Goal: Task Accomplishment & Management: Complete application form

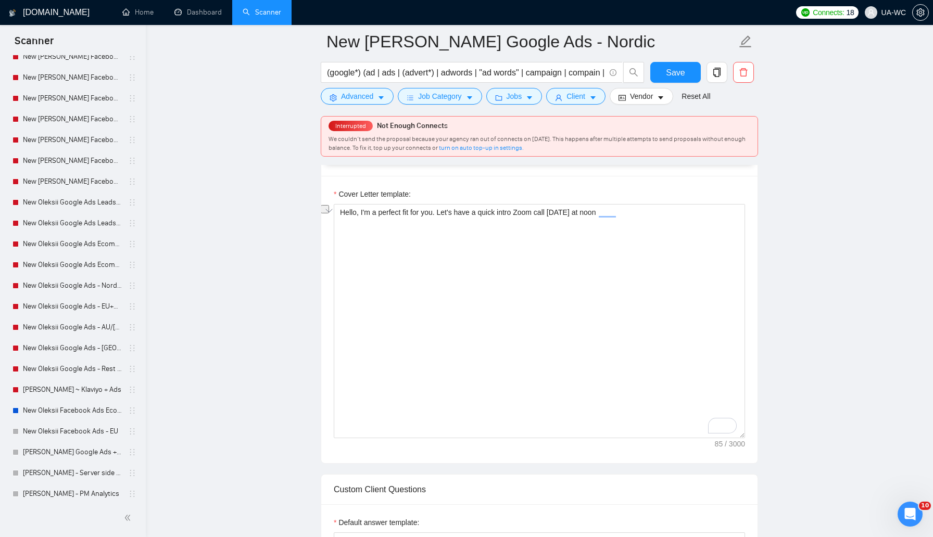
scroll to position [310, 0]
click at [56, 288] on link "New Oleksii Google Ads - Nordic" at bounding box center [72, 286] width 99 height 21
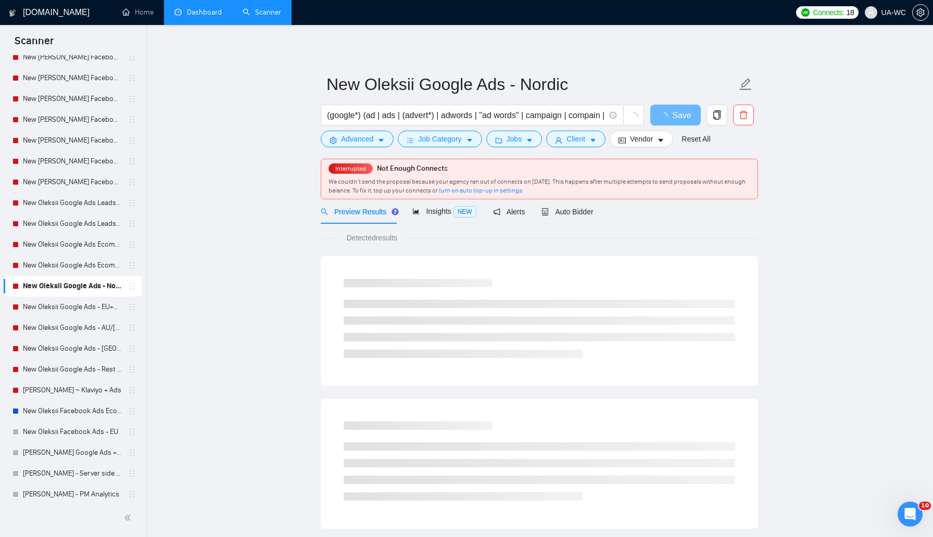
click at [194, 17] on link "Dashboard" at bounding box center [197, 12] width 47 height 9
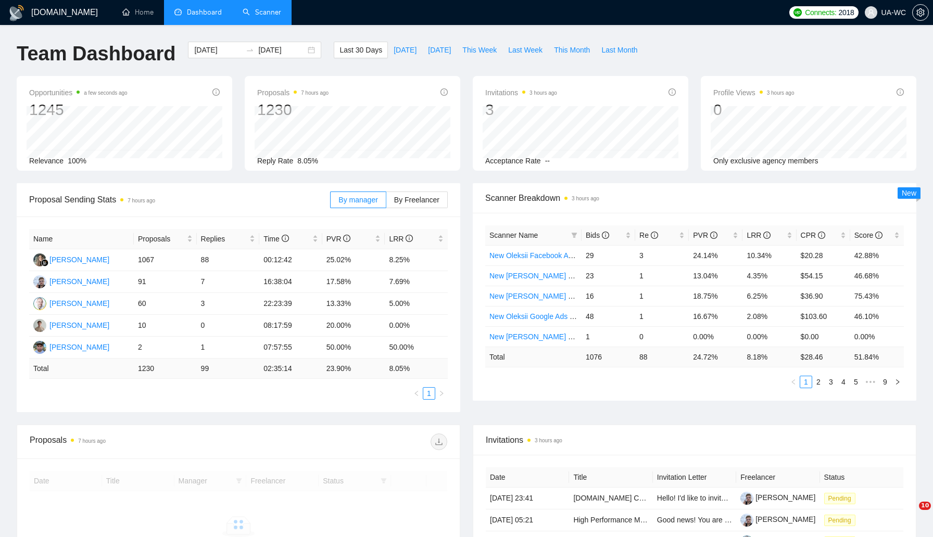
click at [251, 14] on link "Scanner" at bounding box center [262, 12] width 39 height 9
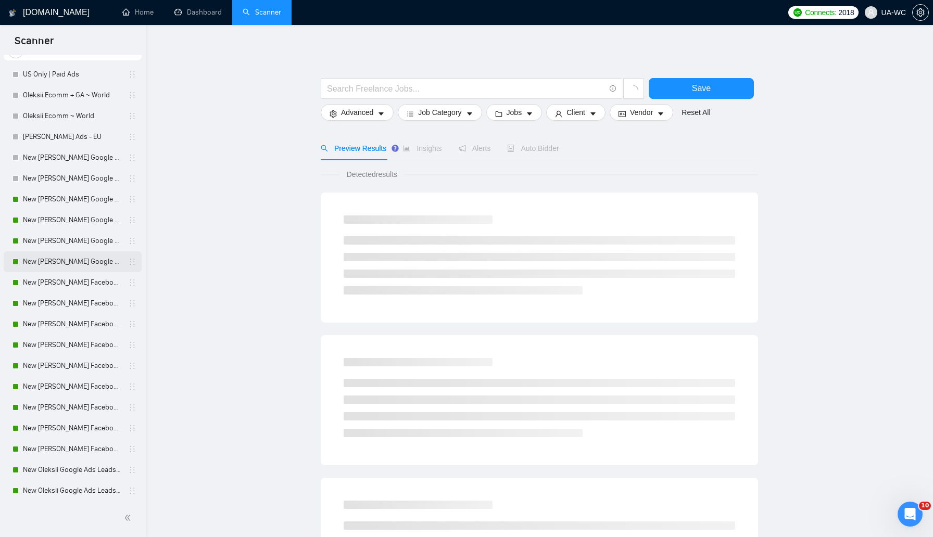
scroll to position [93, 0]
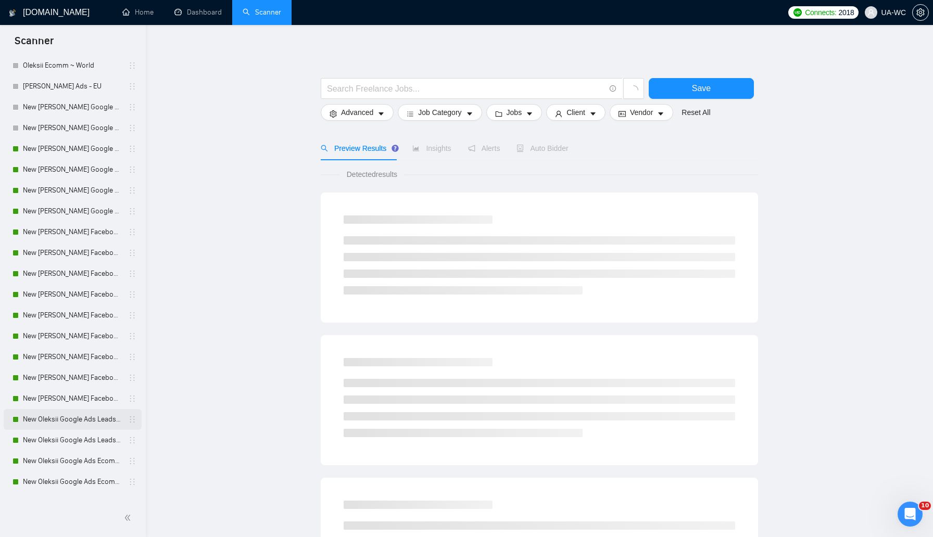
click at [54, 423] on link "New Oleksii Google Ads Leads - [GEOGRAPHIC_DATA]|[GEOGRAPHIC_DATA]" at bounding box center [72, 419] width 99 height 21
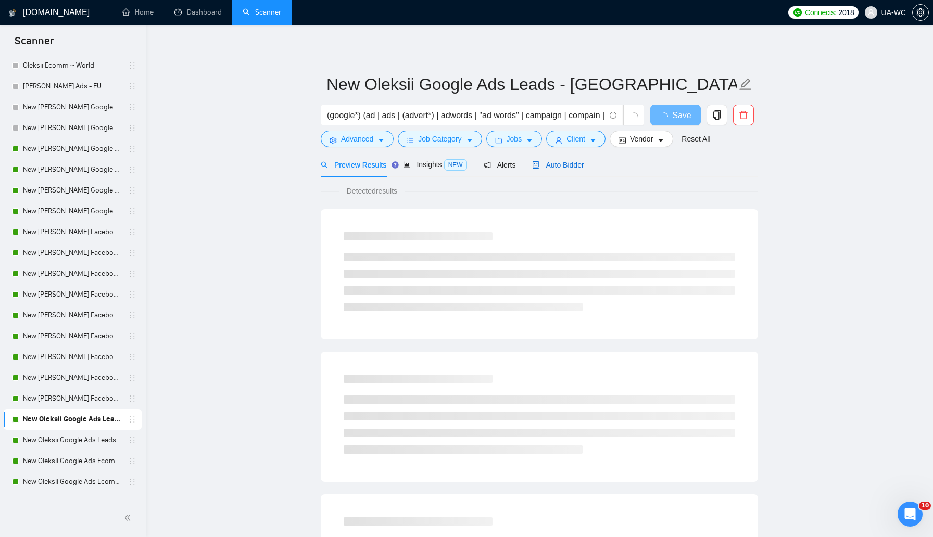
click at [557, 166] on span "Auto Bidder" at bounding box center [558, 165] width 52 height 8
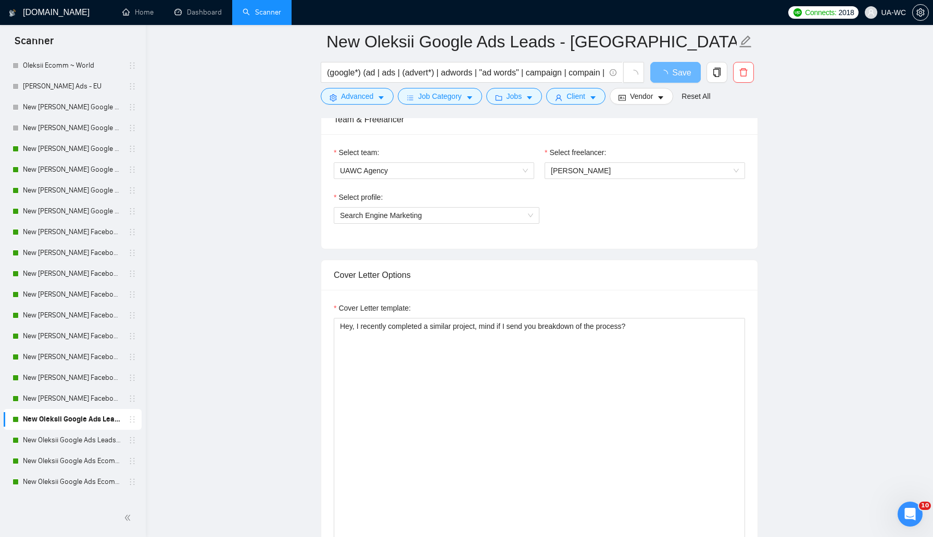
scroll to position [573, 0]
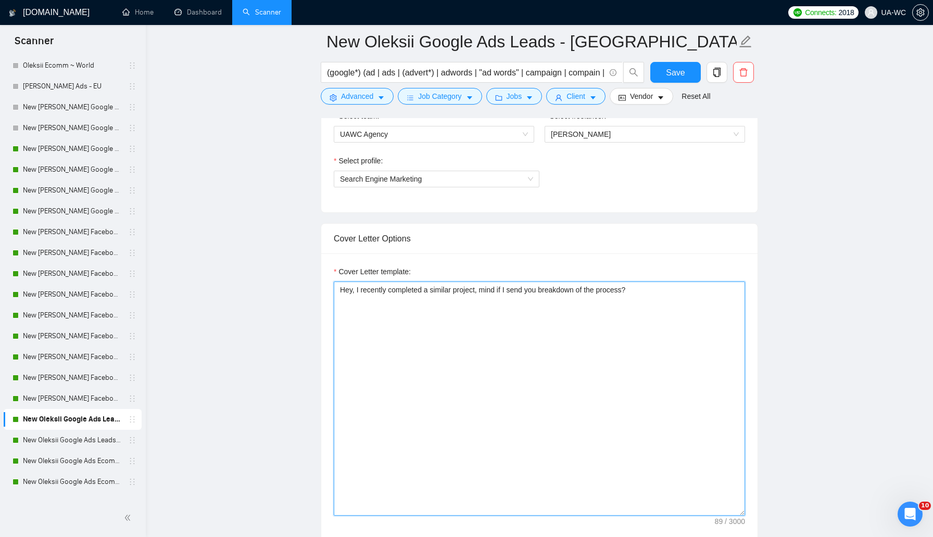
click at [409, 333] on textarea "Hey, I recently completed a similar project, mind if I send you breakdown of th…" at bounding box center [539, 399] width 411 height 234
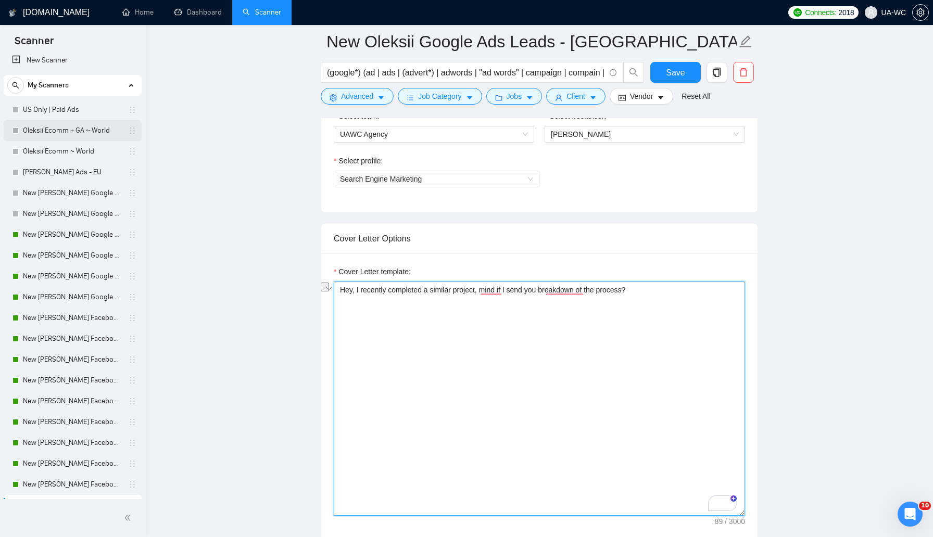
scroll to position [0, 0]
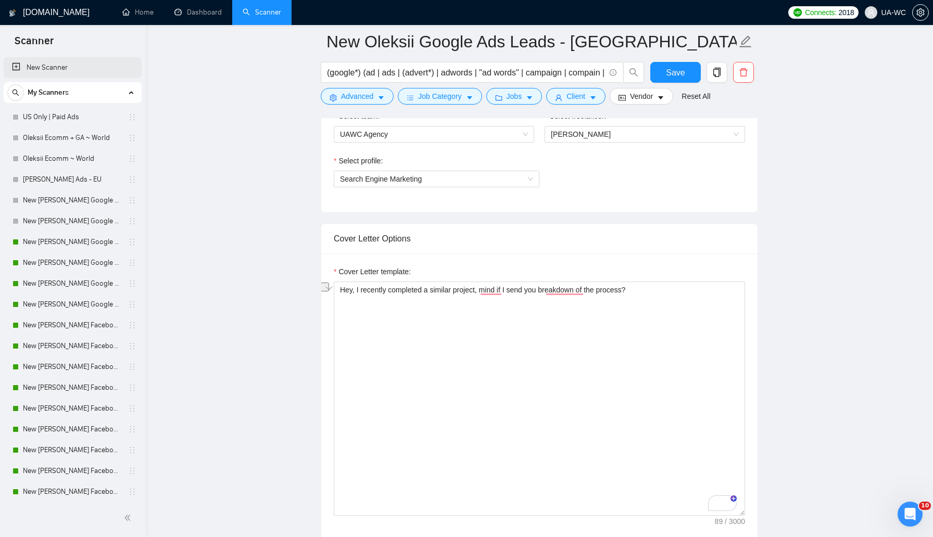
click at [55, 67] on link "New Scanner" at bounding box center [72, 67] width 121 height 21
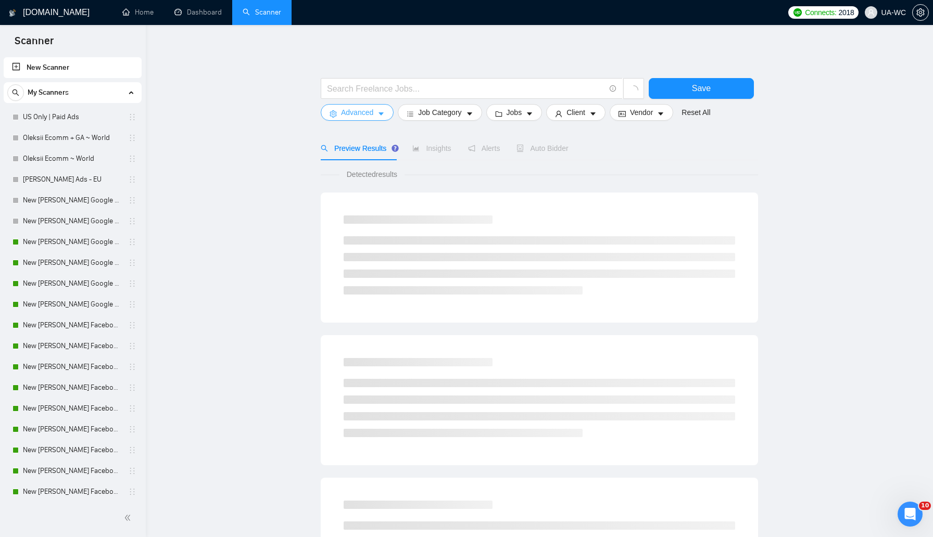
click at [348, 112] on span "Advanced" at bounding box center [357, 112] width 32 height 11
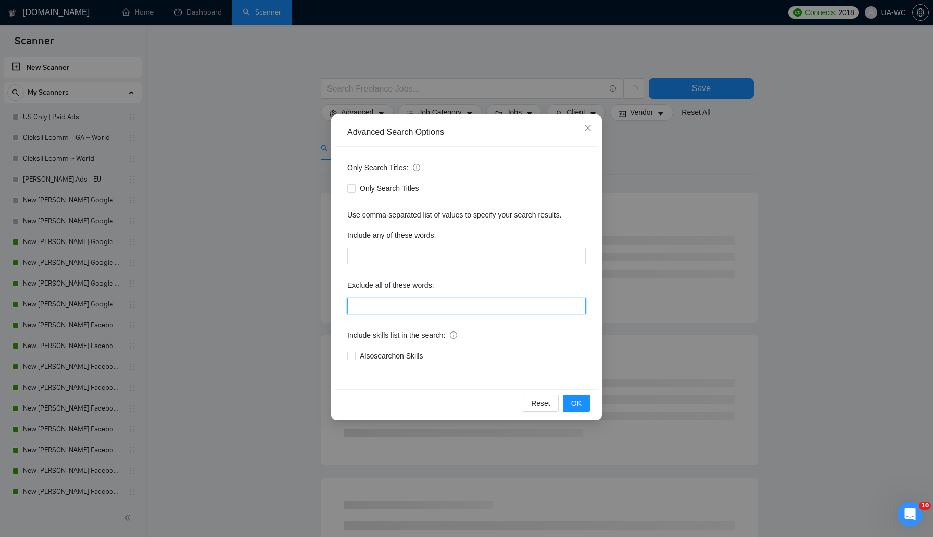
click at [364, 305] on input "text" at bounding box center [466, 306] width 238 height 17
paste input "affiliate,cpa,crypto,cbd,nft,bitcoin,adult,"virtual assistant",banned,cloaking,…"
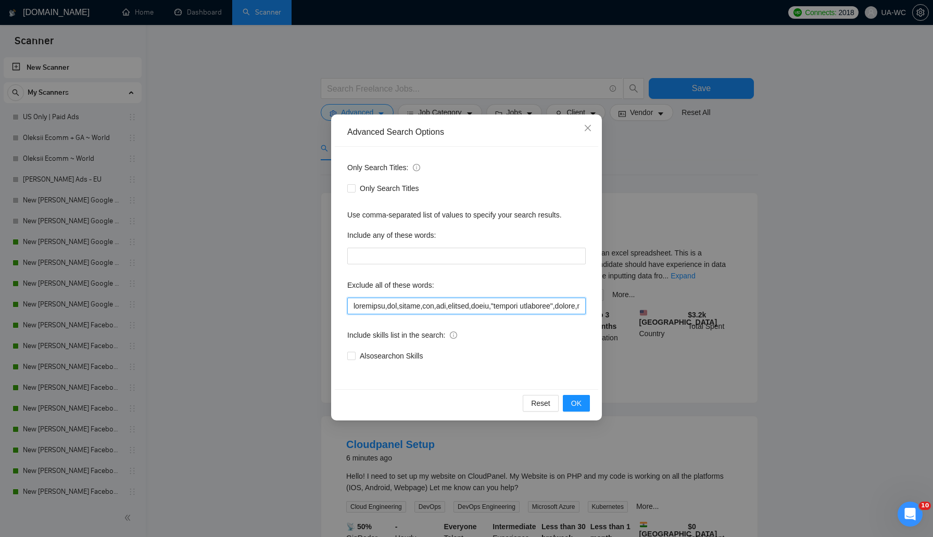
click at [369, 307] on input "text" at bounding box center [466, 306] width 238 height 17
paste input "porn,restricted,blocked,gambling,suspended,suspension,"fluent in Spanish","flue…"
type input "affiliate,cpa,crypto,cbd,nft,bitcoin,adult,"virtual assistant",banned,cloaking,…"
click at [585, 398] on button "OK" at bounding box center [576, 403] width 27 height 17
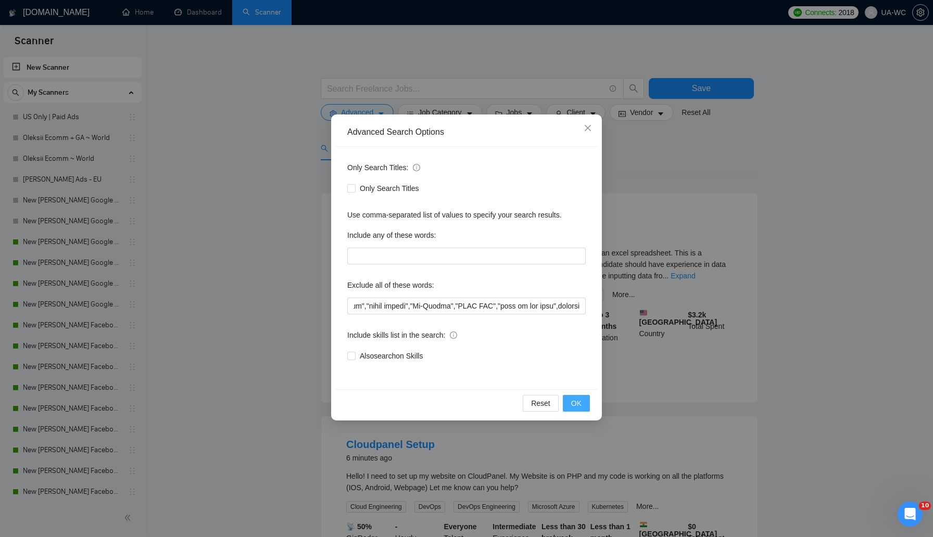
scroll to position [0, 0]
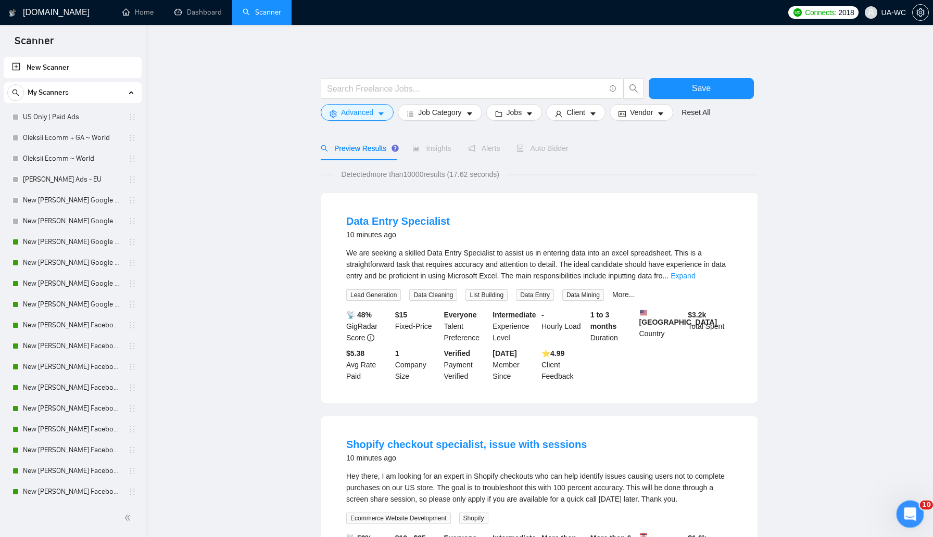
click at [902, 515] on icon "Open Intercom Messenger" at bounding box center [908, 512] width 17 height 17
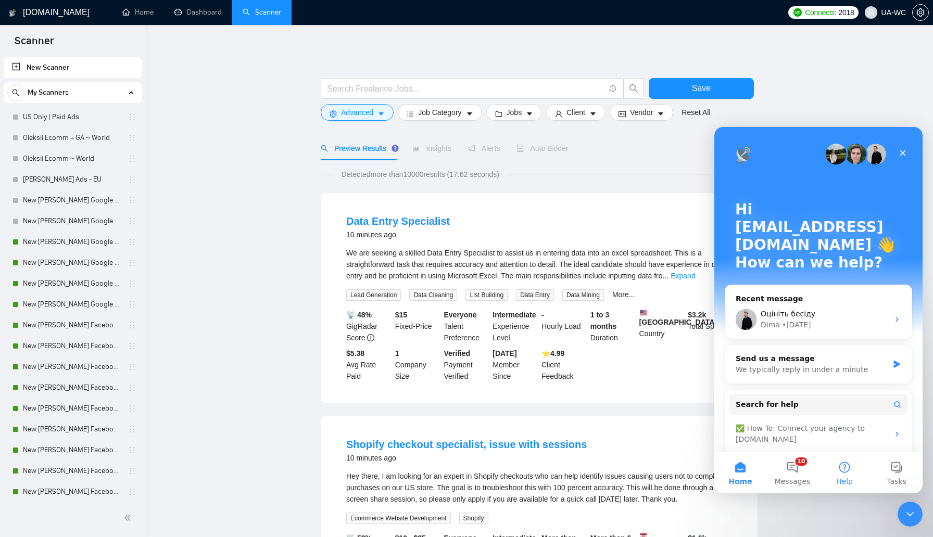
click at [837, 466] on button "Help" at bounding box center [844, 473] width 52 height 42
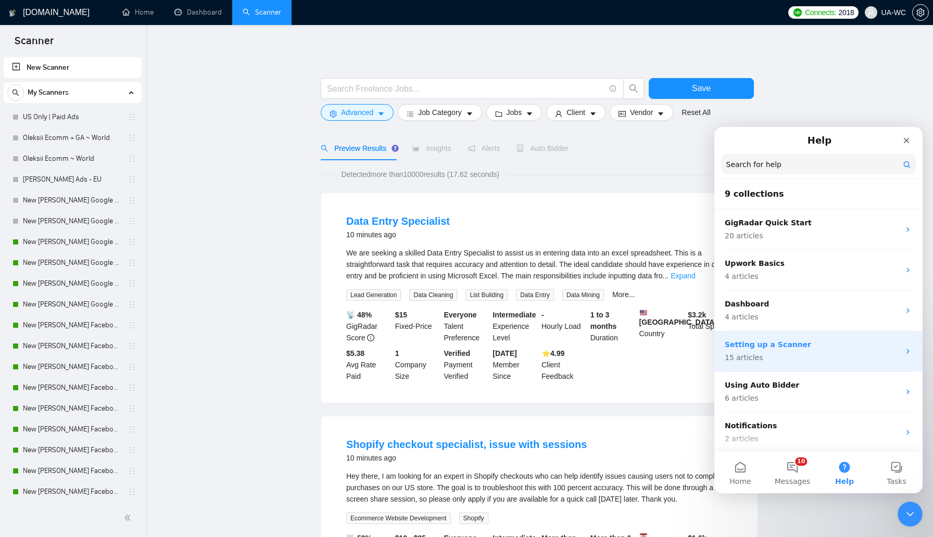
click at [792, 346] on p "Setting up a Scanner" at bounding box center [812, 344] width 175 height 11
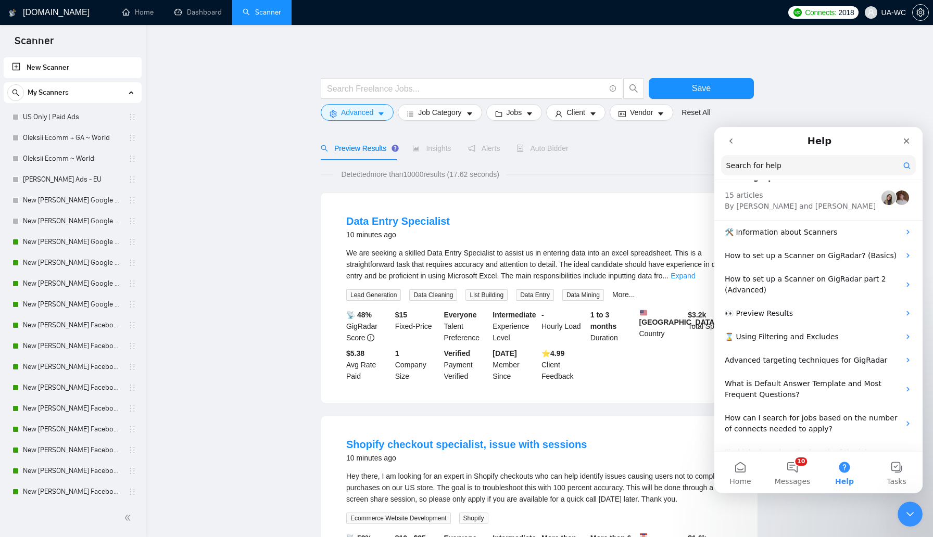
scroll to position [21, 0]
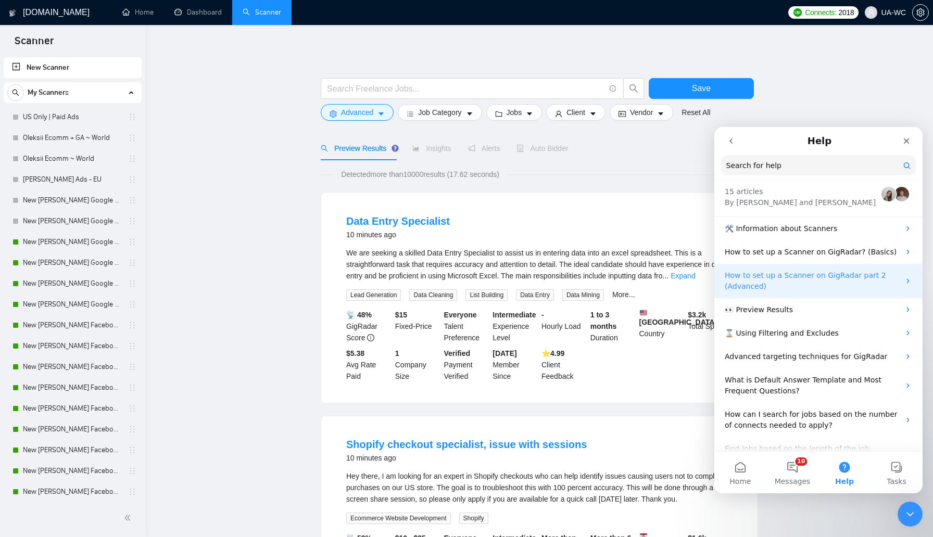
click at [760, 291] on p "How to set up a Scanner on GigRadar part 2 (Advanced)" at bounding box center [812, 281] width 175 height 22
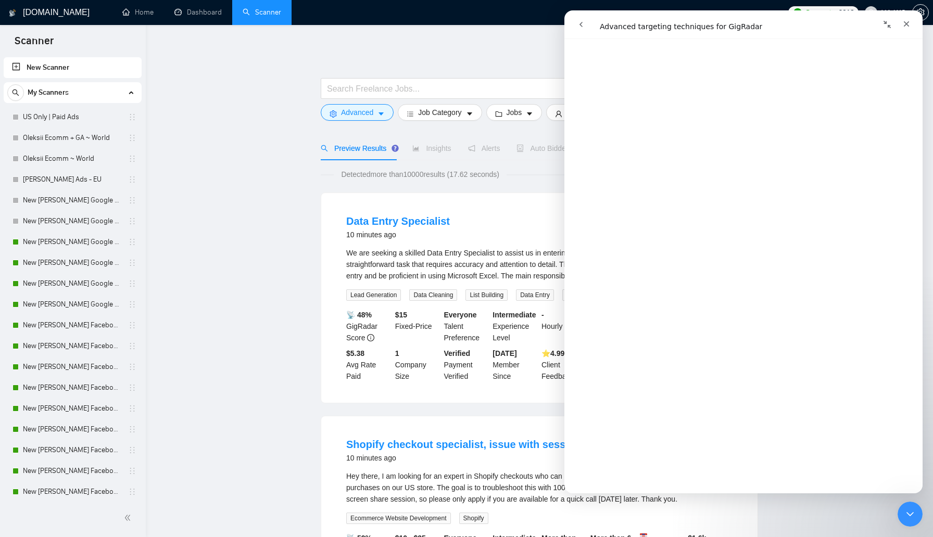
scroll to position [104, 0]
click at [581, 25] on icon "go back" at bounding box center [581, 24] width 8 height 8
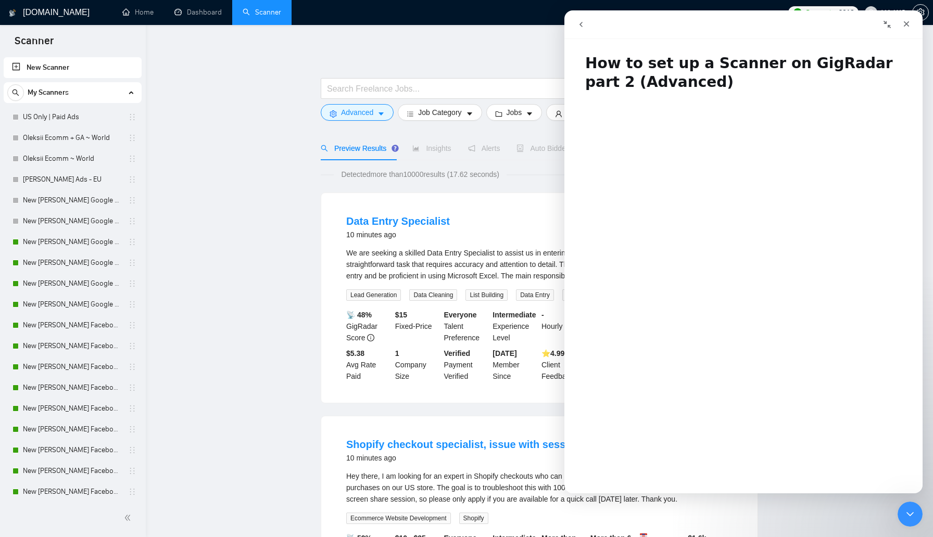
click at [581, 25] on icon "go back" at bounding box center [581, 24] width 8 height 8
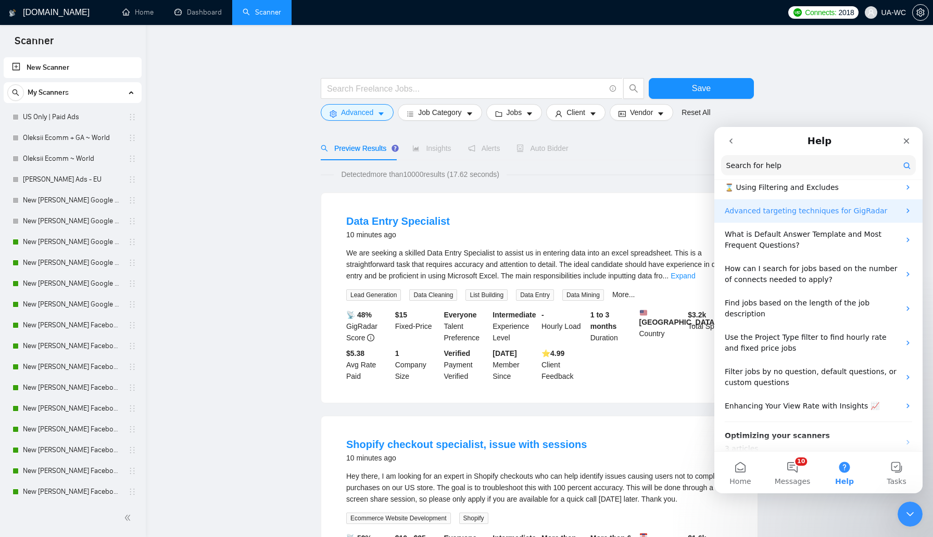
scroll to position [167, 0]
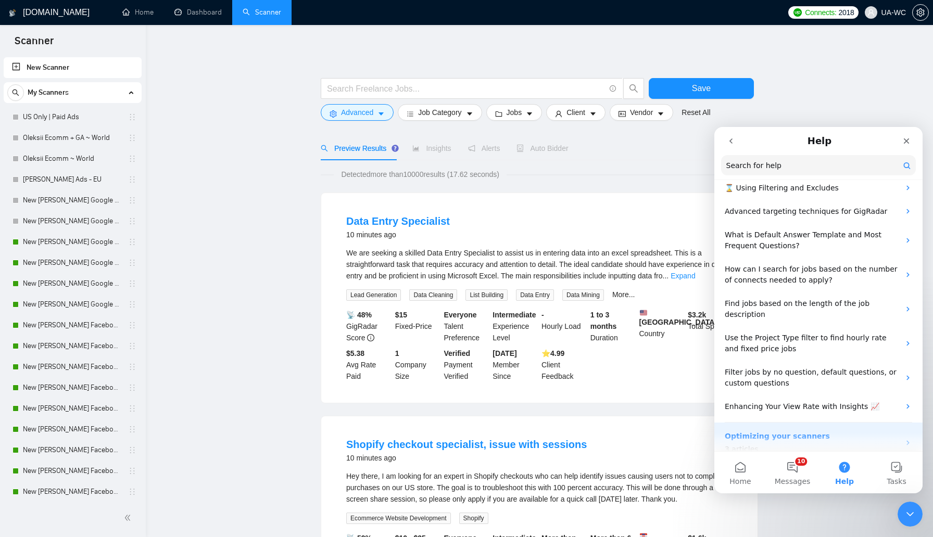
click at [808, 431] on p "Optimizing your scanners" at bounding box center [812, 436] width 175 height 11
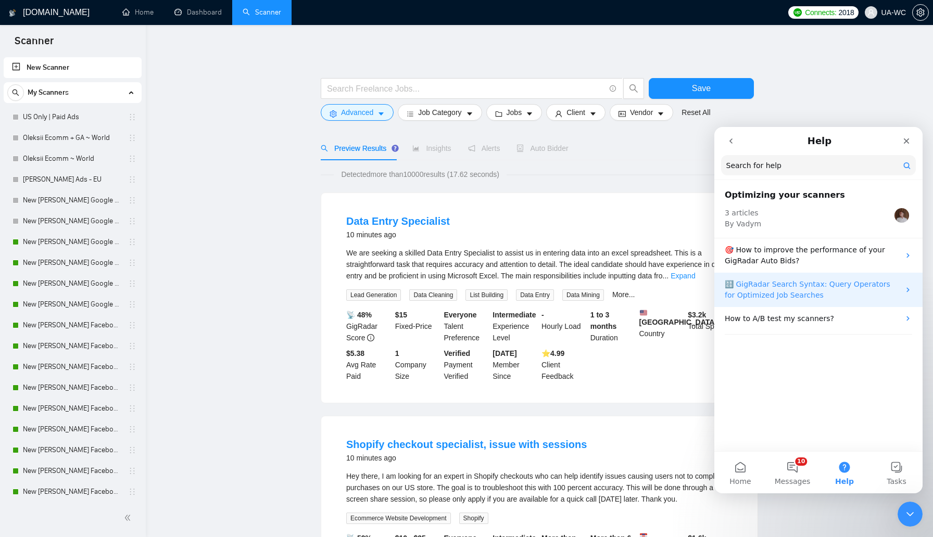
click at [767, 291] on p "🔠 GigRadar Search Syntax: Query Operators for Optimized Job Searches" at bounding box center [812, 290] width 175 height 22
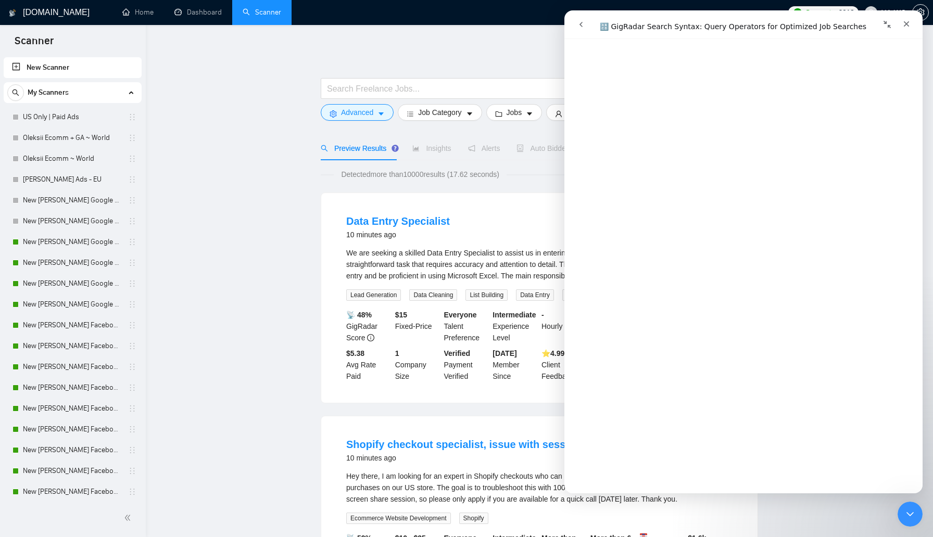
scroll to position [3650, 0]
click at [717, 475] on link "Open in help center" at bounding box center [743, 478] width 83 height 8
click at [902, 509] on icon "Close Intercom Messenger" at bounding box center [908, 512] width 12 height 12
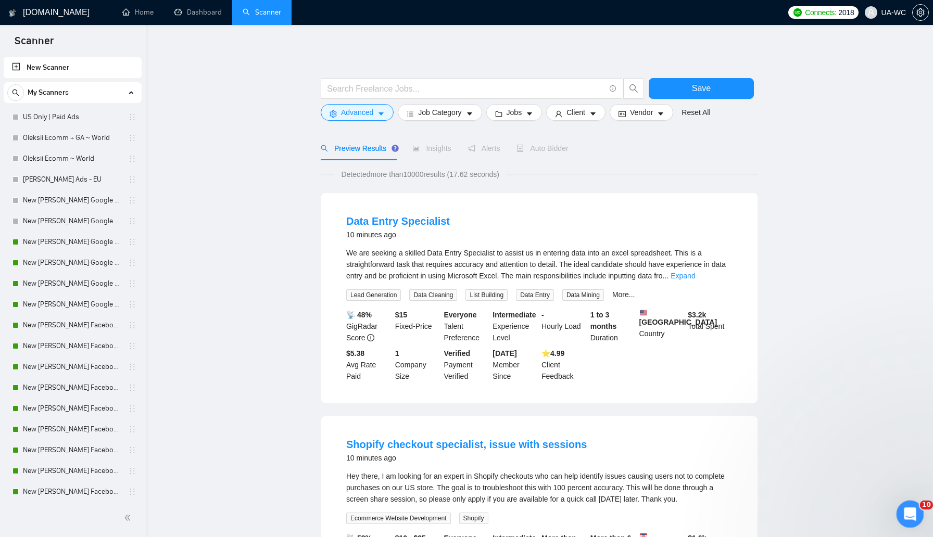
scroll to position [0, 0]
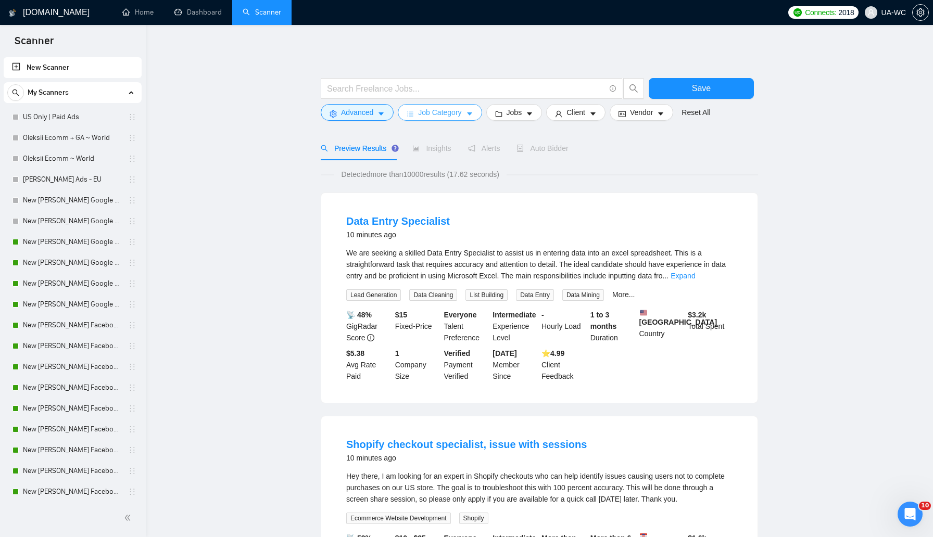
click at [444, 113] on span "Job Category" at bounding box center [439, 112] width 43 height 11
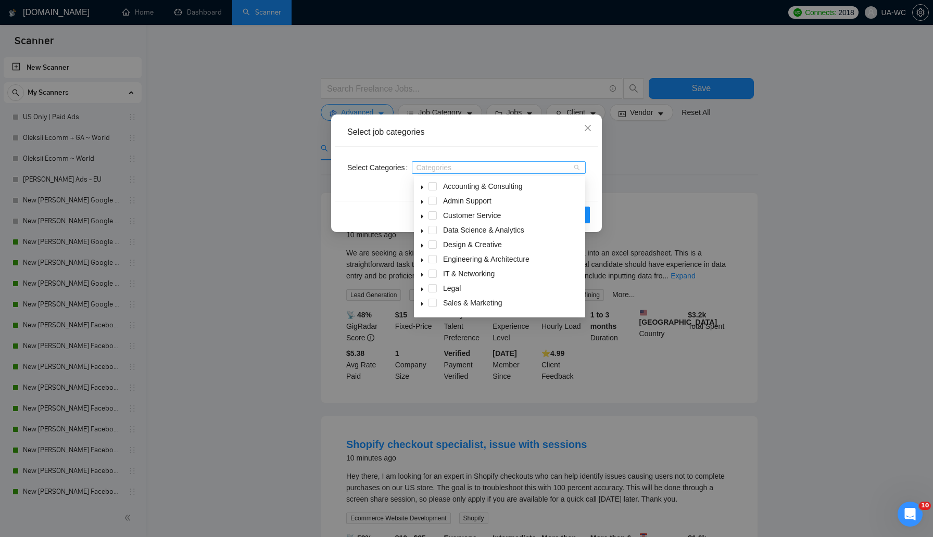
click at [434, 170] on div at bounding box center [493, 167] width 158 height 8
click at [423, 292] on icon "caret-down" at bounding box center [422, 291] width 5 height 5
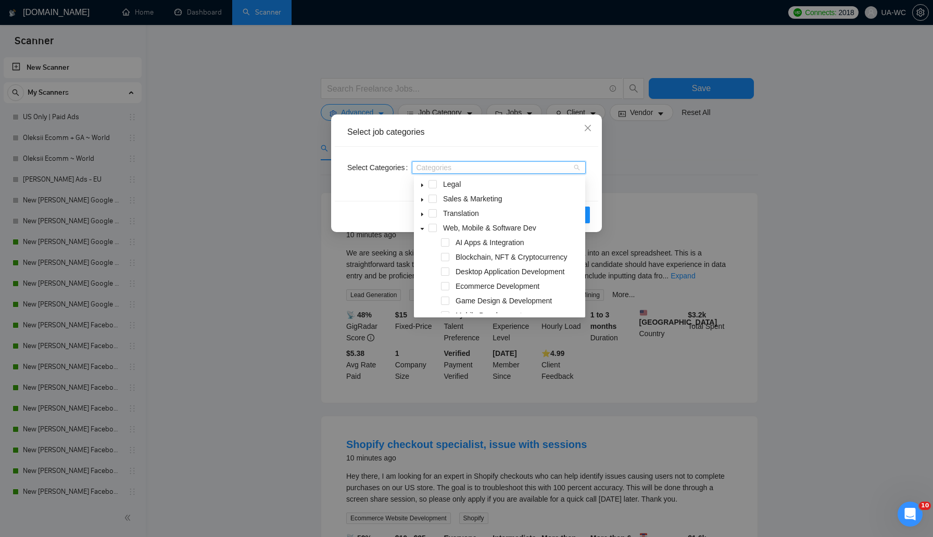
scroll to position [103, 0]
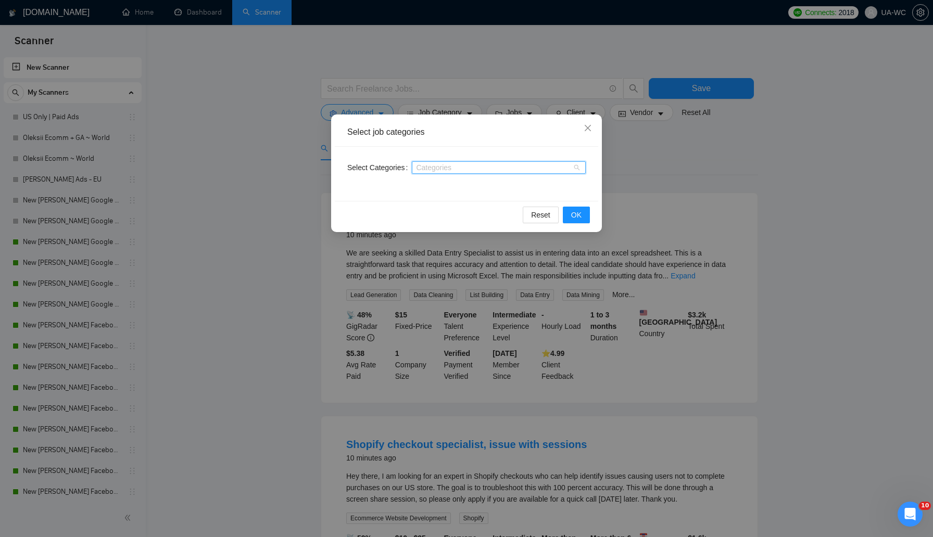
click at [477, 173] on div "Categories" at bounding box center [499, 167] width 174 height 12
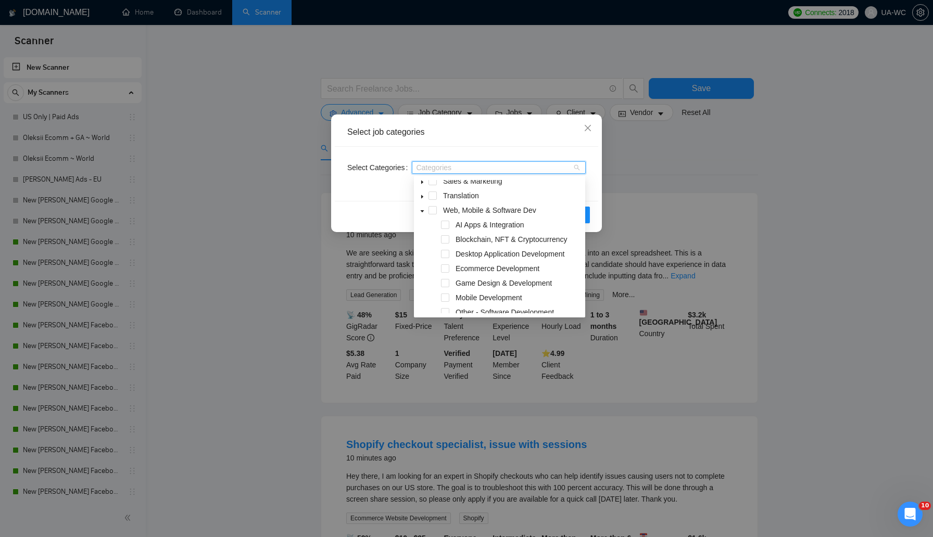
scroll to position [123, 0]
click at [443, 267] on span at bounding box center [445, 267] width 8 height 8
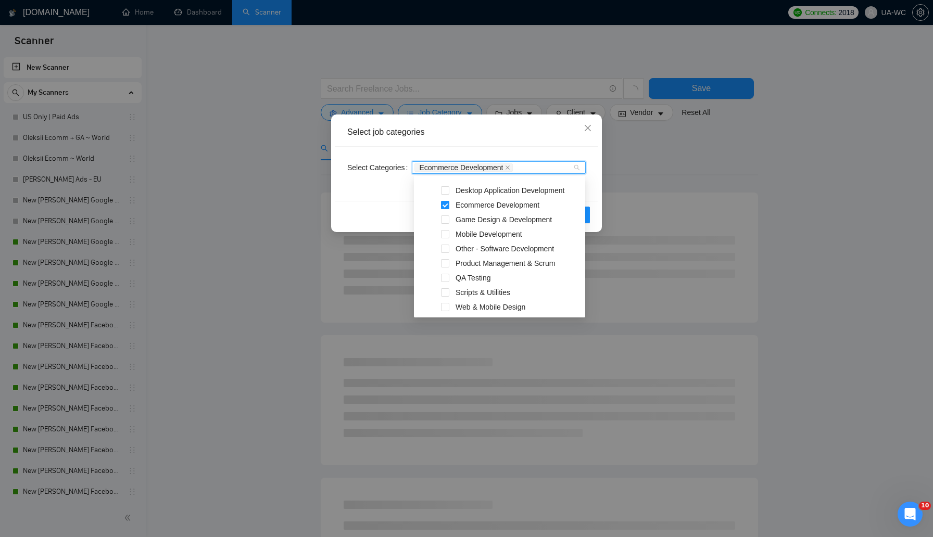
scroll to position [0, 0]
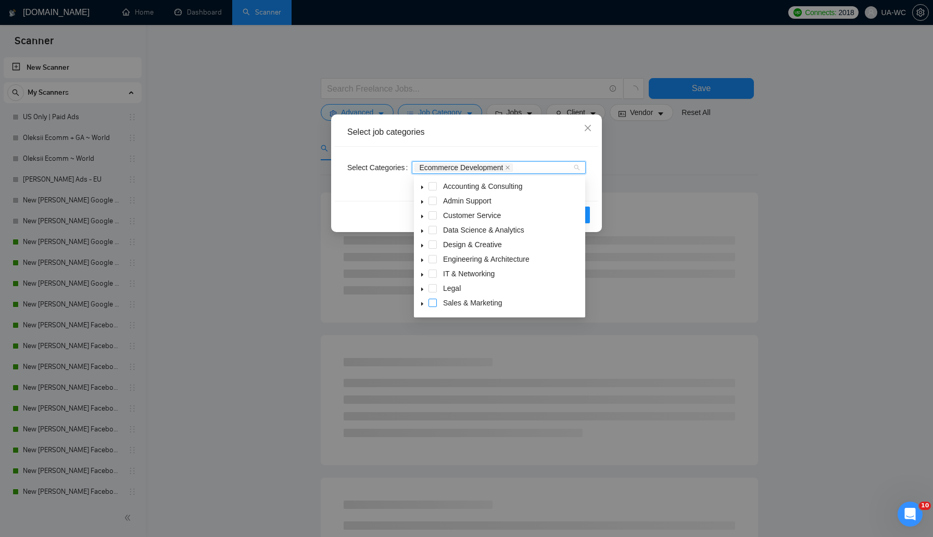
click at [432, 299] on span at bounding box center [432, 303] width 8 height 8
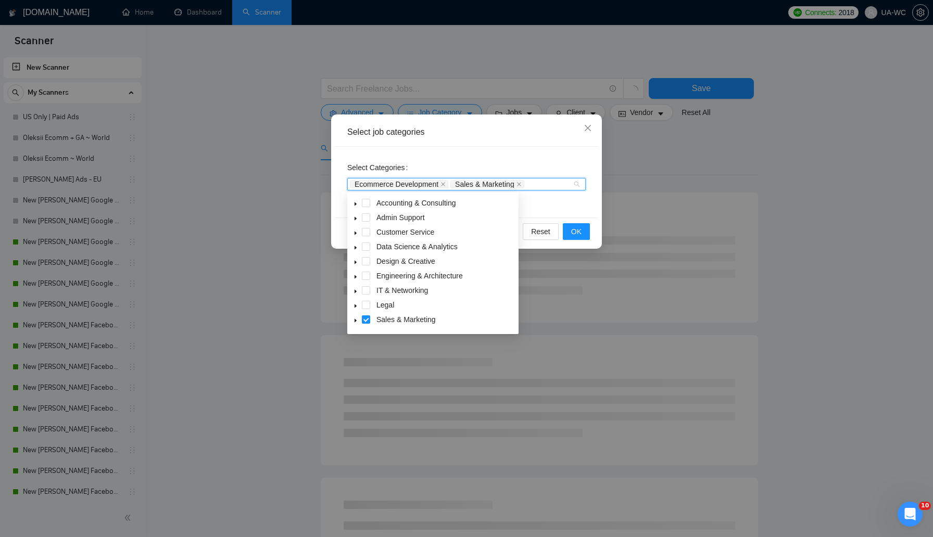
click at [357, 289] on icon "caret-down" at bounding box center [355, 291] width 5 height 5
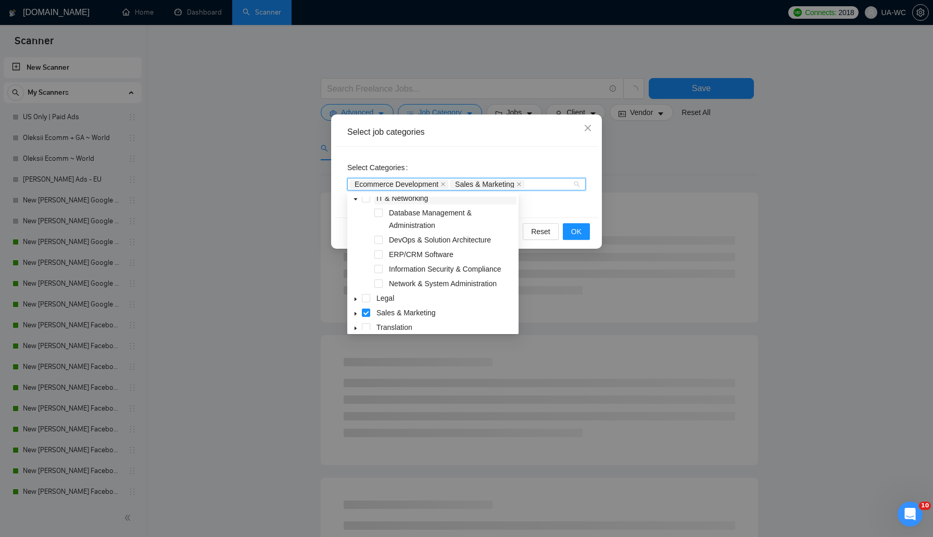
scroll to position [111, 0]
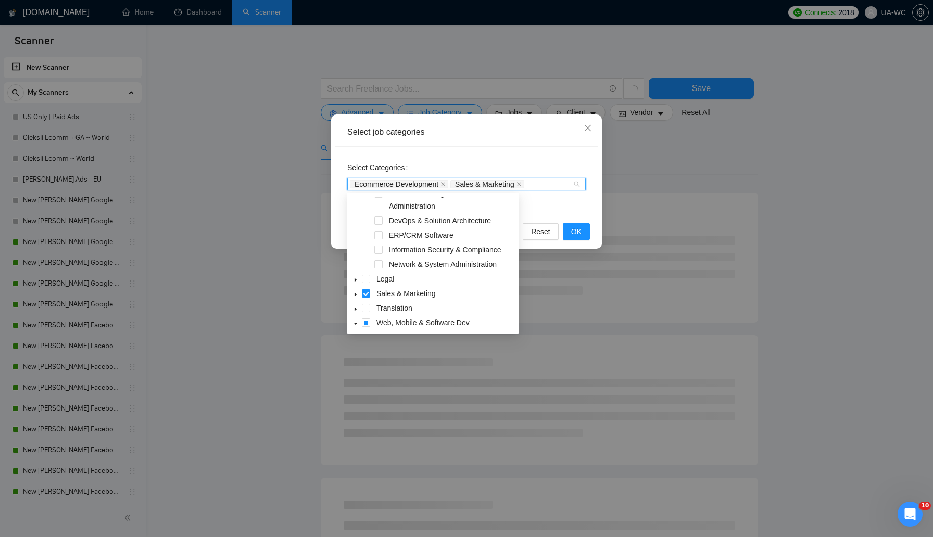
click at [356, 293] on icon "caret-down" at bounding box center [355, 294] width 5 height 5
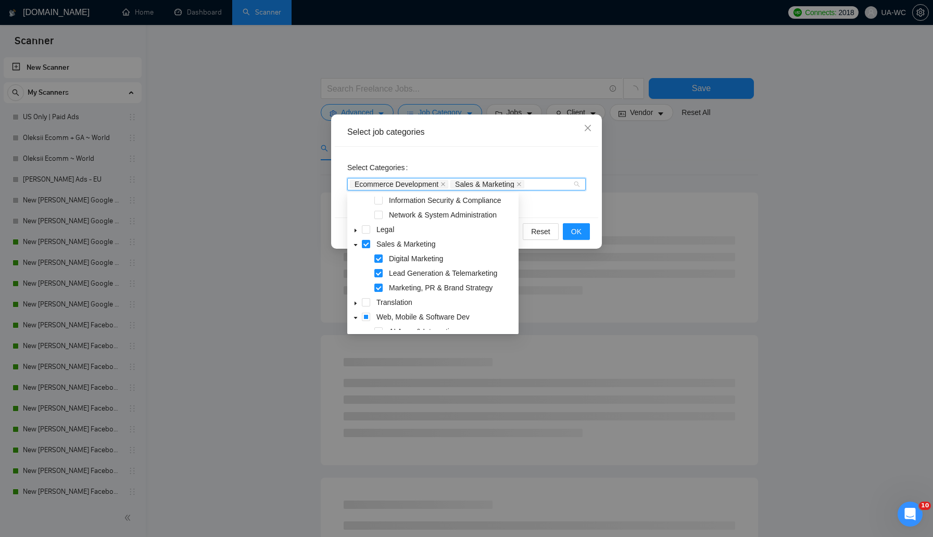
scroll to position [159, 0]
click at [364, 247] on span at bounding box center [366, 246] width 8 height 8
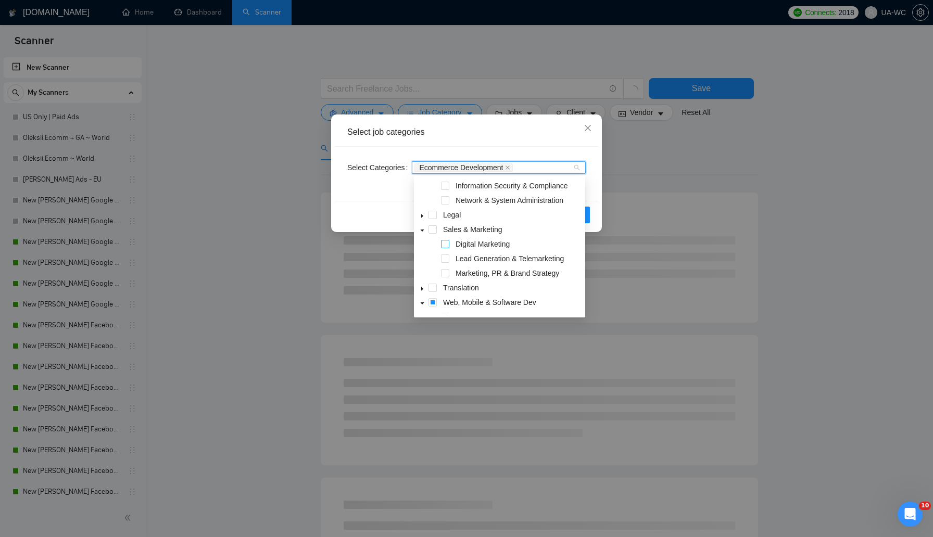
click at [445, 245] on span at bounding box center [445, 244] width 8 height 8
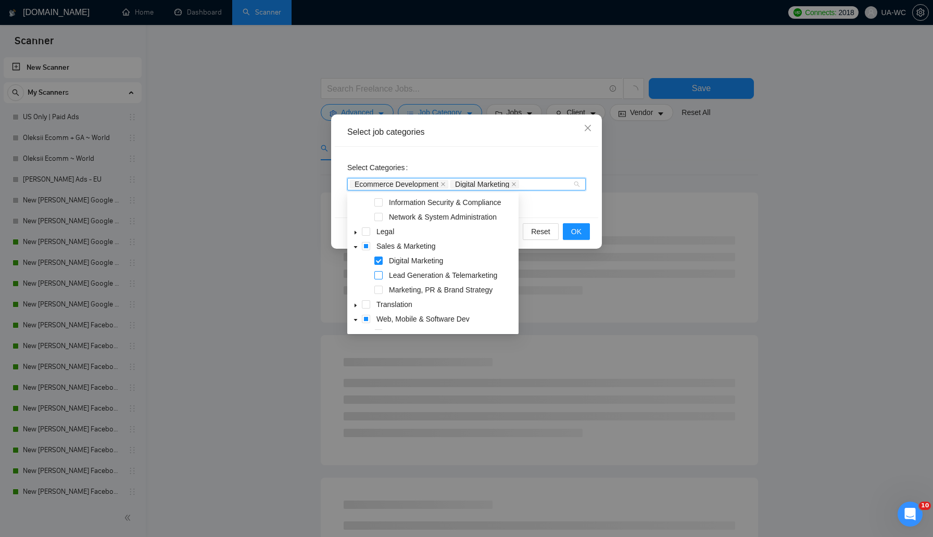
click at [379, 275] on span at bounding box center [378, 275] width 8 height 8
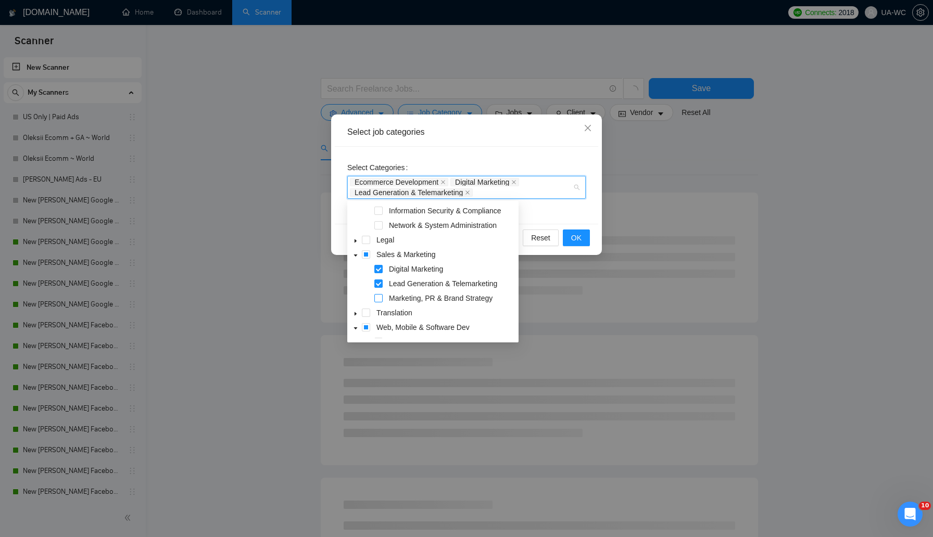
click at [378, 298] on span at bounding box center [378, 298] width 8 height 8
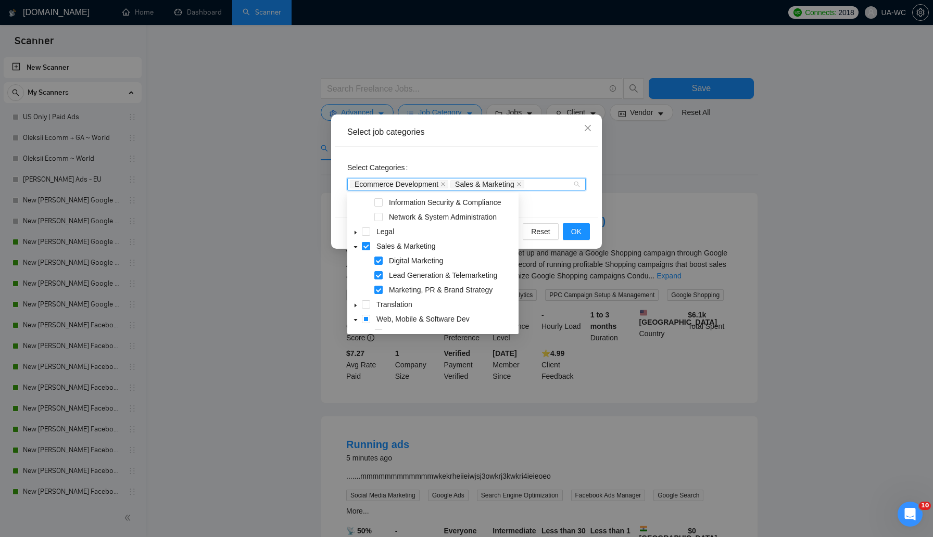
click at [555, 195] on div "Select Categories Ecommerce Development Sales & Marketing" at bounding box center [466, 182] width 263 height 71
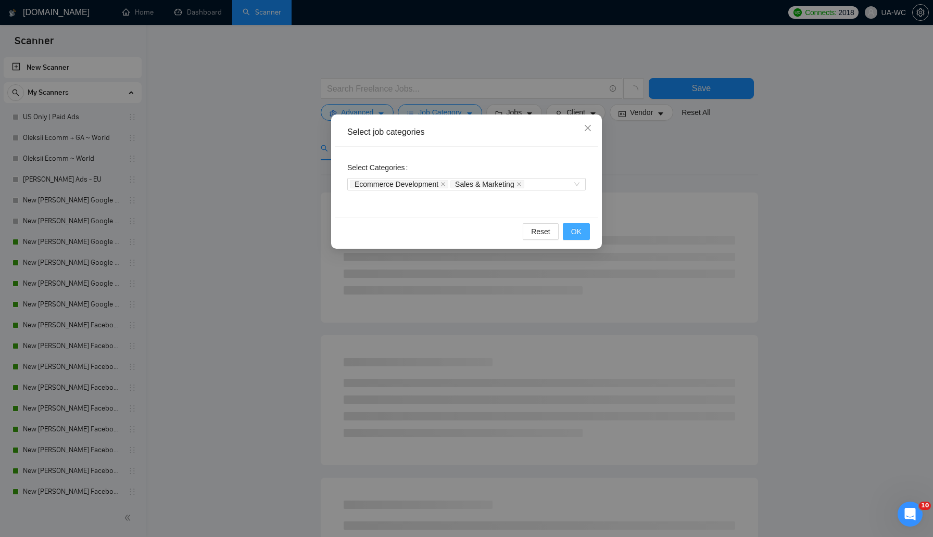
click at [569, 231] on button "OK" at bounding box center [576, 231] width 27 height 17
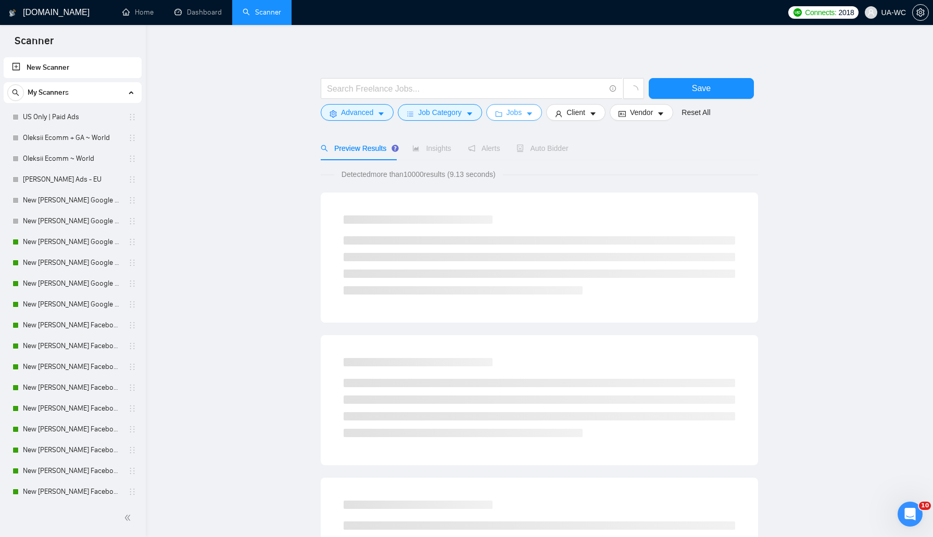
click at [510, 116] on span "Jobs" at bounding box center [514, 112] width 16 height 11
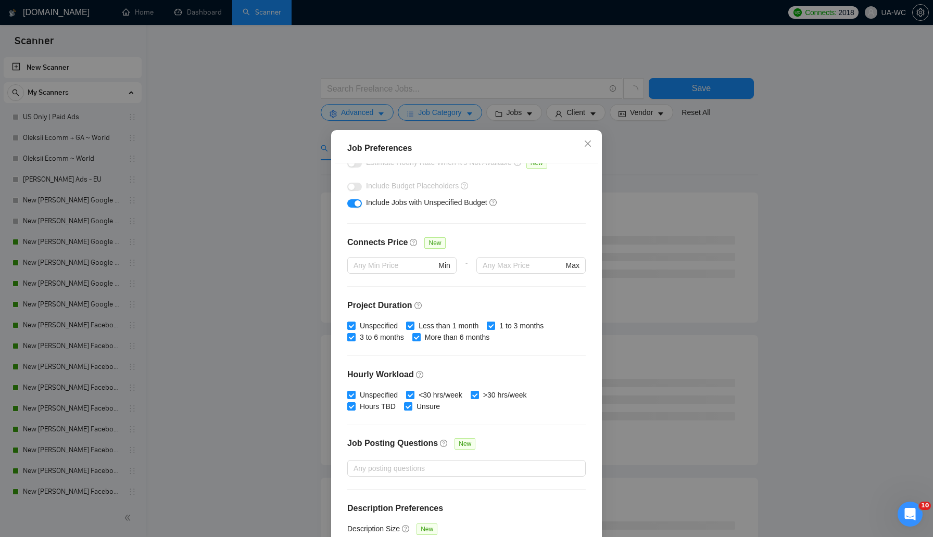
scroll to position [211, 0]
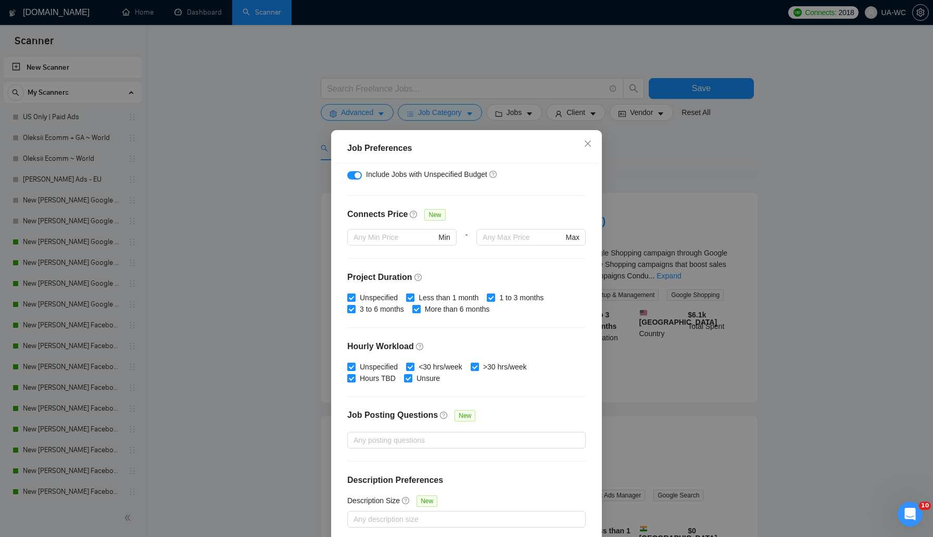
click at [412, 297] on input "Less than 1 month" at bounding box center [409, 297] width 7 height 7
checkbox input "false"
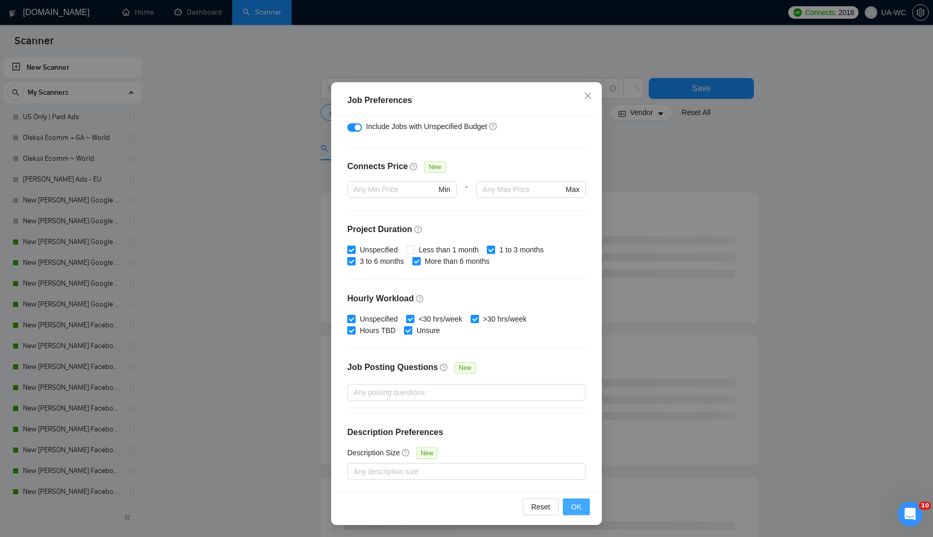
click at [574, 504] on span "OK" at bounding box center [576, 506] width 10 height 11
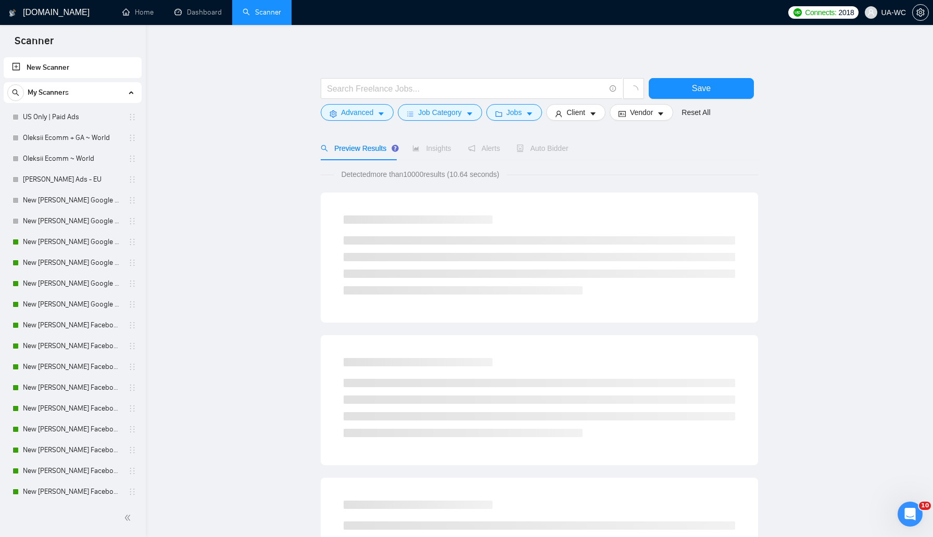
scroll to position [0, 0]
click at [570, 118] on span "Client" at bounding box center [575, 112] width 19 height 11
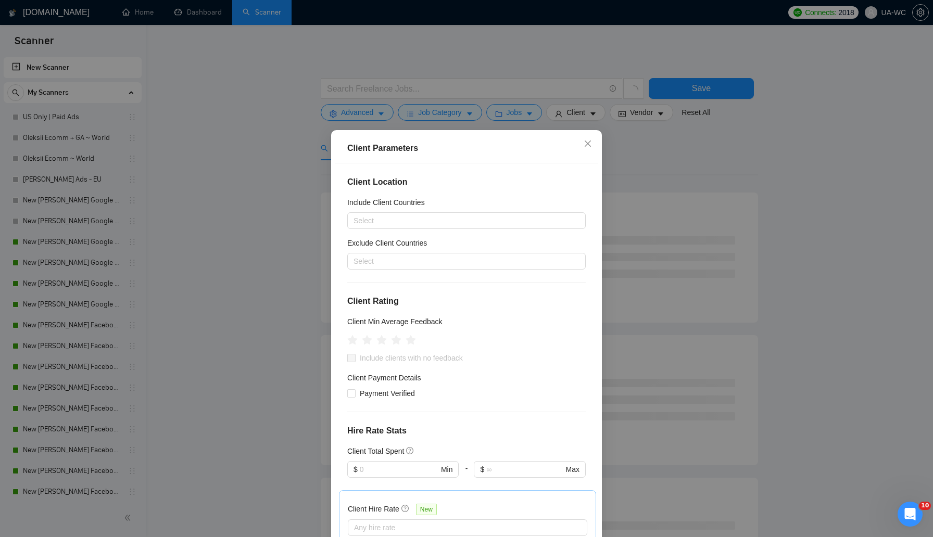
click at [446, 231] on div "Client Location Include Client Countries Select Exclude Client Countries Select…" at bounding box center [466, 351] width 263 height 376
click at [440, 222] on div at bounding box center [461, 220] width 223 height 12
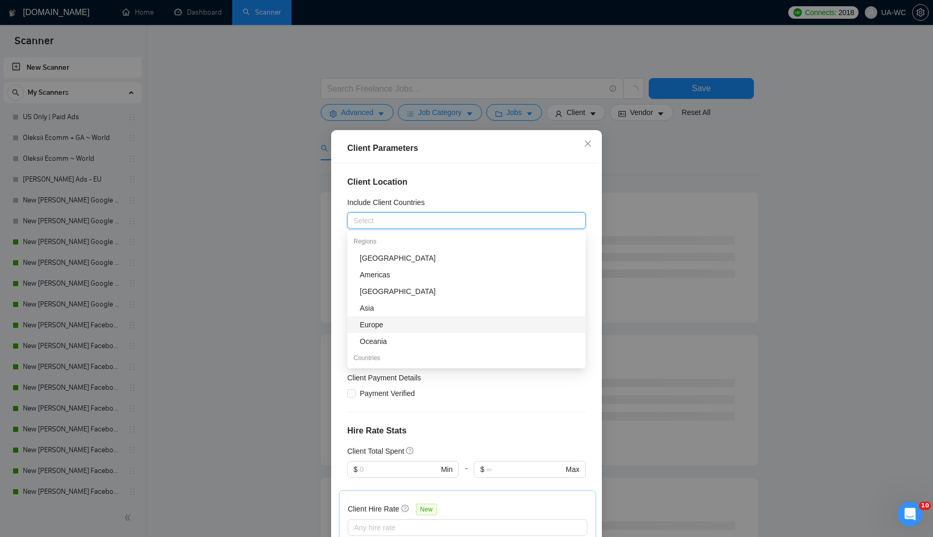
click at [371, 332] on div "Europe" at bounding box center [466, 324] width 238 height 17
click at [529, 191] on div "Client Location Include Client Countries Europe Exclude Client Countries Select…" at bounding box center [466, 351] width 263 height 376
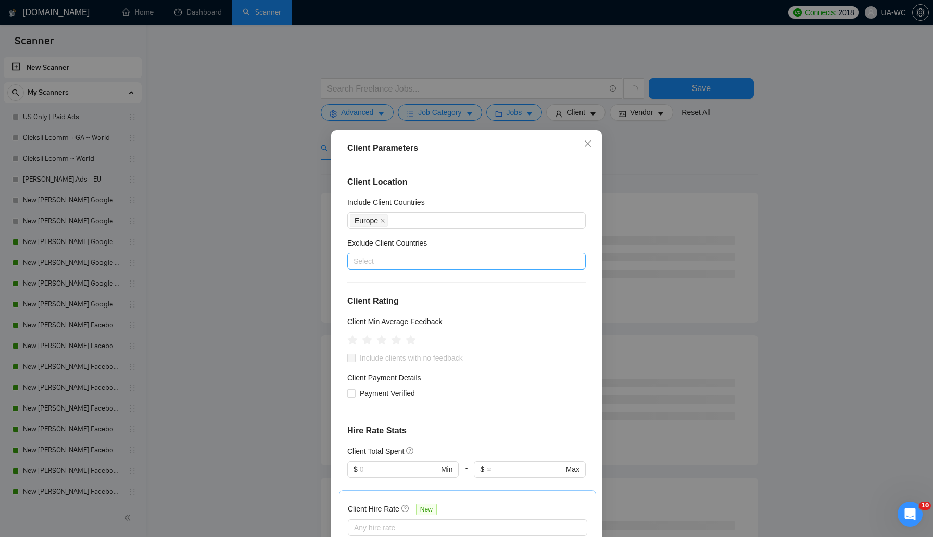
click at [417, 258] on div at bounding box center [461, 261] width 223 height 12
type input "ш"
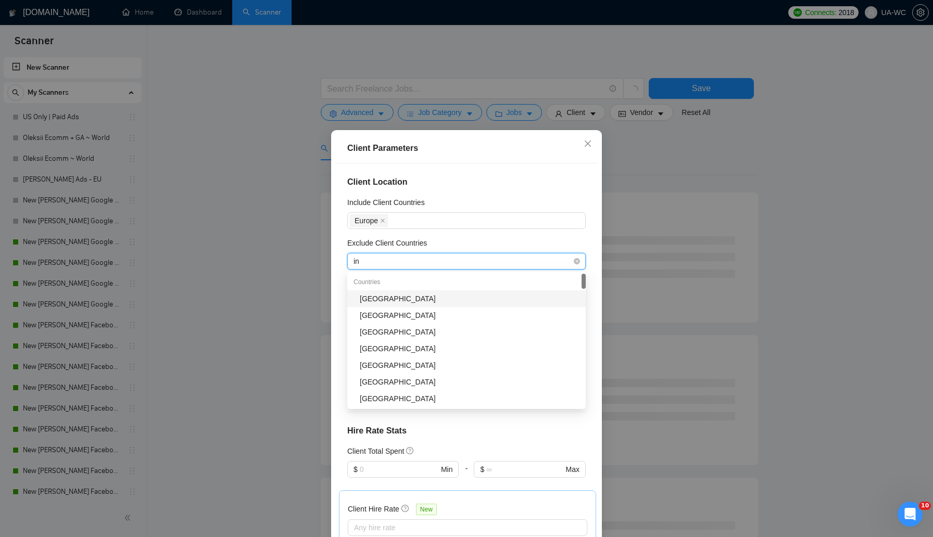
type input "ind"
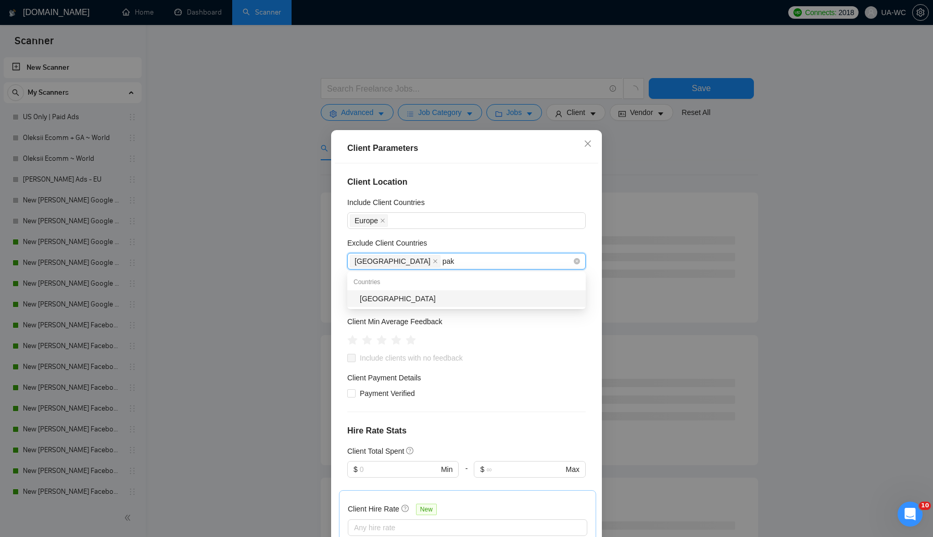
type input "paki"
type input "o"
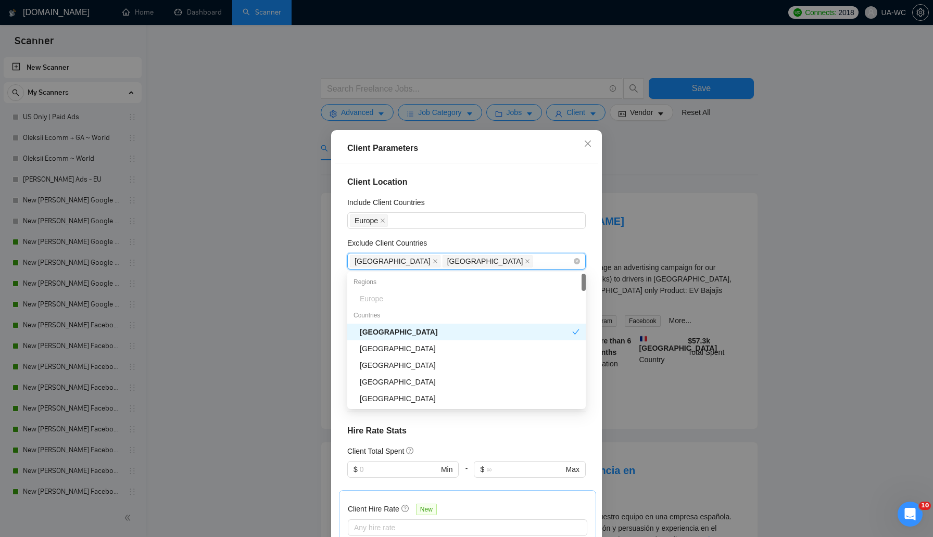
type input "p"
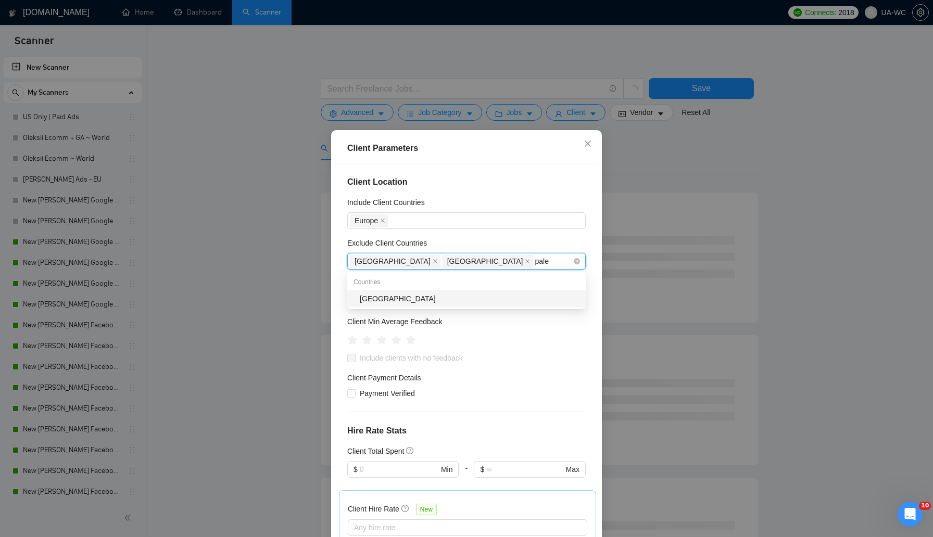
type input "pales"
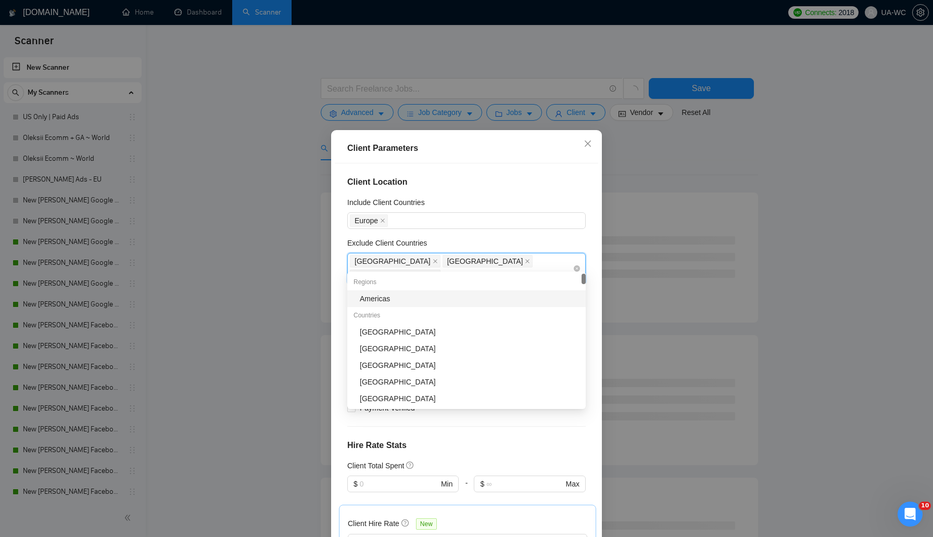
type input "mol"
type input "rus"
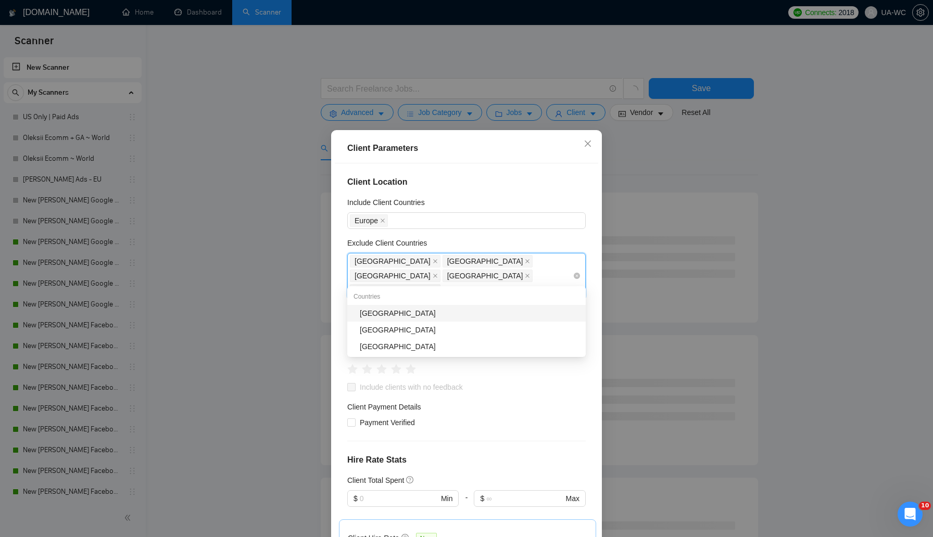
type input "bela"
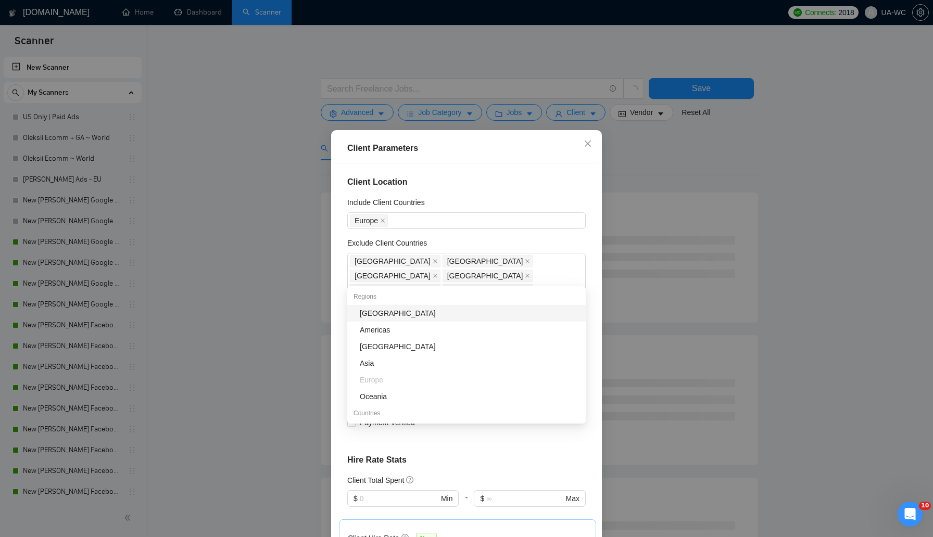
click at [389, 238] on h5 "Exclude Client Countries" at bounding box center [387, 242] width 80 height 11
click at [535, 284] on input "Exclude Client Countries" at bounding box center [536, 290] width 2 height 12
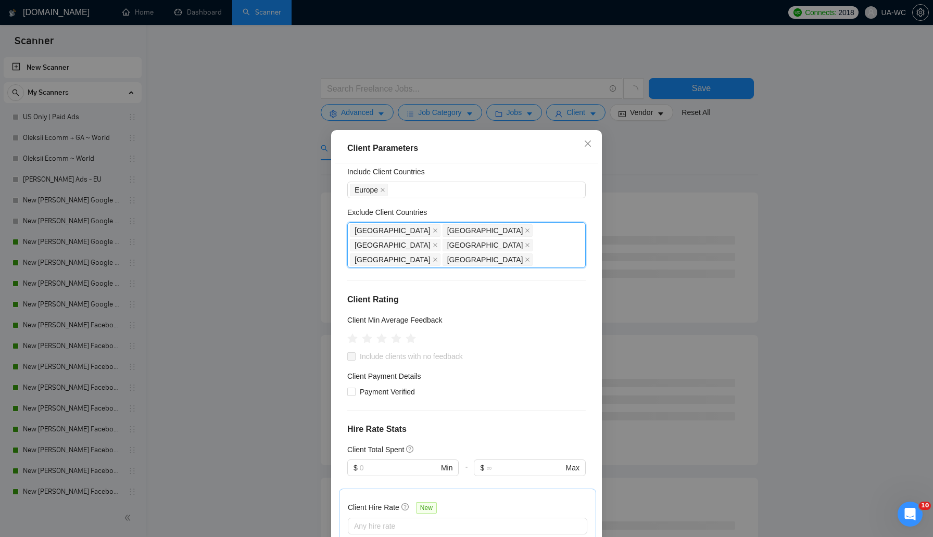
scroll to position [33, 0]
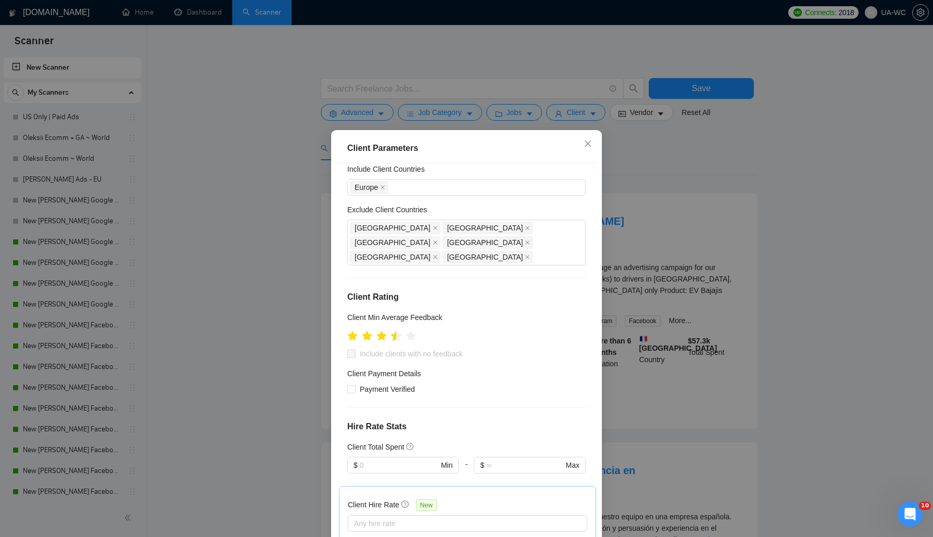
click at [396, 331] on icon "star" at bounding box center [396, 336] width 11 height 10
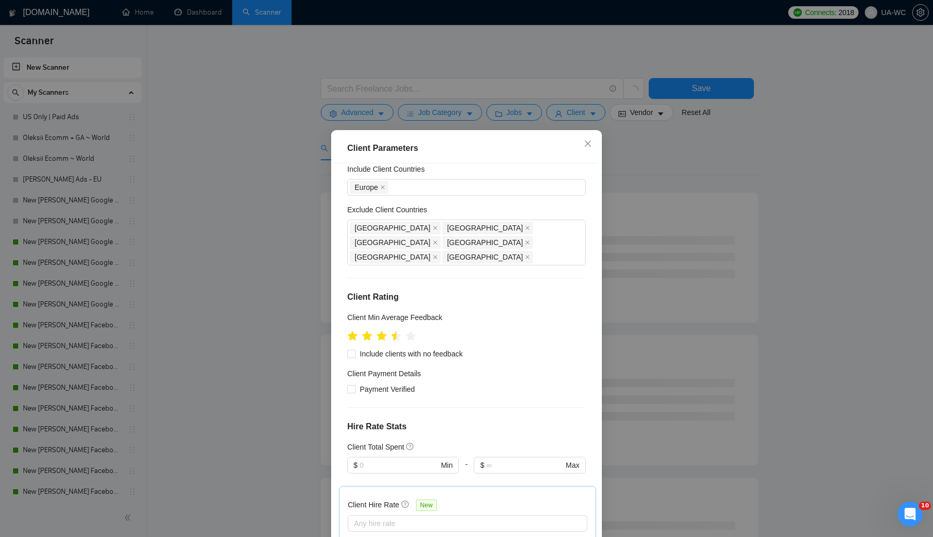
click at [430, 291] on h4 "Client Rating" at bounding box center [466, 297] width 238 height 12
click at [353, 350] on input "Include clients with no feedback" at bounding box center [350, 353] width 7 height 7
checkbox input "true"
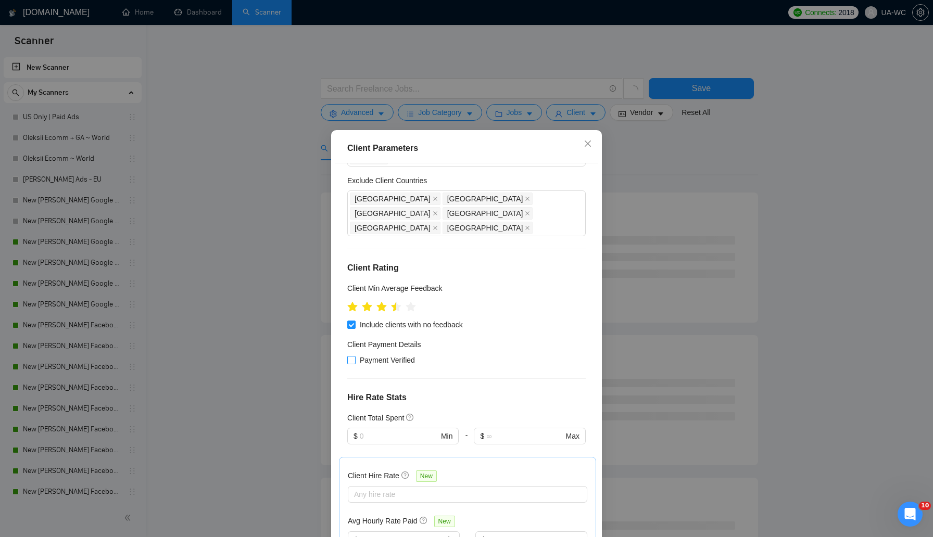
click at [351, 356] on input "Payment Verified" at bounding box center [350, 359] width 7 height 7
checkbox input "true"
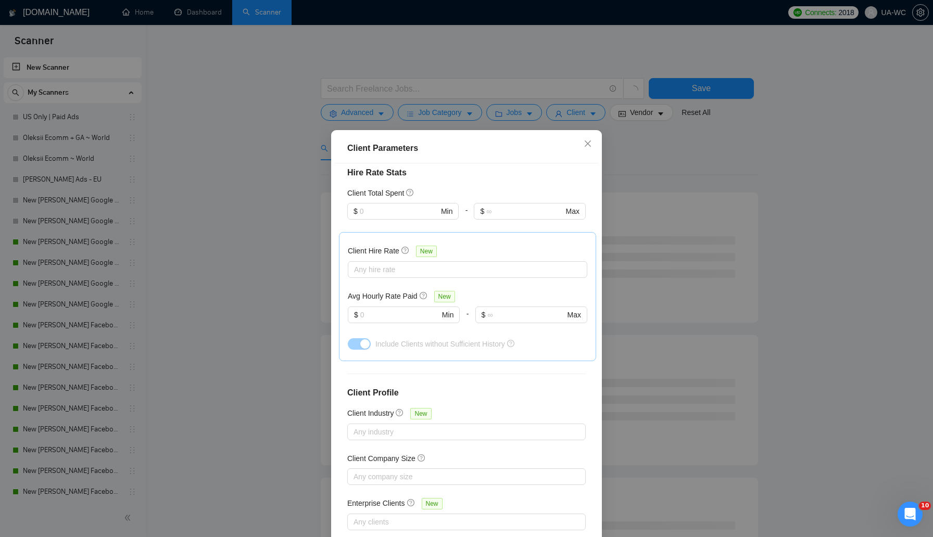
scroll to position [48, 0]
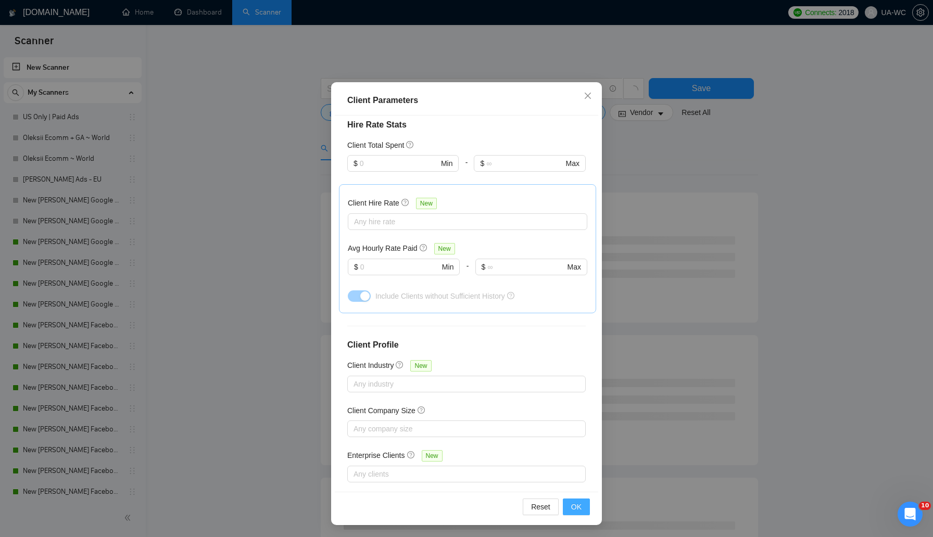
click at [577, 508] on span "OK" at bounding box center [576, 506] width 10 height 11
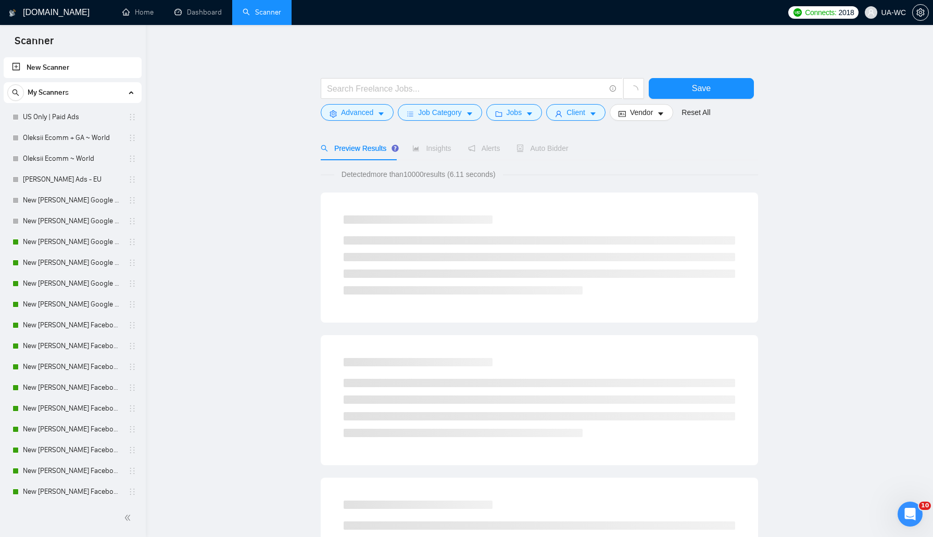
scroll to position [0, 0]
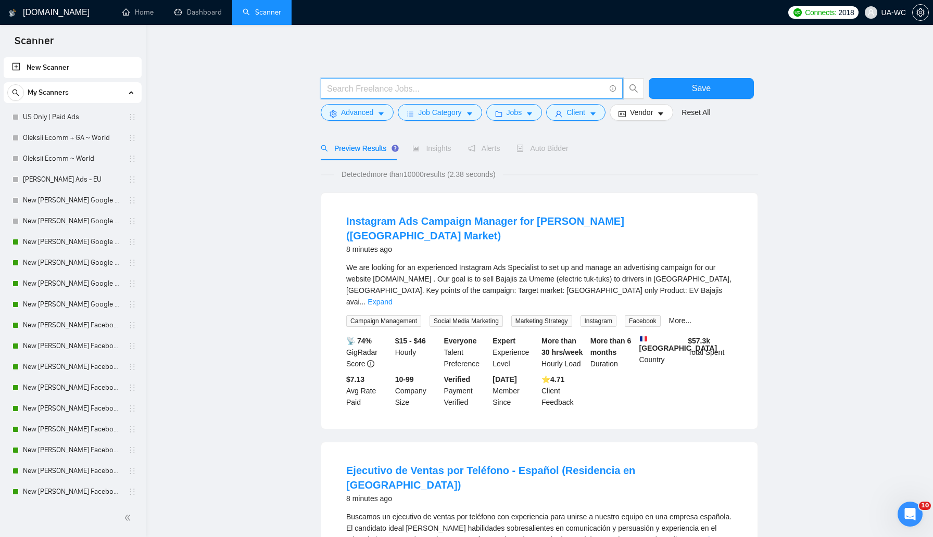
click at [360, 88] on input "text" at bounding box center [466, 88] width 278 height 13
paste input "("Google Ads" OR Adwords OR PPC OR SEM) AND (expert OR specialist OR manager OR…"
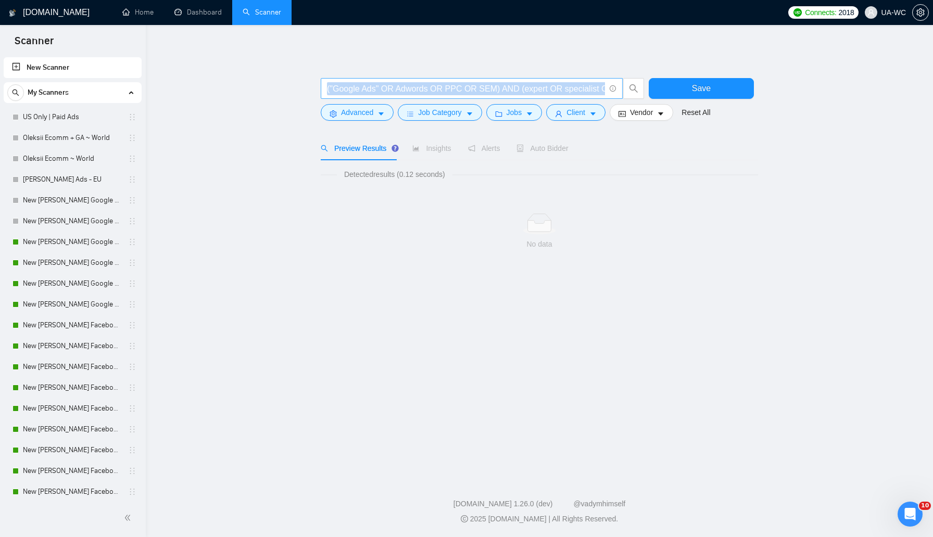
drag, startPoint x: 606, startPoint y: 87, endPoint x: 496, endPoint y: 88, distance: 109.8
click at [496, 88] on span "("Google Ads" OR Adwords OR PPC OR SEM) AND (expert OR specialist OR manager OR…" at bounding box center [472, 88] width 302 height 21
drag, startPoint x: 459, startPoint y: 91, endPoint x: 616, endPoint y: 94, distance: 156.7
click at [616, 94] on span "("Google Ads" OR Adwords OR PPC OR SEM) AND (expert OR specialist OR manager OR…" at bounding box center [472, 88] width 302 height 21
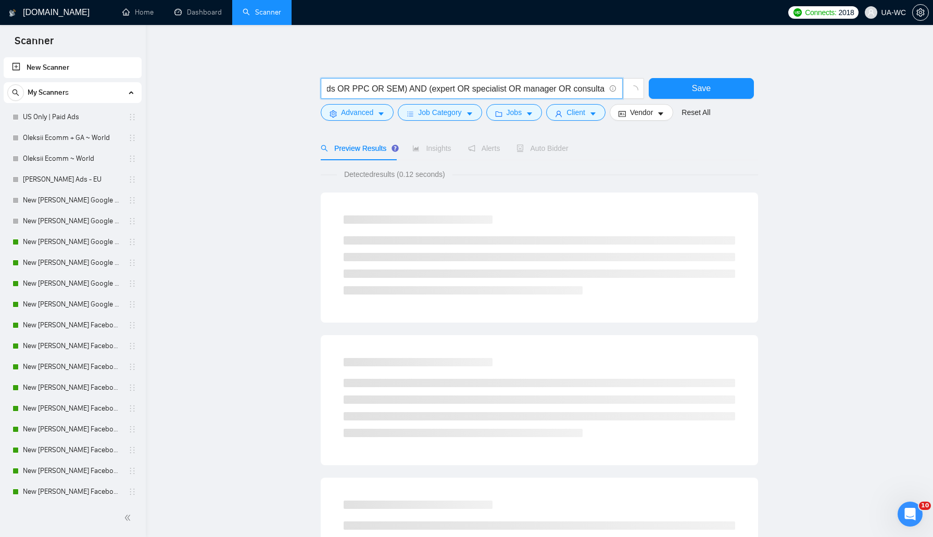
scroll to position [0, 0]
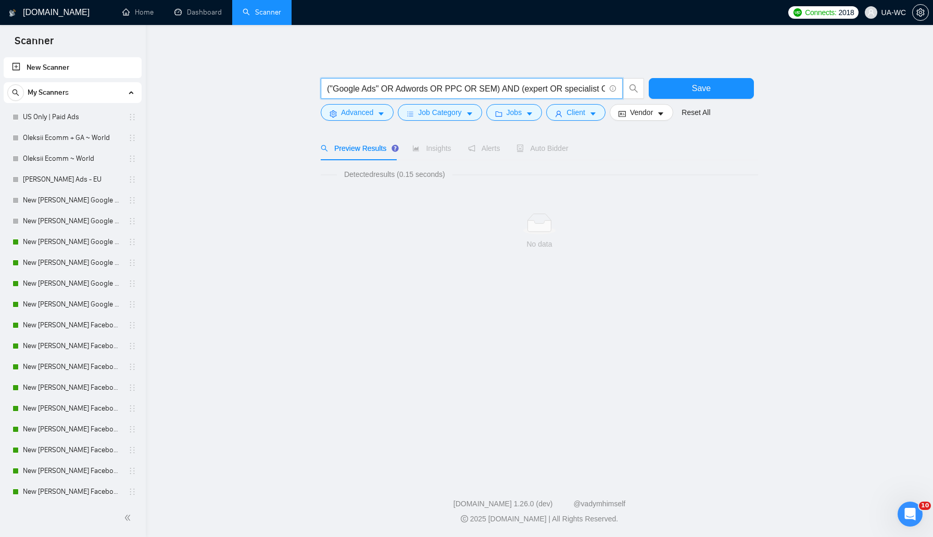
click at [343, 91] on input "("Google Ads" OR Adwords OR PPC OR SEM) AND (expert OR specialist OR manager OR…" at bounding box center [466, 88] width 278 height 13
paste input ""Google Adwords" OR PPC OR "Search Engine Marketing") AND (expert OR specialist…"
drag, startPoint x: 327, startPoint y: 89, endPoint x: 696, endPoint y: 94, distance: 369.6
click at [696, 94] on div "("Google Ads" OR "Google Adwords" OR PPC OR "Search Engine Marketing") AND (exp…" at bounding box center [537, 91] width 437 height 26
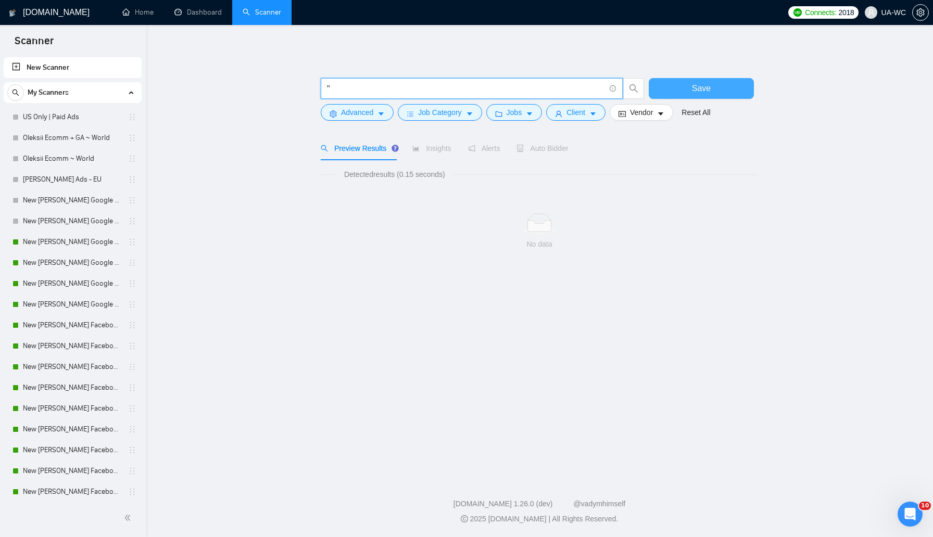
scroll to position [0, 0]
click at [453, 93] on input ""Google Ads"" at bounding box center [466, 88] width 278 height 13
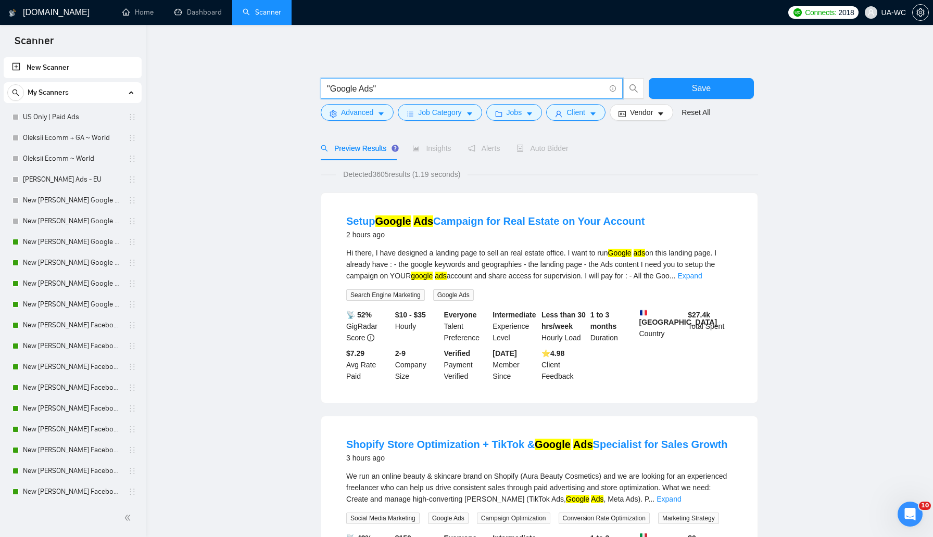
type input ""Google Ads"a"
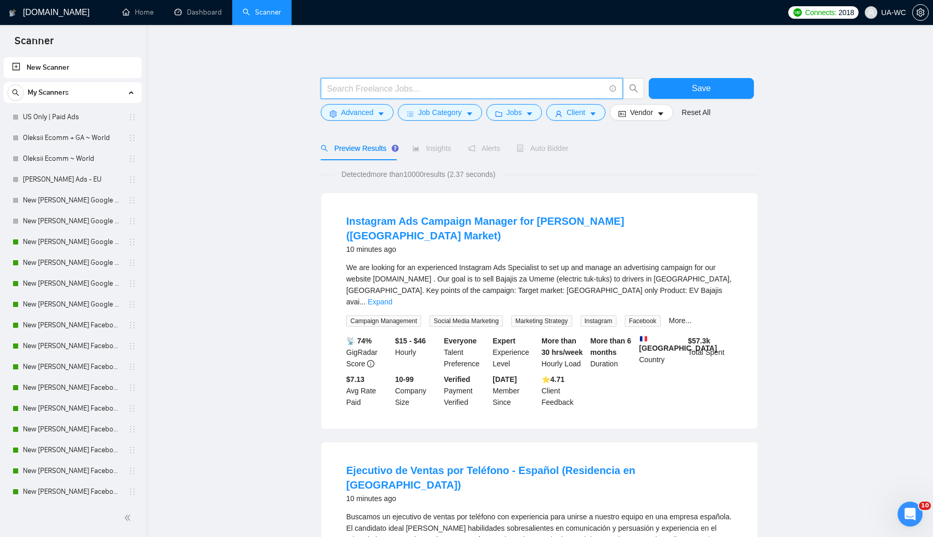
paste input "(google*) (ad | ads | (advert*) | adwords | "ad words" | campaign | compain | p…"
type input "(google*) (ad | ads | (advert*) | adwords | "ad words" | campaign | compain | p…"
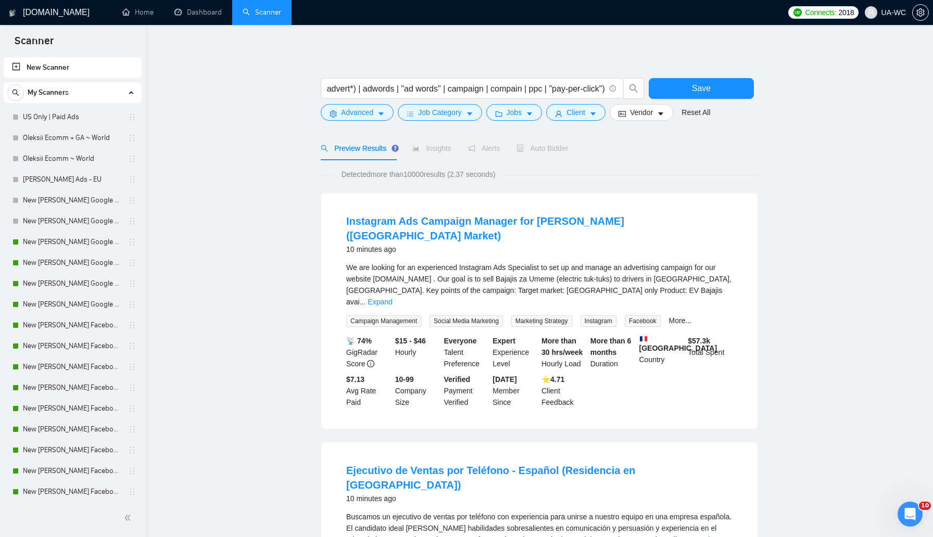
scroll to position [0, 0]
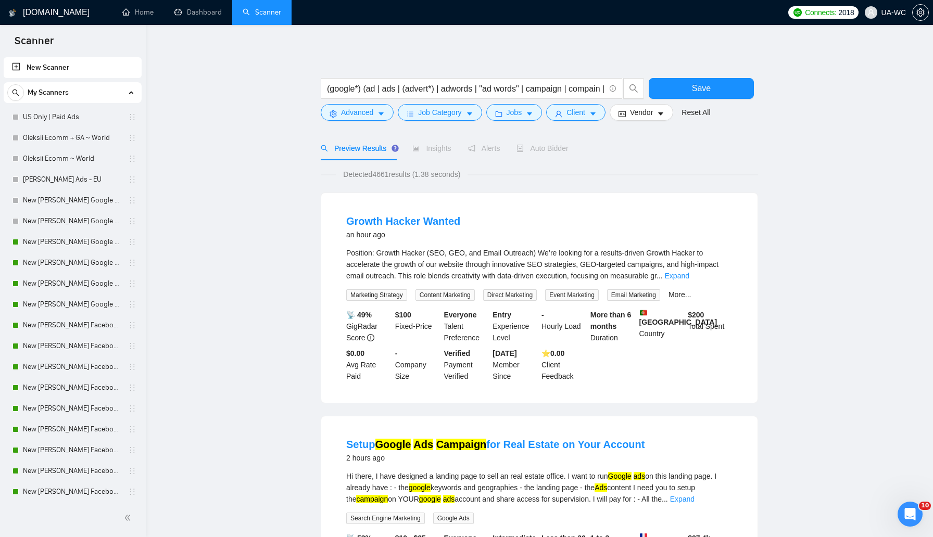
click at [364, 254] on div "Position: Growth Hacker (SEO, GEO, and Email Outreach) We’re looking for a resu…" at bounding box center [539, 264] width 386 height 34
copy div "Position"
click at [330, 110] on icon "setting" at bounding box center [332, 113] width 7 height 7
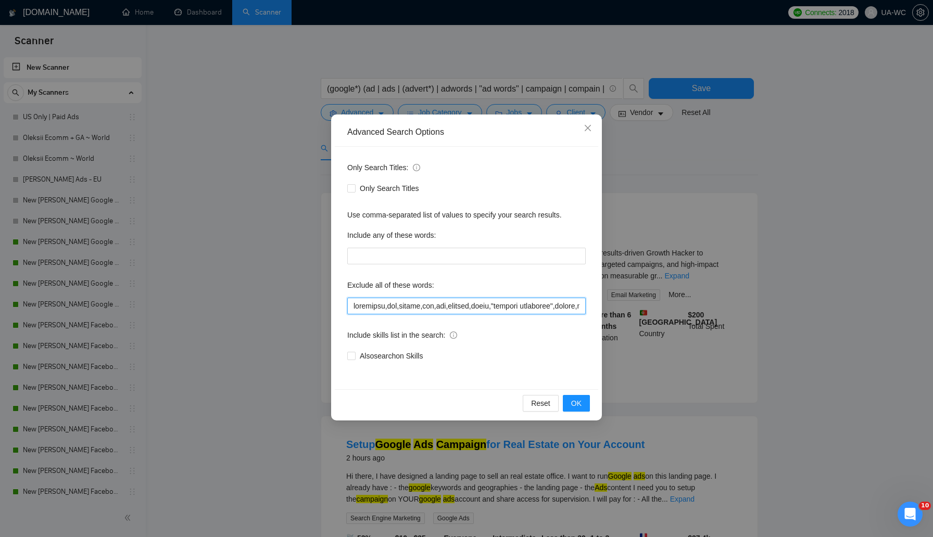
click at [349, 309] on input "text" at bounding box center [466, 306] width 238 height 17
paste input "Position"
type input "Position,affiliate,cpa,crypto,cbd,nft,bitcoin,adult,"virtual assistant",banned,…"
click at [571, 404] on span "OK" at bounding box center [576, 403] width 10 height 11
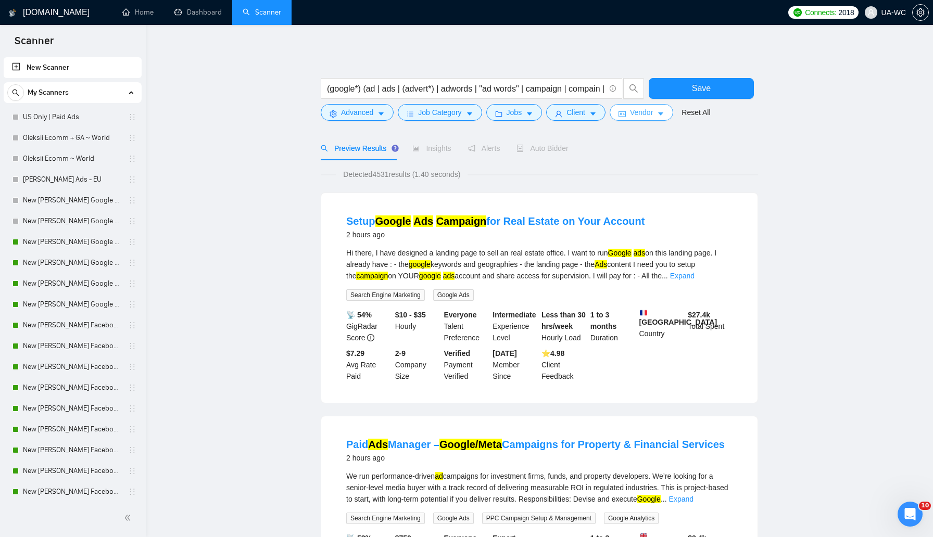
click at [641, 113] on span "Vendor" at bounding box center [641, 112] width 23 height 11
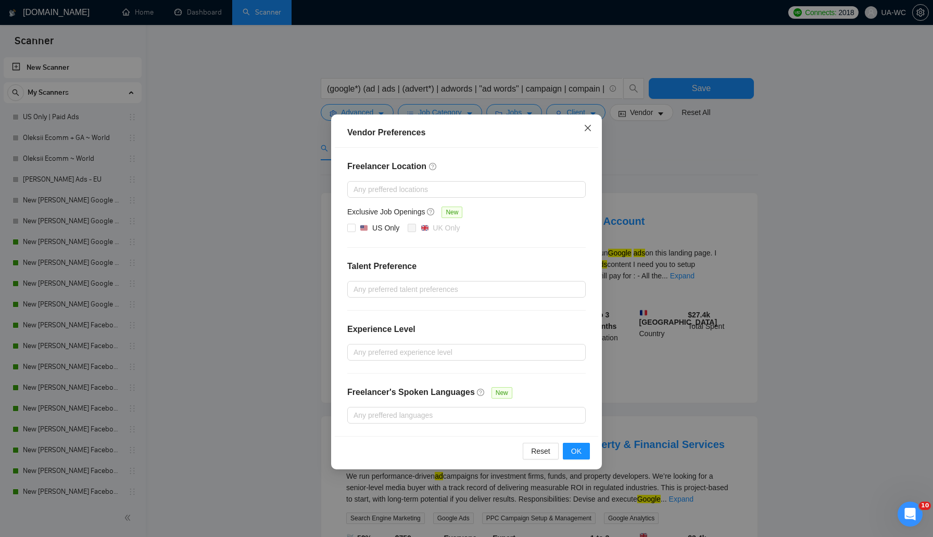
click at [586, 128] on icon "close" at bounding box center [588, 128] width 8 height 8
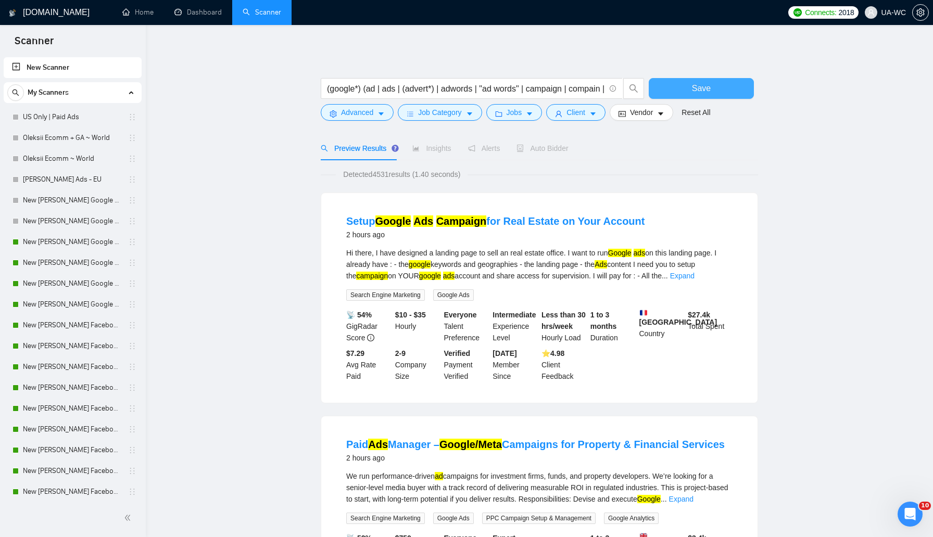
click at [672, 92] on button "Save" at bounding box center [701, 88] width 105 height 21
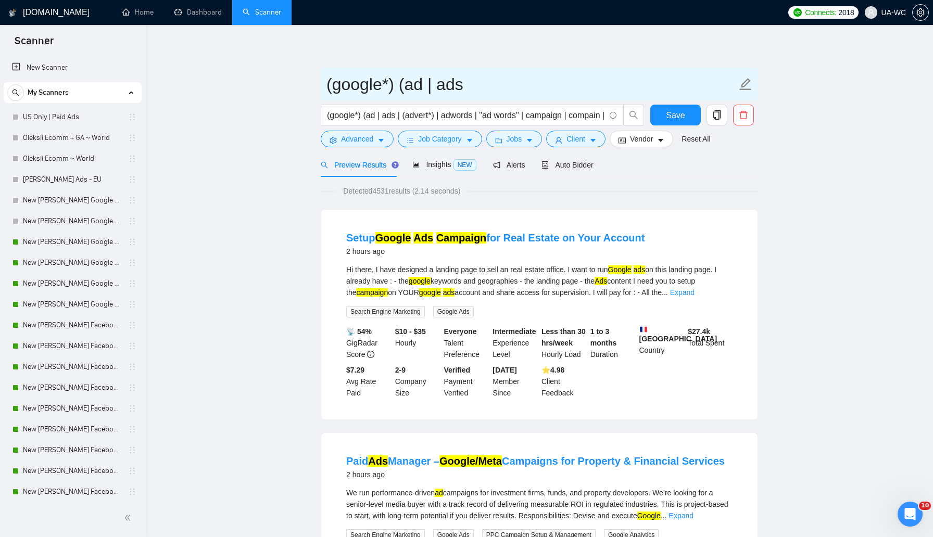
click at [478, 87] on input "(google*) (ad | ads" at bounding box center [531, 84] width 410 height 26
type input "i"
type input "Ivan Google Ads - EU"
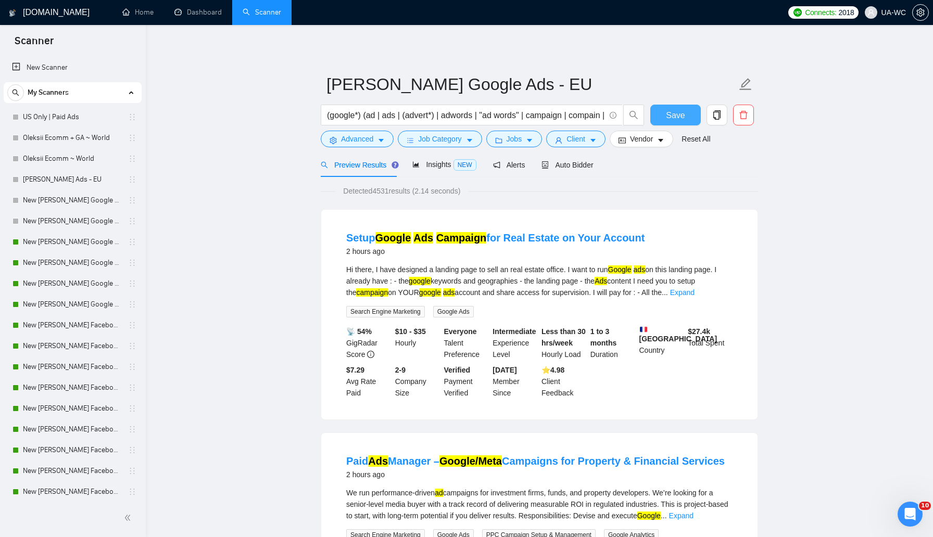
click at [664, 115] on button "Save" at bounding box center [675, 115] width 50 height 21
click at [437, 168] on span "Insights NEW" at bounding box center [444, 164] width 64 height 8
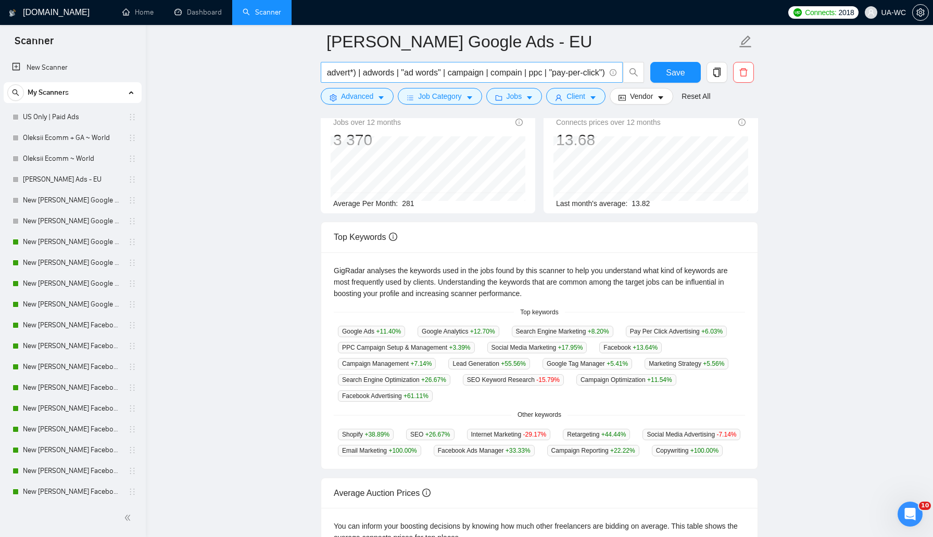
scroll to position [0, 90]
click at [601, 70] on input "(google*) (ad | ads | (advert*) | adwords | "ad words" | campaign | compain | p…" at bounding box center [466, 72] width 278 height 13
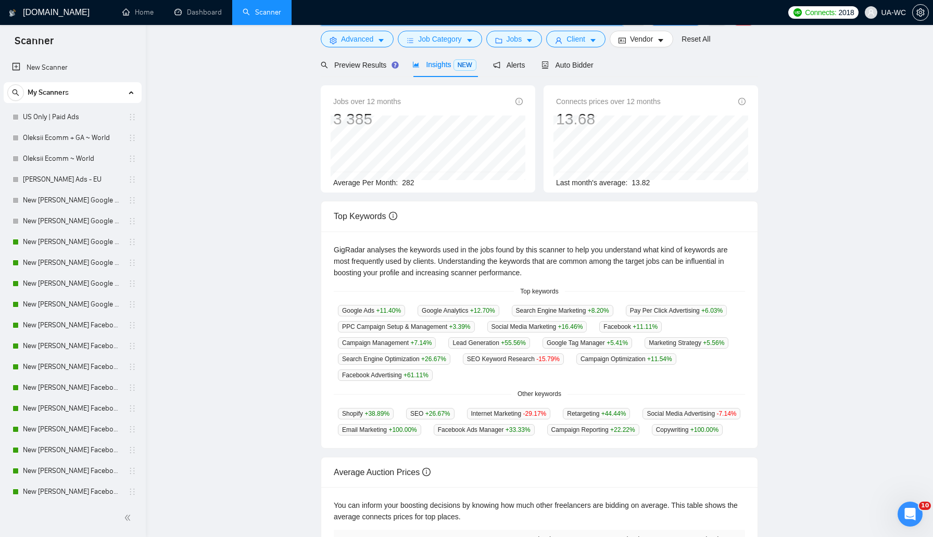
scroll to position [0, 0]
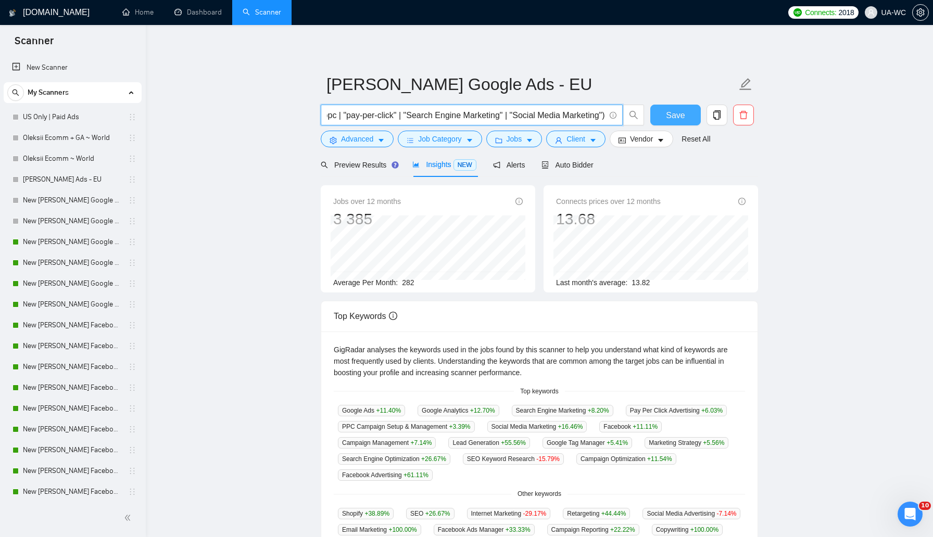
type input "(google*) (ad | ads | (advert*) | adwords | "ad words" | campaign | compain | p…"
click at [666, 114] on button "Save" at bounding box center [675, 115] width 50 height 21
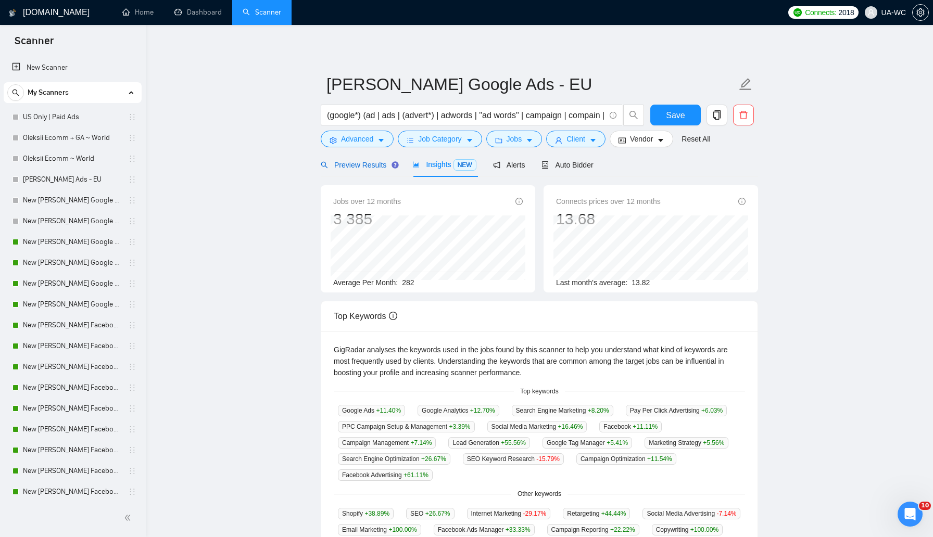
click at [345, 162] on span "Preview Results" at bounding box center [358, 165] width 75 height 8
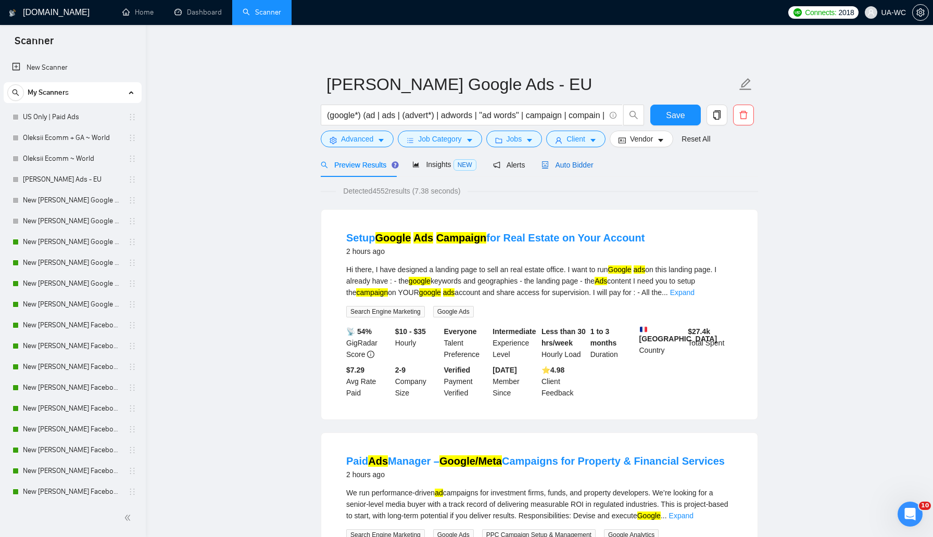
click at [568, 161] on span "Auto Bidder" at bounding box center [567, 165] width 52 height 8
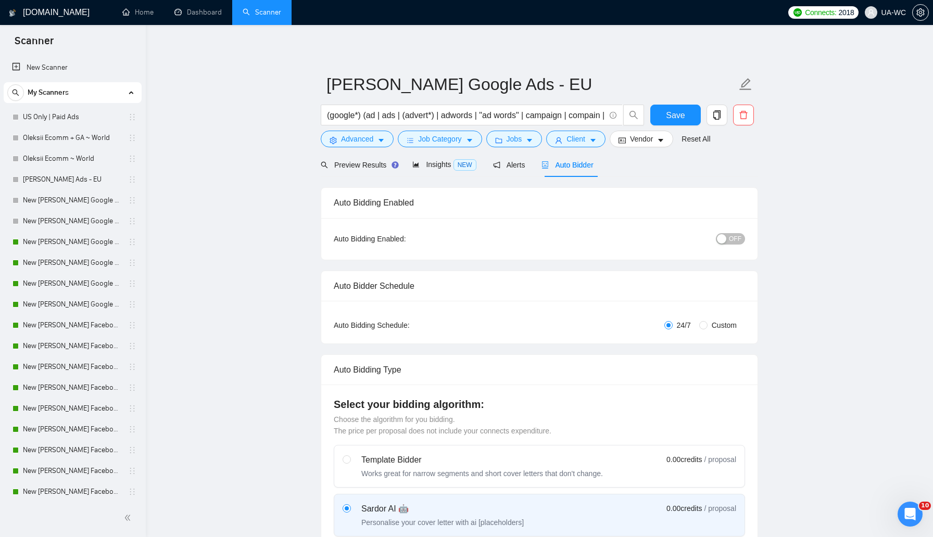
click at [729, 241] on span "OFF" at bounding box center [735, 238] width 12 height 11
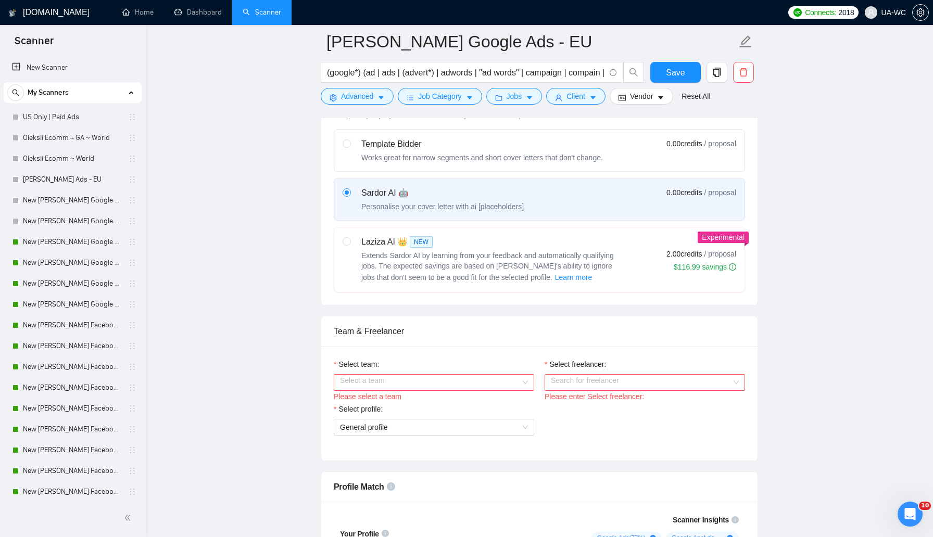
scroll to position [331, 0]
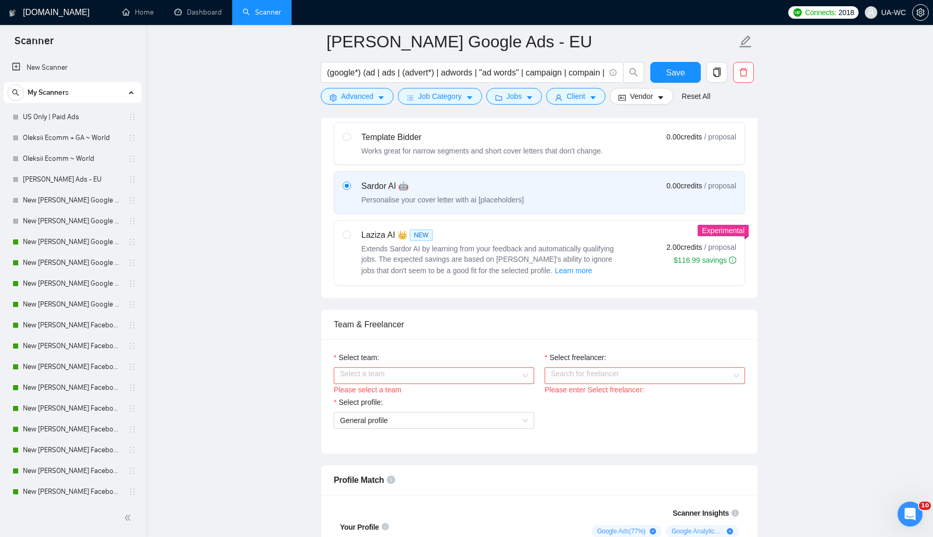
click at [510, 150] on div "Works great for narrow segments and short cover letters that don't change." at bounding box center [482, 151] width 242 height 10
click at [350, 140] on input "radio" at bounding box center [346, 136] width 7 height 7
radio input "true"
radio input "false"
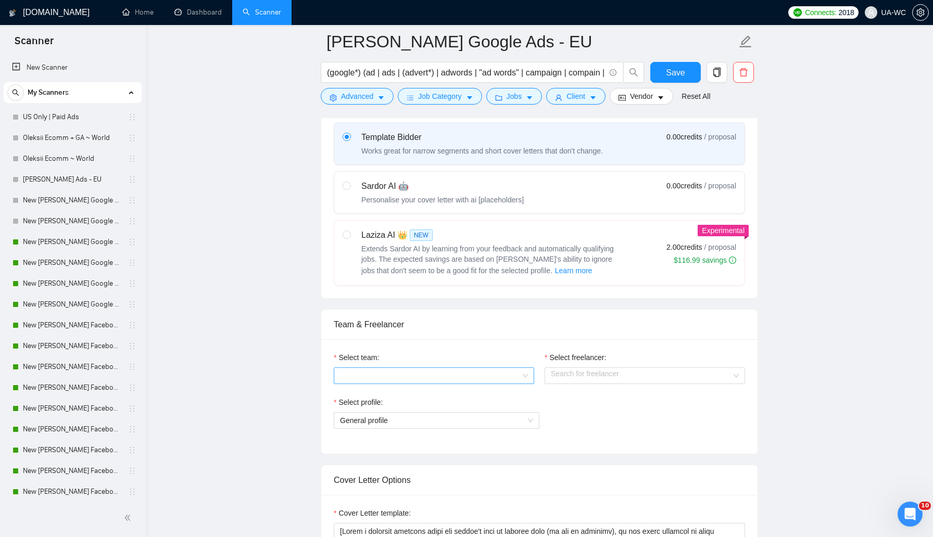
click at [400, 377] on input "Select team:" at bounding box center [430, 376] width 181 height 16
click at [375, 395] on div "UAWC Agency" at bounding box center [434, 395] width 188 height 11
click at [574, 380] on input "Select freelancer:" at bounding box center [641, 376] width 181 height 16
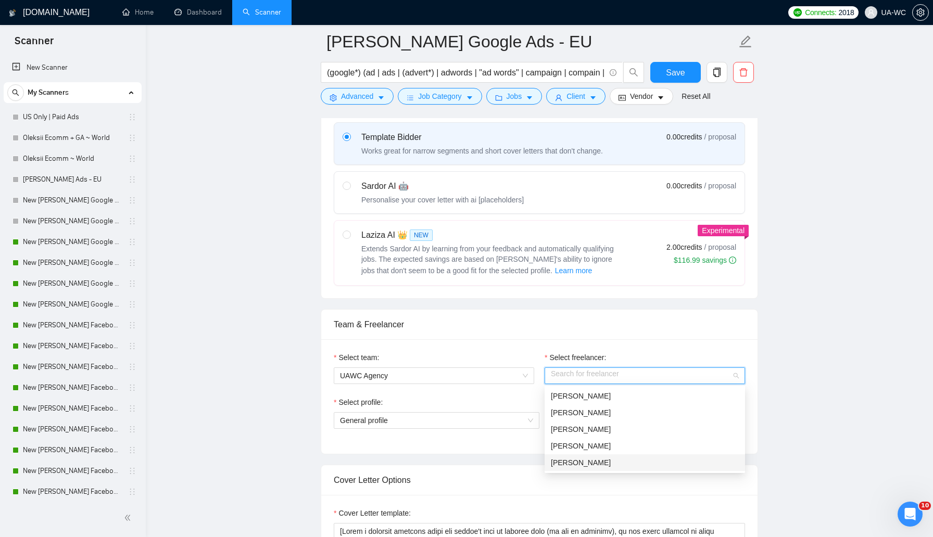
click at [555, 465] on div "[PERSON_NAME]" at bounding box center [645, 462] width 188 height 11
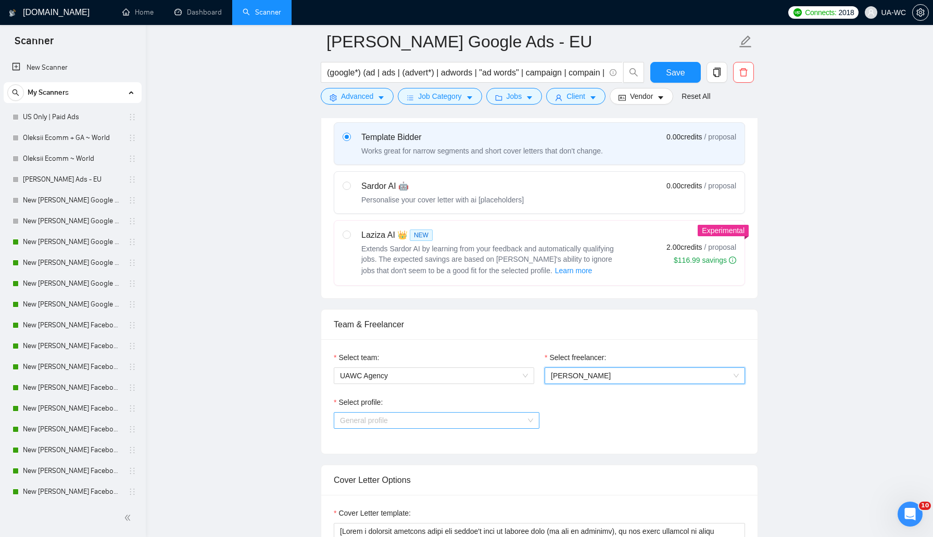
click at [480, 422] on span "General profile" at bounding box center [436, 421] width 193 height 16
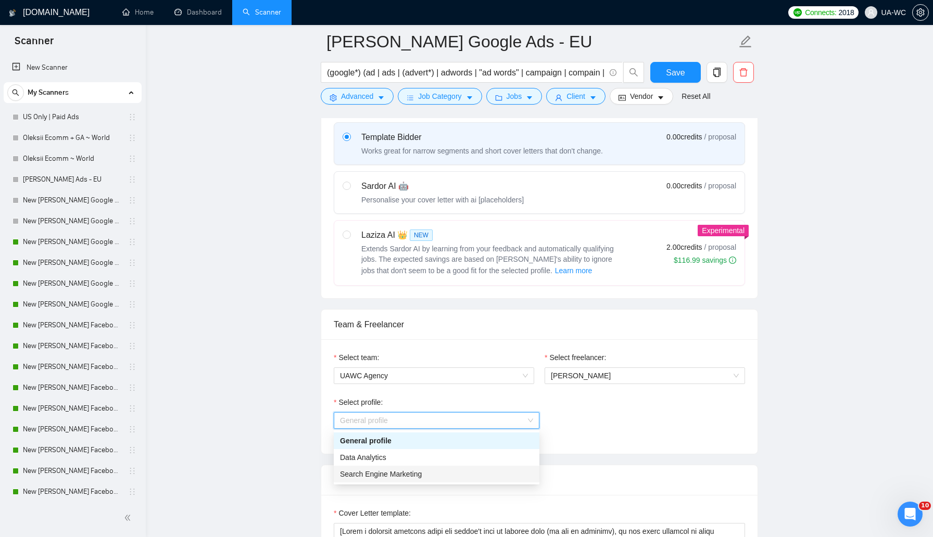
click at [417, 475] on div "Search Engine Marketing" at bounding box center [436, 473] width 193 height 11
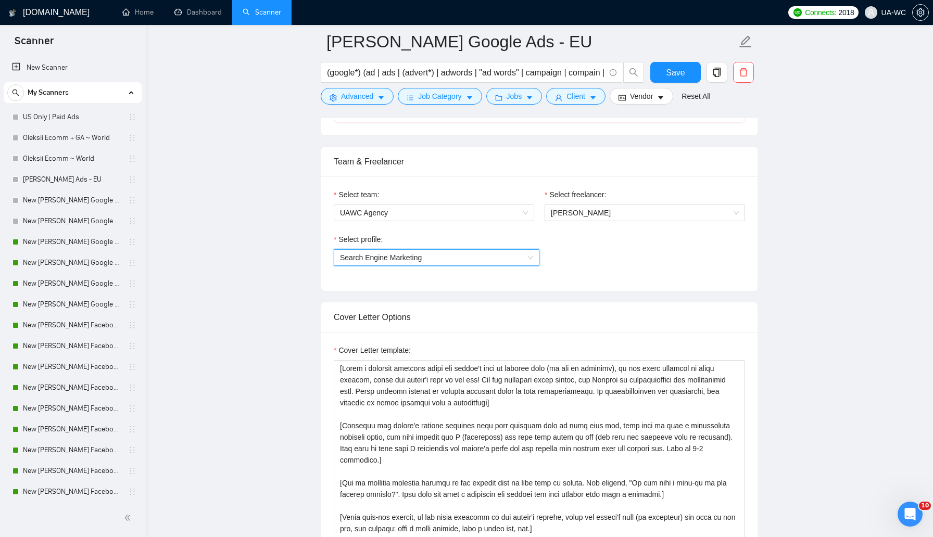
scroll to position [584, 0]
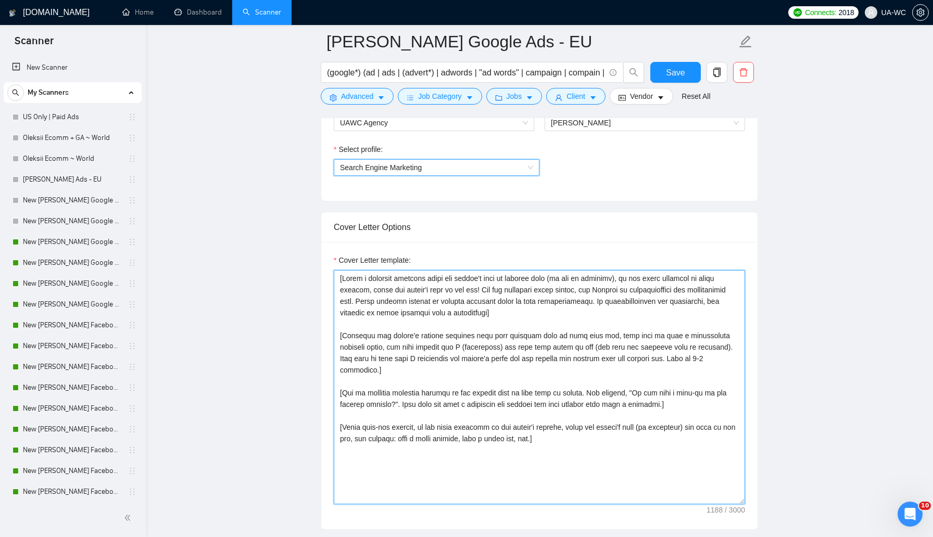
click at [448, 353] on textarea "Cover Letter template:" at bounding box center [539, 387] width 411 height 234
paste textarea "Hey, this looks right up my alley. I wrapped up a project with similar goals re…"
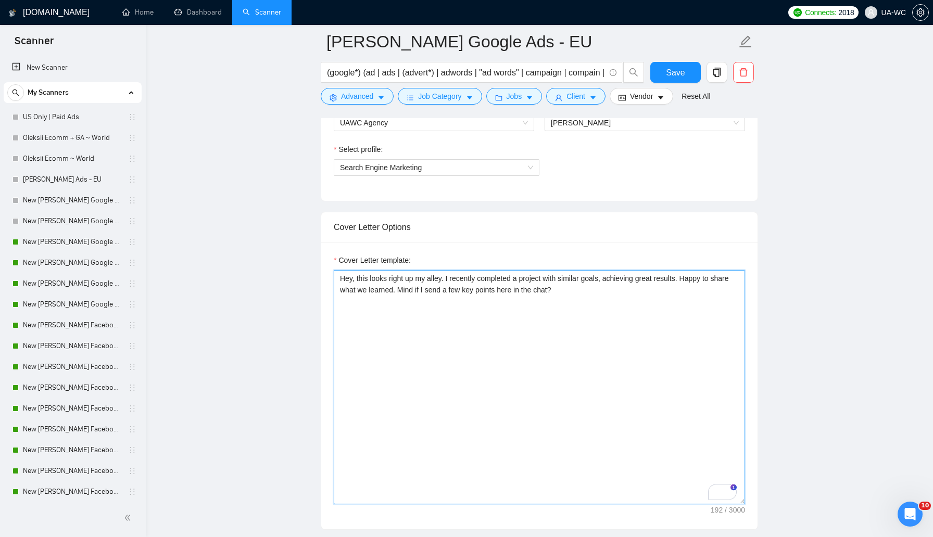
click at [529, 312] on textarea "Hey, this looks right up my alley. I recently completed a project with similar …" at bounding box center [539, 387] width 411 height 234
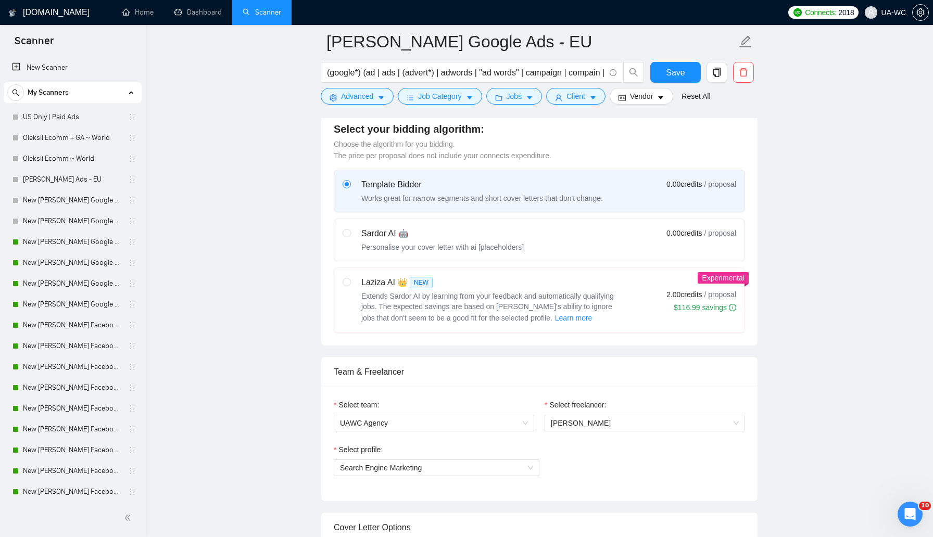
scroll to position [281, 0]
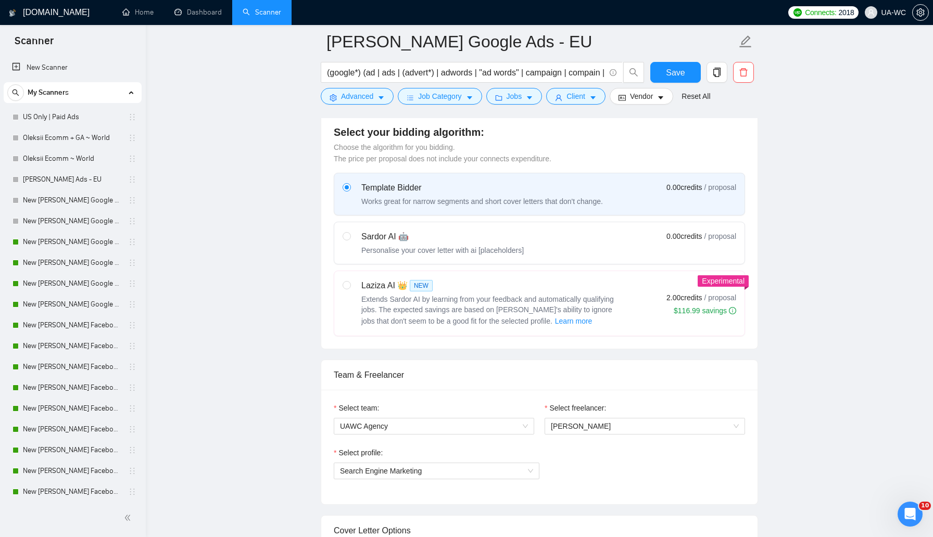
type textarea "Hey, this looks right up my alley. I recently completed a project with similar …"
click at [462, 235] on div "Sardor AI 🤖" at bounding box center [442, 237] width 162 height 12
click at [350, 235] on input "radio" at bounding box center [346, 235] width 7 height 7
radio input "true"
radio input "false"
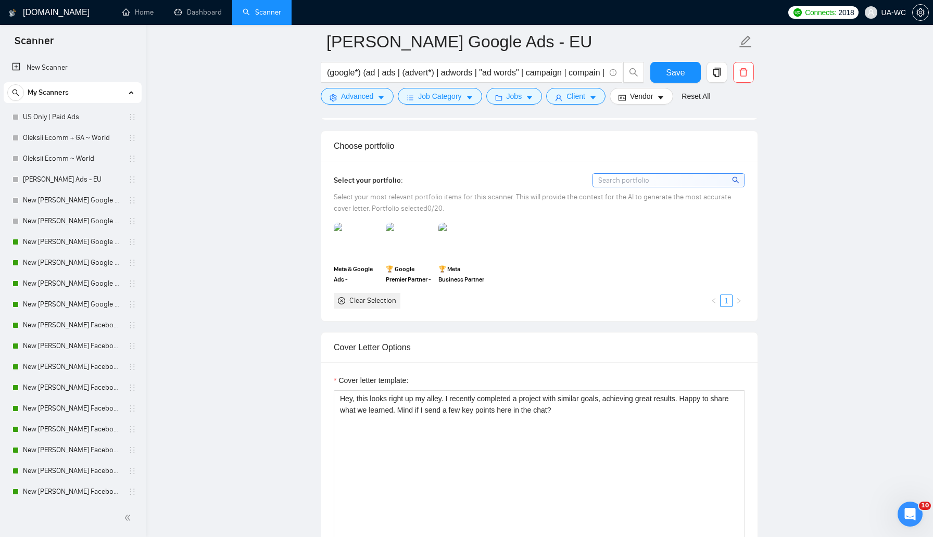
scroll to position [893, 0]
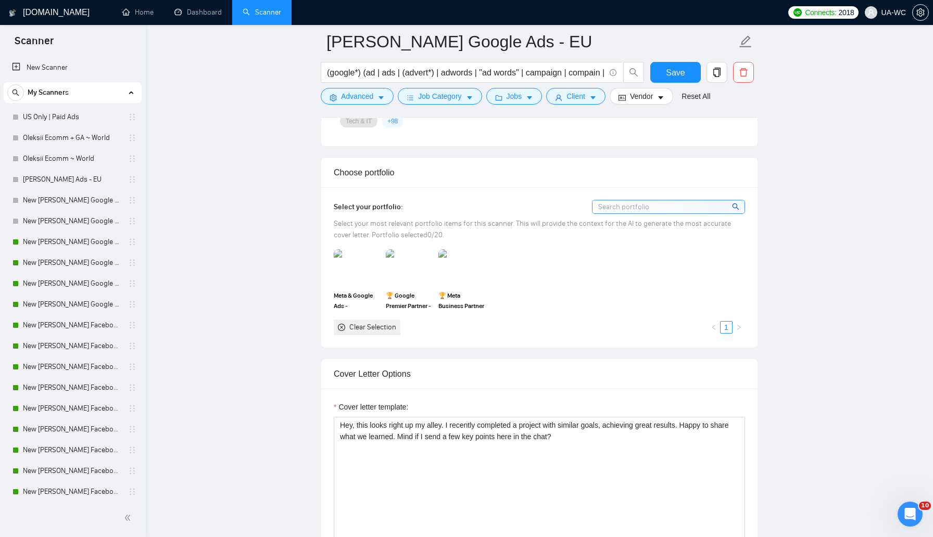
click at [631, 211] on input at bounding box center [668, 206] width 152 height 13
click at [351, 270] on img at bounding box center [357, 267] width 44 height 34
click at [400, 270] on img at bounding box center [409, 267] width 44 height 34
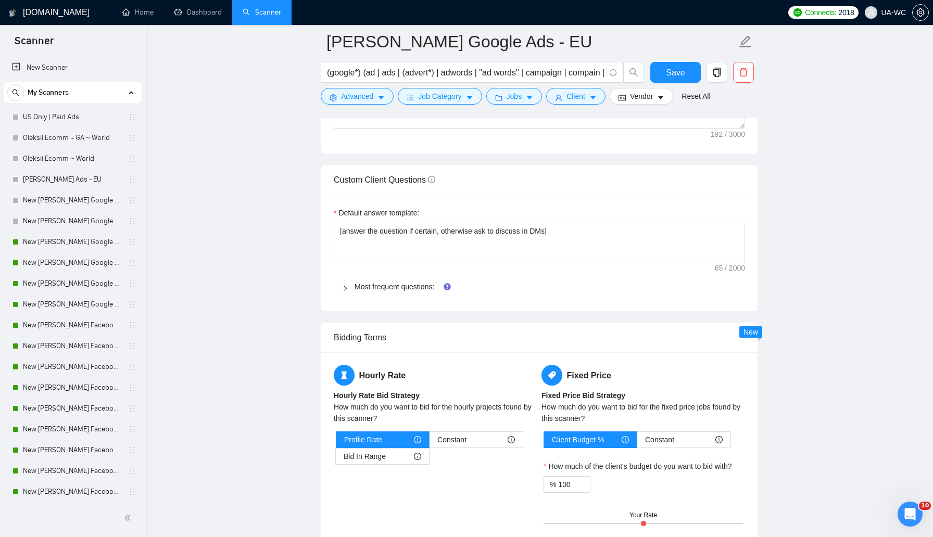
scroll to position [1416, 0]
click at [405, 287] on link "Most frequent questions:" at bounding box center [394, 286] width 80 height 8
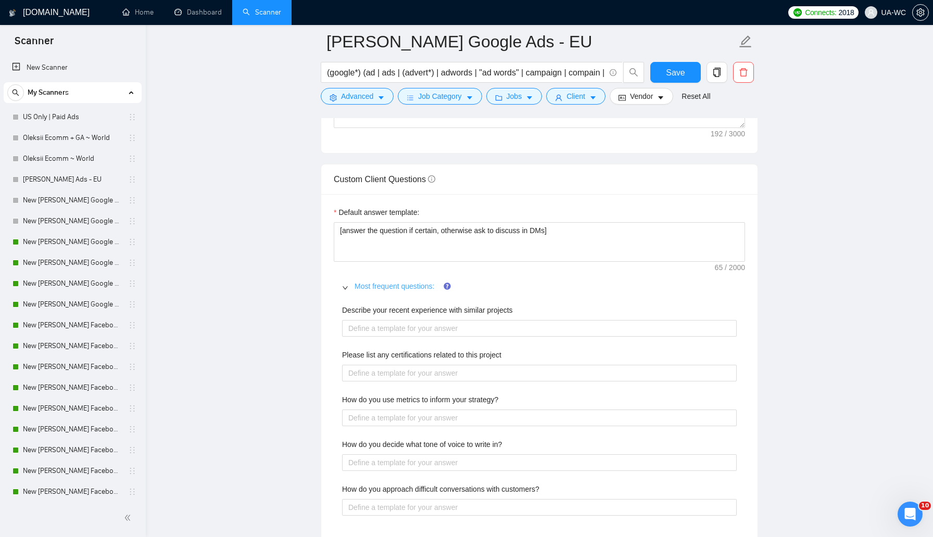
click at [405, 287] on link "Most frequent questions:" at bounding box center [394, 286] width 80 height 8
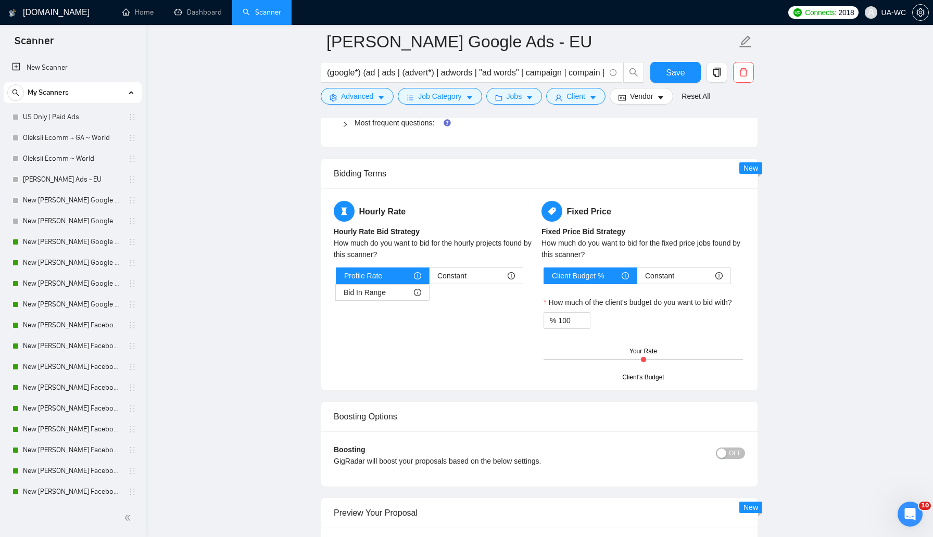
scroll to position [1588, 0]
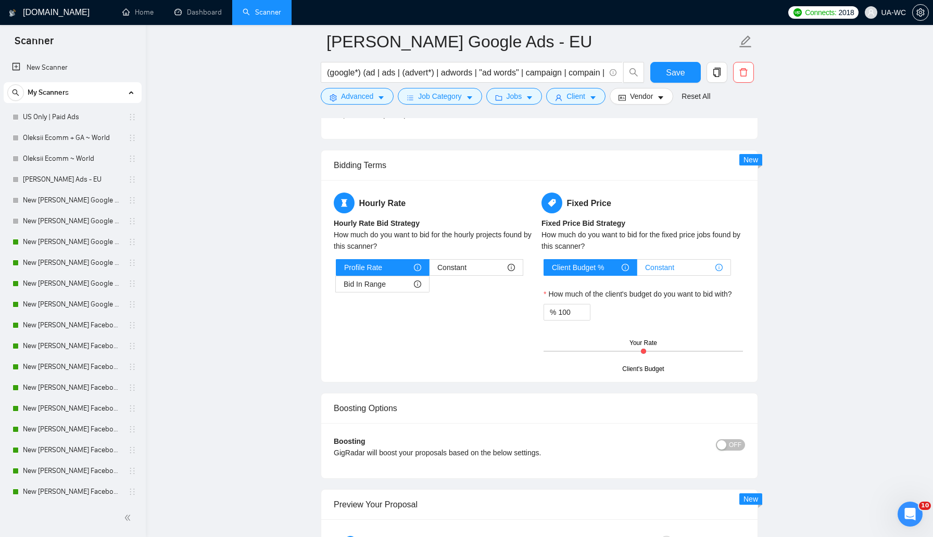
click at [650, 273] on span "Constant" at bounding box center [659, 268] width 29 height 16
click at [637, 270] on input "Constant" at bounding box center [637, 270] width 0 height 0
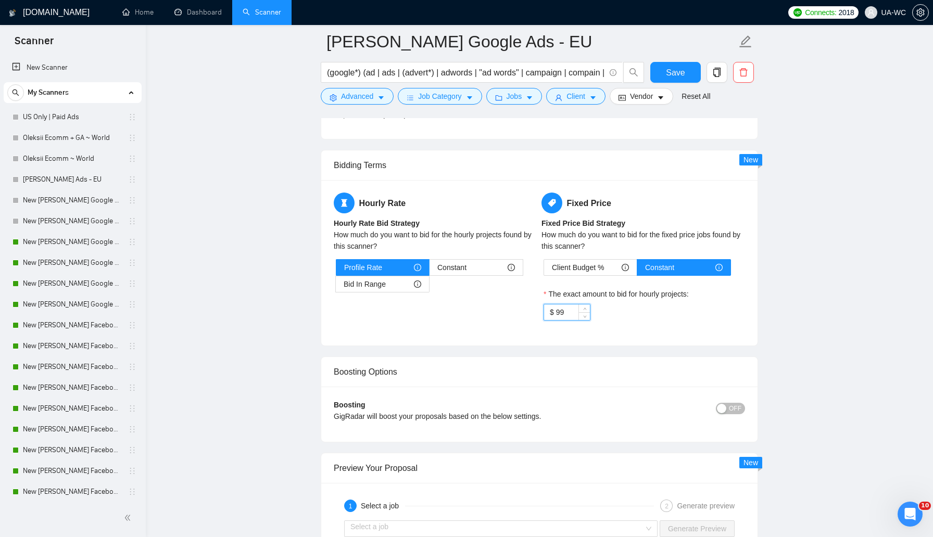
drag, startPoint x: 580, startPoint y: 313, endPoint x: 560, endPoint y: 313, distance: 20.8
click at [560, 313] on div "99" at bounding box center [573, 313] width 34 height 16
drag, startPoint x: 569, startPoint y: 313, endPoint x: 551, endPoint y: 313, distance: 18.2
click at [551, 313] on div "$ 99" at bounding box center [566, 312] width 47 height 17
type input "700"
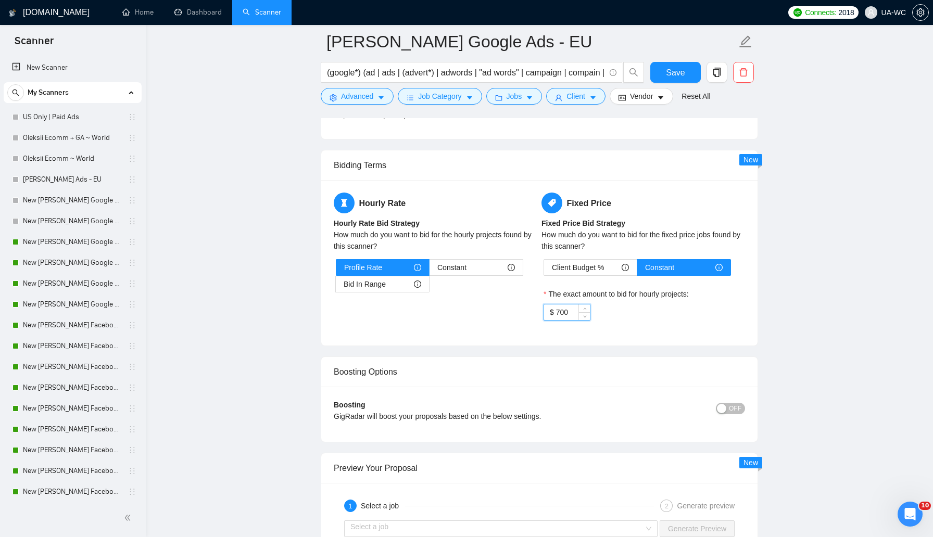
click at [370, 334] on div "Hourly Rate Hourly Rate Bid Strategy How much do you want to bid for the hourly…" at bounding box center [539, 263] width 436 height 166
click at [716, 410] on button "OFF" at bounding box center [730, 408] width 29 height 11
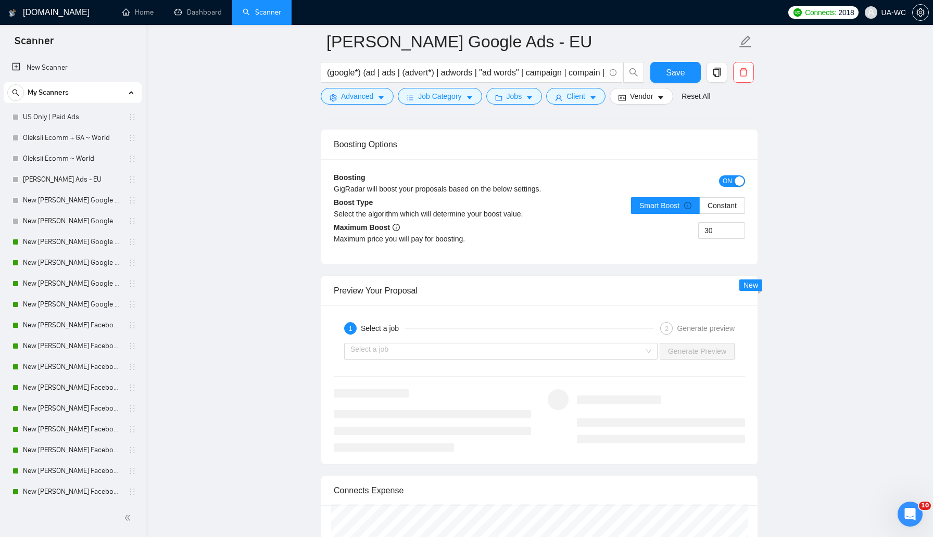
scroll to position [1817, 0]
drag, startPoint x: 721, startPoint y: 234, endPoint x: 682, endPoint y: 230, distance: 38.7
click at [682, 230] on div "30" at bounding box center [642, 235] width 206 height 29
type input "25"
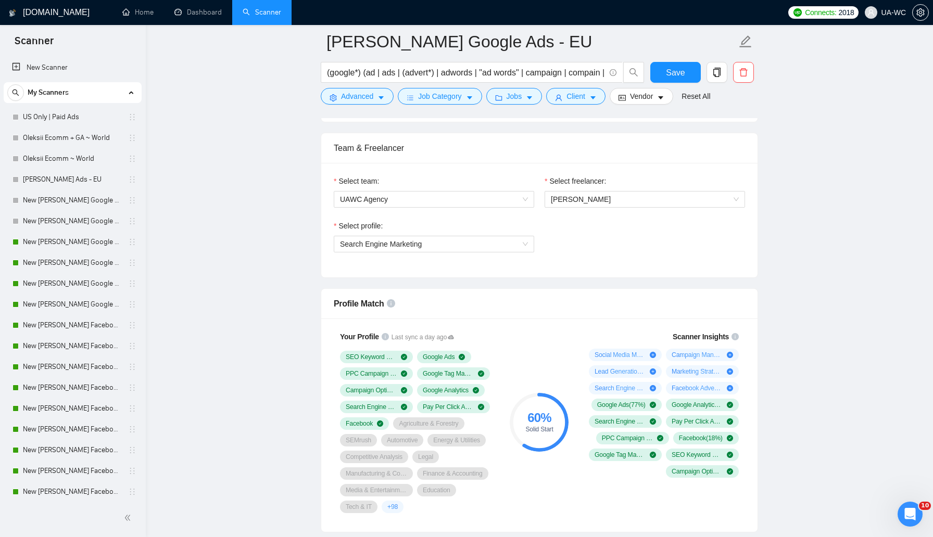
scroll to position [511, 0]
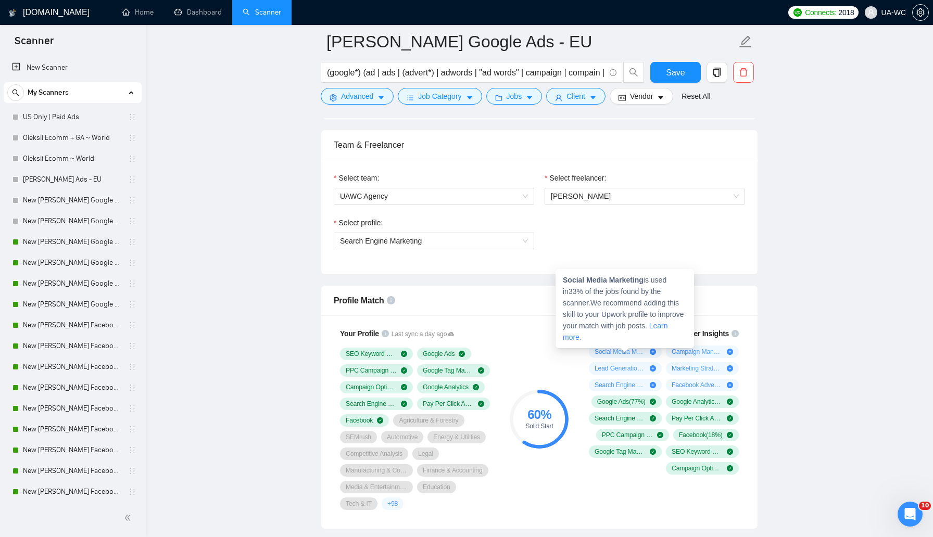
click at [652, 352] on icon "plus-circle" at bounding box center [653, 352] width 6 height 6
click at [653, 353] on icon "plus-circle" at bounding box center [653, 352] width 6 height 6
click at [654, 351] on icon "plus-circle" at bounding box center [653, 352] width 6 height 6
click at [609, 276] on strong "Social Media Marketing" at bounding box center [603, 280] width 81 height 8
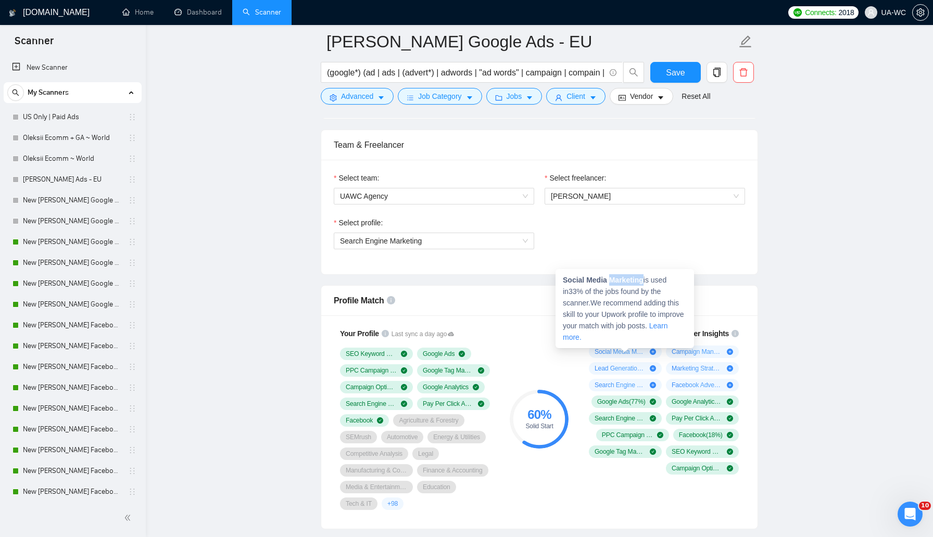
click at [609, 276] on strong "Social Media Marketing" at bounding box center [603, 280] width 81 height 8
click at [578, 276] on strong "Social Media Marketing" at bounding box center [603, 280] width 81 height 8
drag, startPoint x: 564, startPoint y: 278, endPoint x: 644, endPoint y: 278, distance: 80.7
click at [643, 278] on strong "Social Media Marketing" at bounding box center [603, 280] width 81 height 8
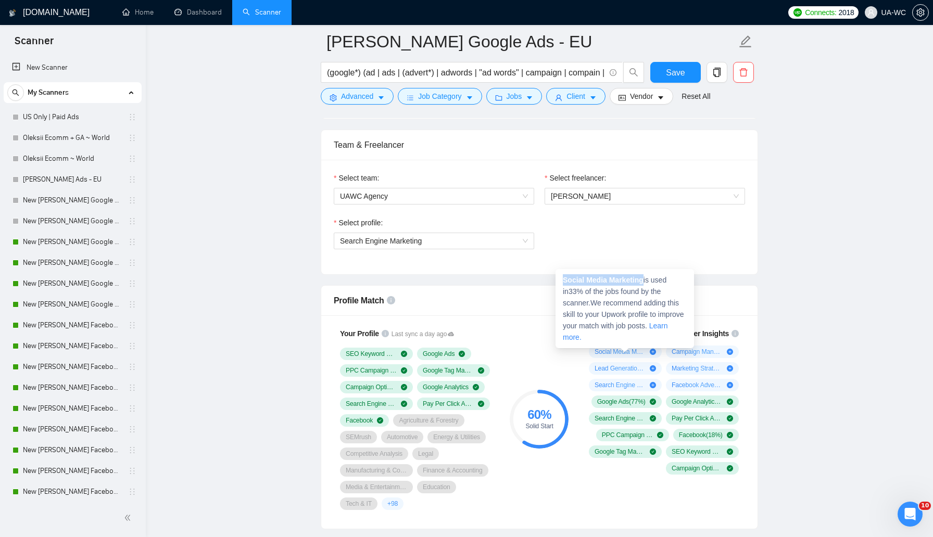
copy strong "Social Media Marketing"
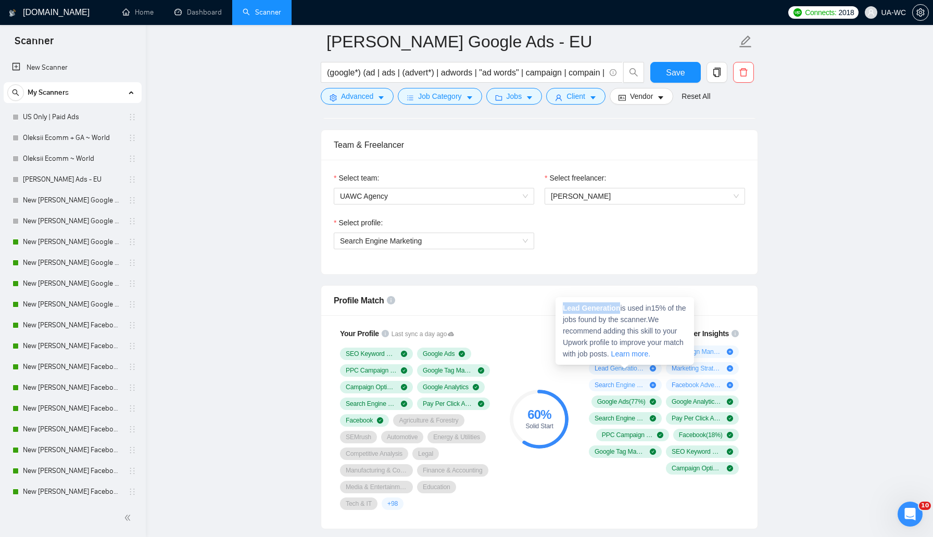
drag, startPoint x: 563, startPoint y: 308, endPoint x: 620, endPoint y: 310, distance: 57.8
click at [620, 310] on strong "Lead Generation" at bounding box center [591, 308] width 57 height 8
copy strong "Lead Generation"
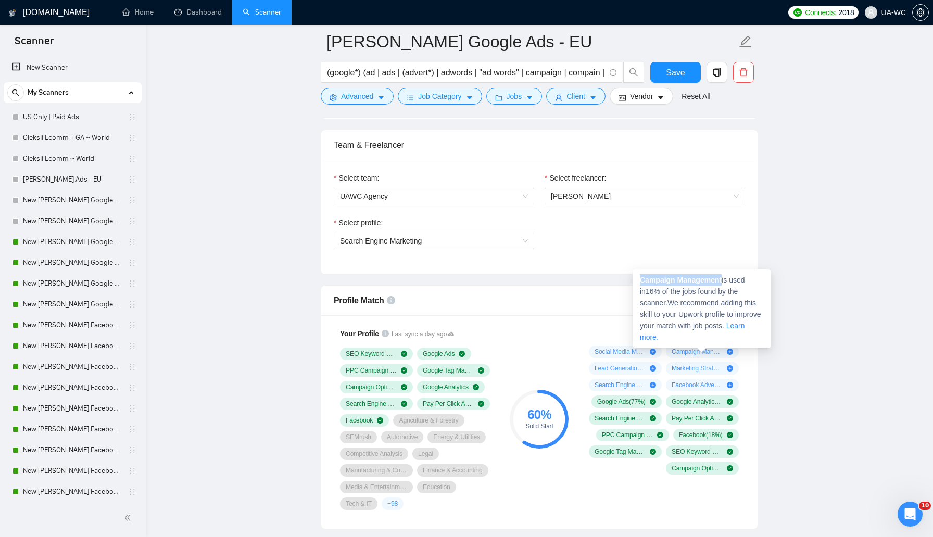
drag, startPoint x: 640, startPoint y: 278, endPoint x: 725, endPoint y: 279, distance: 85.4
click at [725, 279] on span "Campaign Management is used in 16 % of the jobs found by the scanner. We recomm…" at bounding box center [700, 309] width 121 height 66
copy strong "Campaign Management"
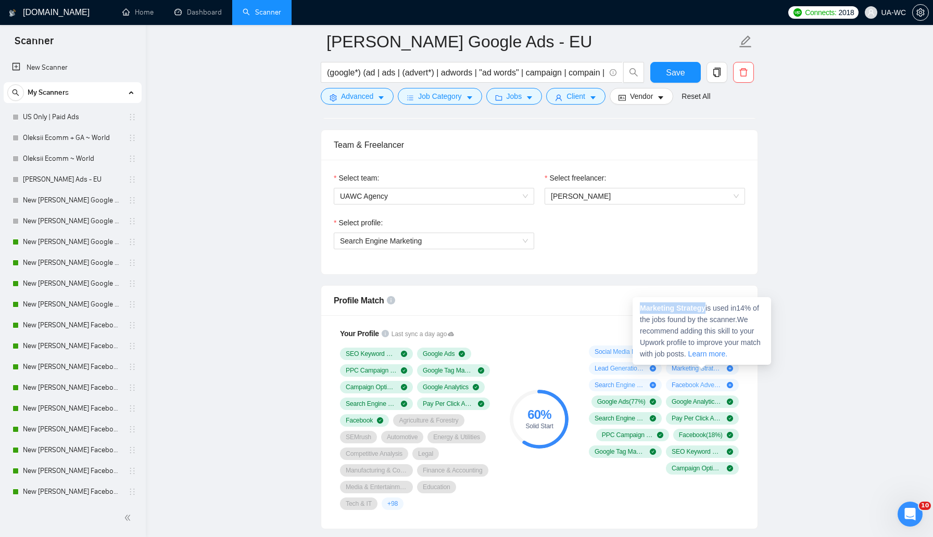
drag, startPoint x: 637, startPoint y: 308, endPoint x: 708, endPoint y: 310, distance: 70.8
click at [708, 310] on div "Marketing Strategy is used in 14 % of the jobs found by the scanner. We recomme…" at bounding box center [701, 331] width 138 height 68
copy strong "Marketing Strategy"
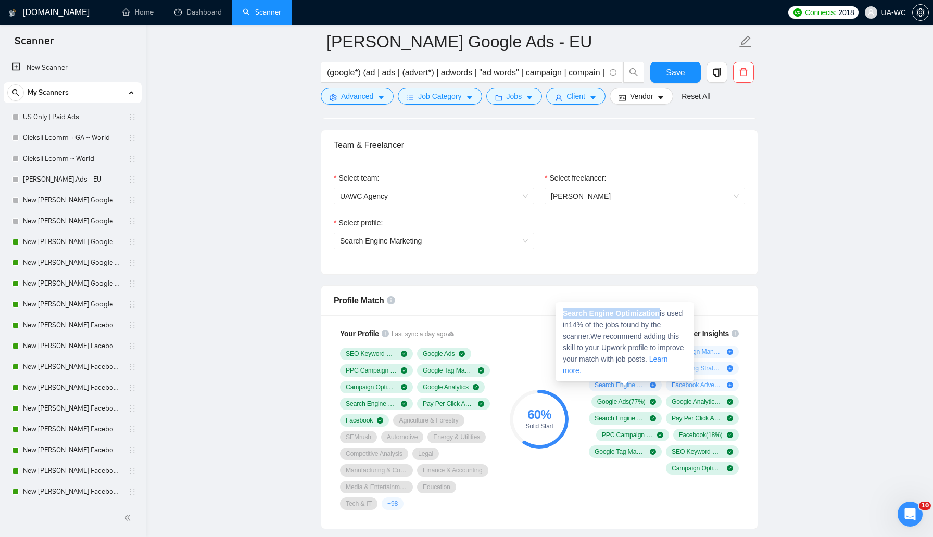
drag, startPoint x: 562, startPoint y: 311, endPoint x: 662, endPoint y: 310, distance: 99.9
click at [662, 310] on span "Search Engine Optimization is used in 14 % of the jobs found by the scanner. We…" at bounding box center [623, 342] width 121 height 66
copy strong "Search Engine Optimization"
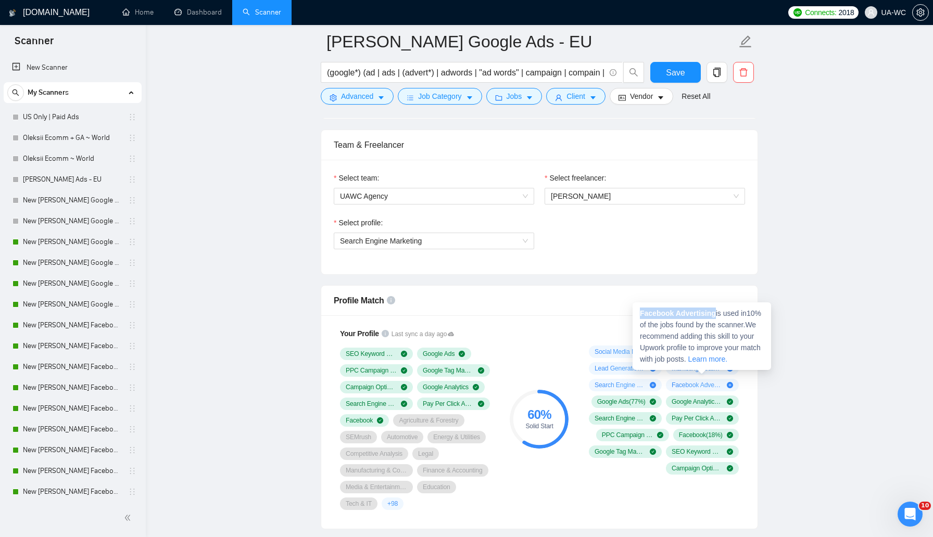
drag, startPoint x: 639, startPoint y: 312, endPoint x: 717, endPoint y: 312, distance: 78.1
click at [717, 312] on div "Facebook Advertising is used in 10 % of the jobs found by the scanner. We recom…" at bounding box center [701, 336] width 138 height 68
copy strong "Facebook Advertising"
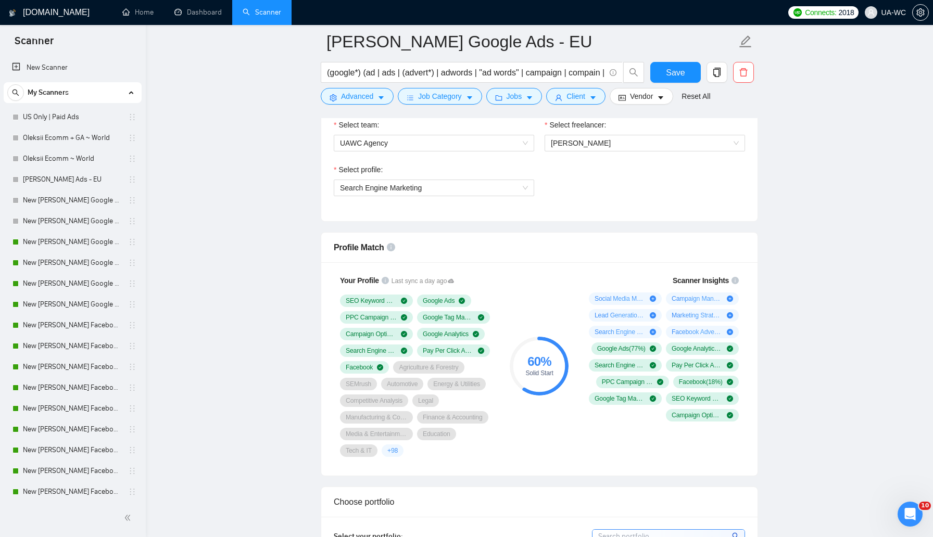
scroll to position [582, 0]
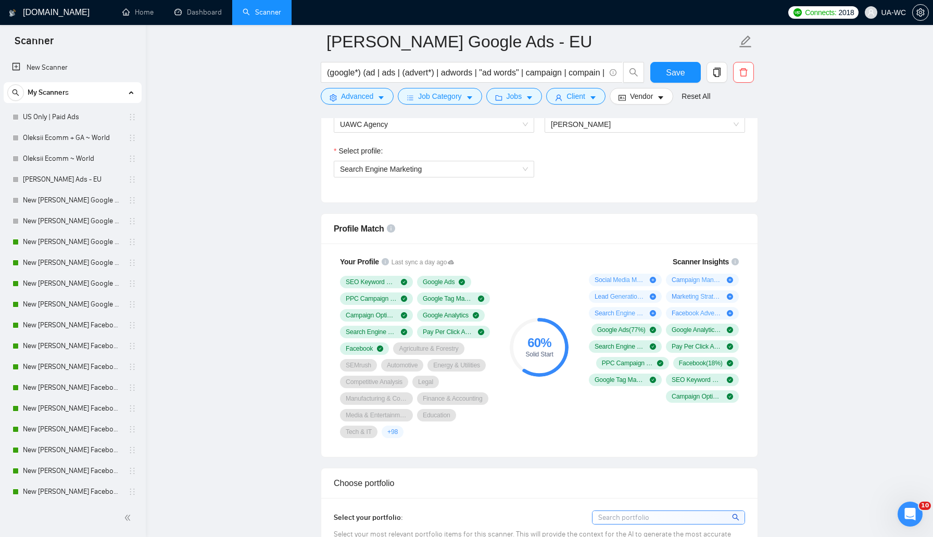
click at [393, 431] on span "+ 98" at bounding box center [392, 432] width 10 height 8
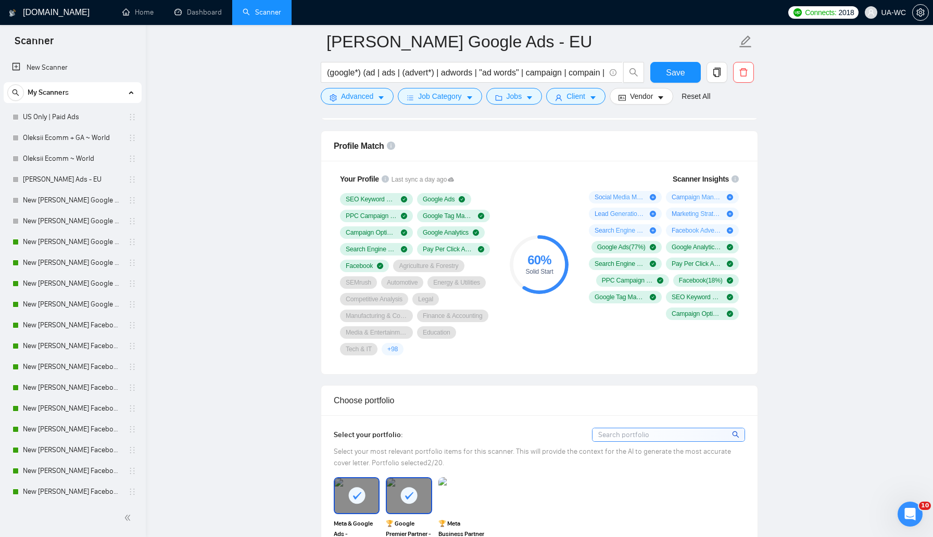
scroll to position [666, 0]
click at [674, 70] on span "Save" at bounding box center [675, 72] width 19 height 13
click at [454, 176] on icon at bounding box center [451, 178] width 6 height 4
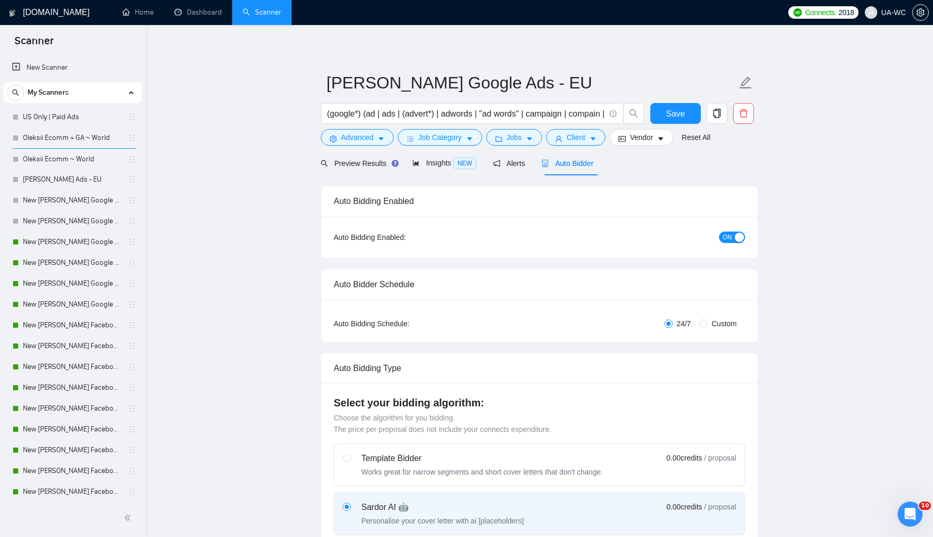
scroll to position [0, 0]
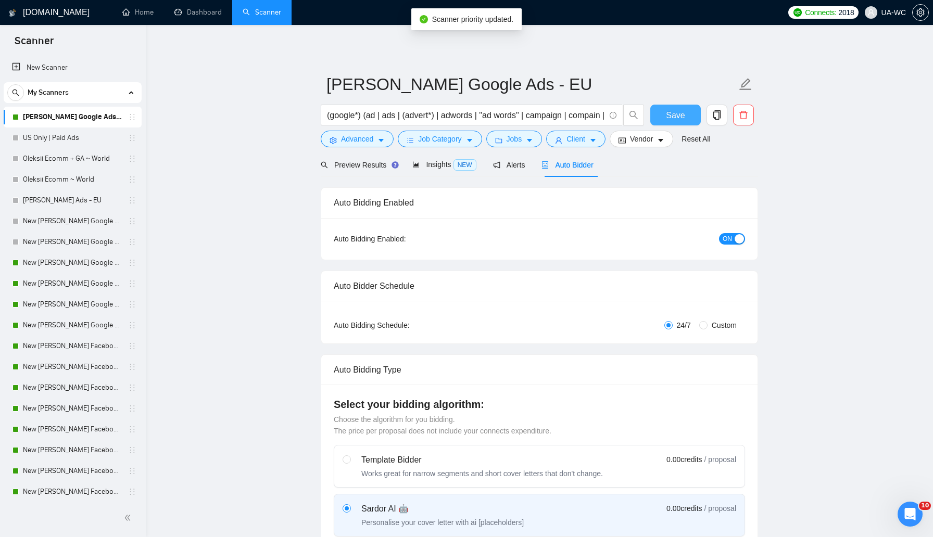
click at [654, 112] on button "Save" at bounding box center [675, 115] width 50 height 21
click at [370, 168] on span "Preview Results" at bounding box center [358, 165] width 75 height 8
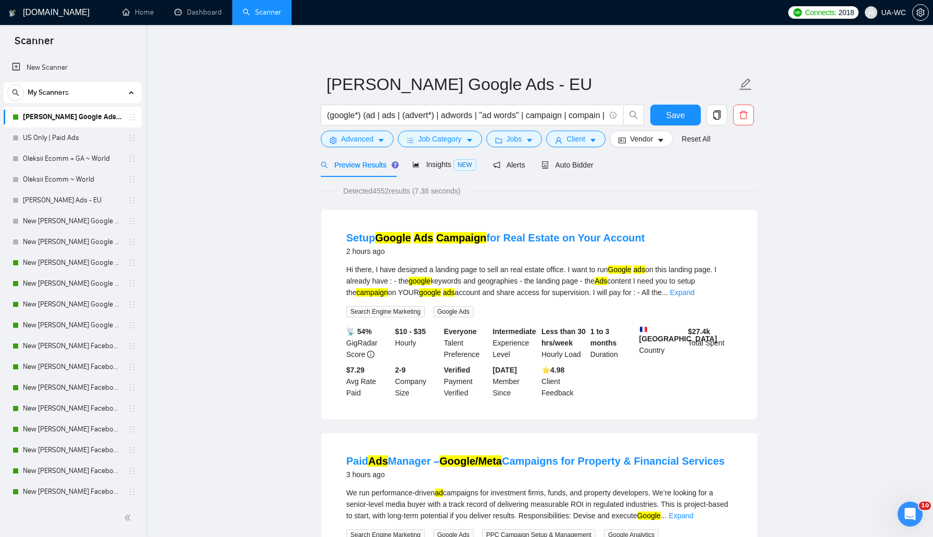
click at [441, 145] on button "Job Category" at bounding box center [440, 139] width 84 height 17
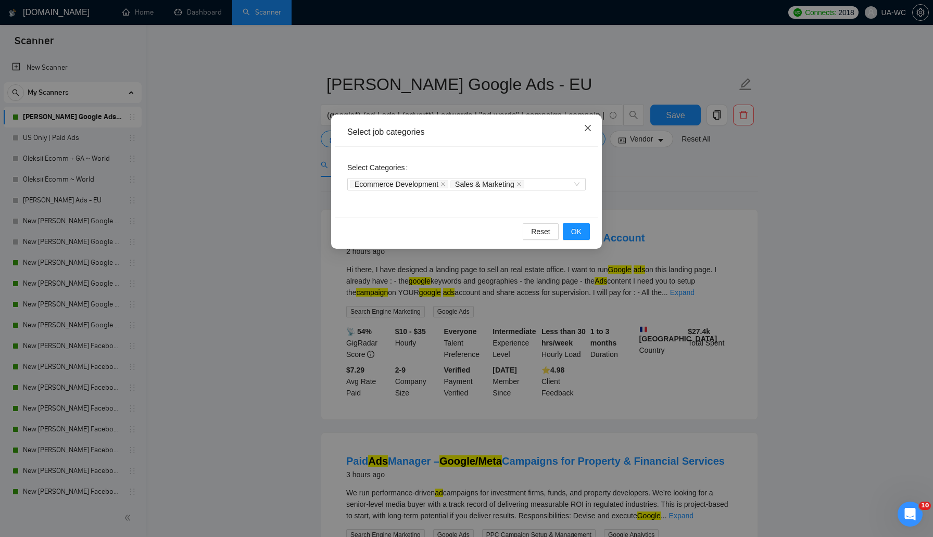
click at [588, 126] on icon "close" at bounding box center [588, 128] width 8 height 8
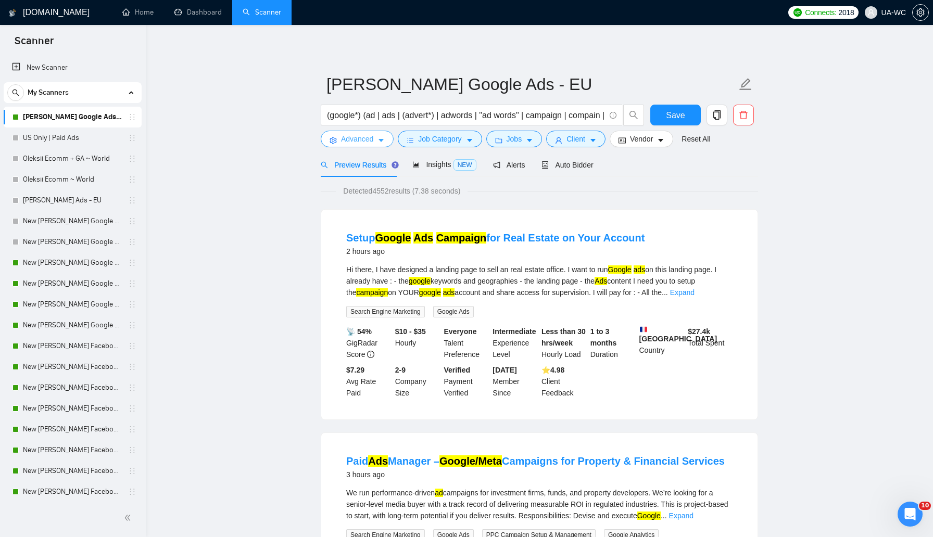
click at [360, 136] on span "Advanced" at bounding box center [357, 138] width 32 height 11
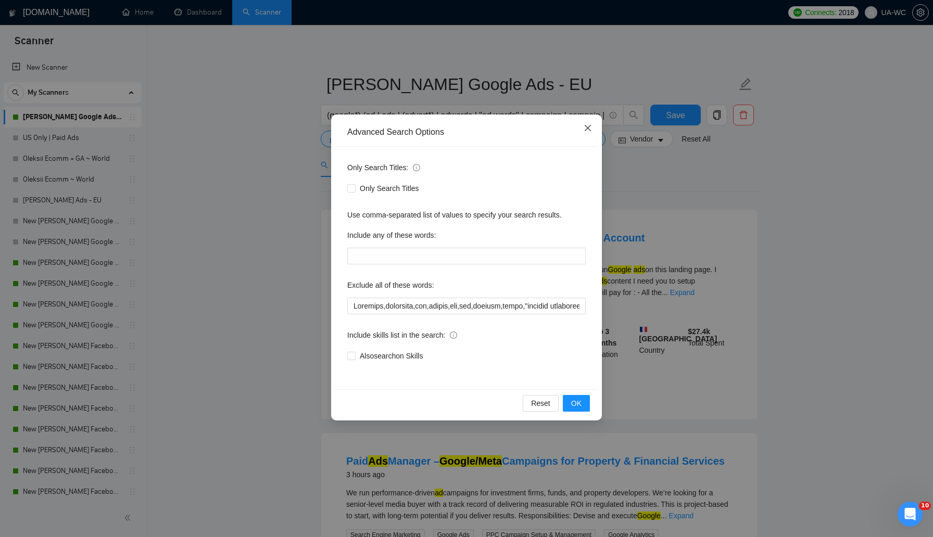
click at [581, 131] on span "Close" at bounding box center [588, 129] width 28 height 28
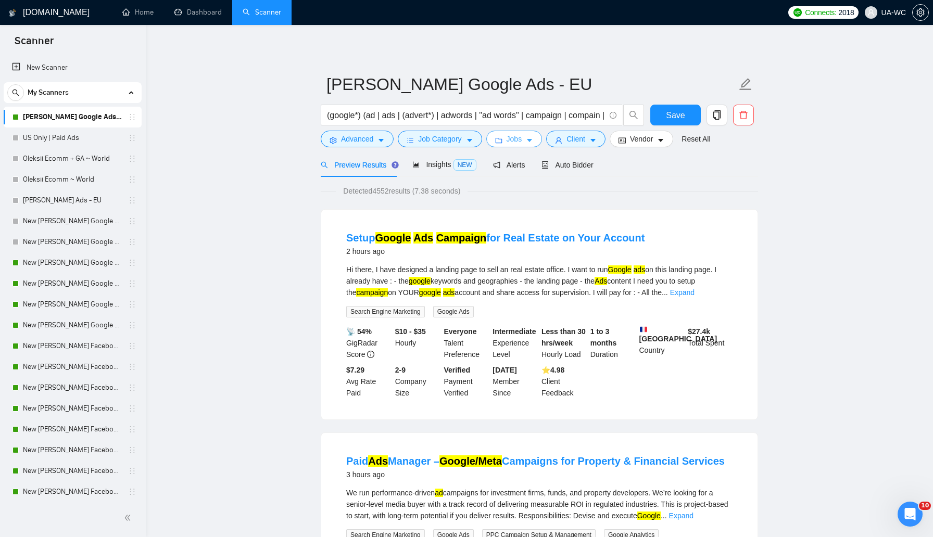
click at [516, 142] on span "Jobs" at bounding box center [514, 138] width 16 height 11
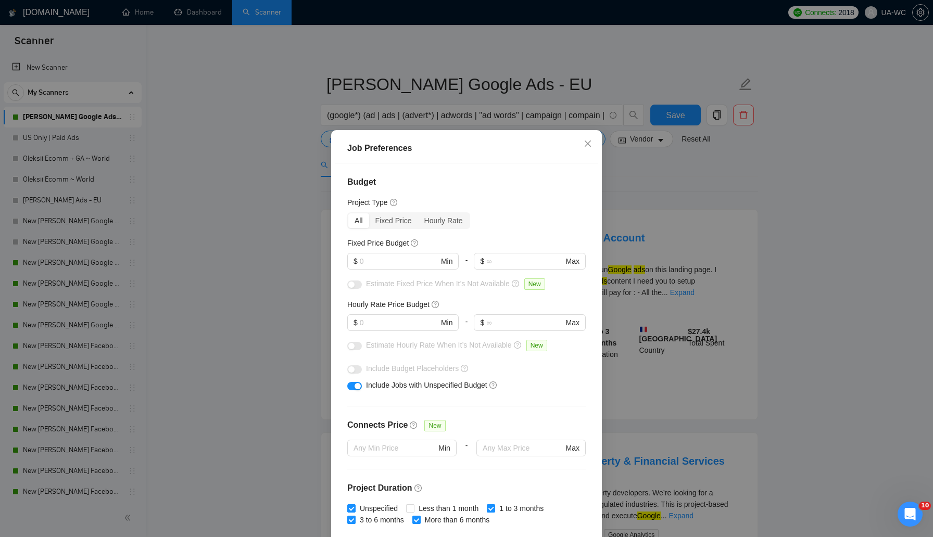
click at [514, 224] on div "All Fixed Price Hourly Rate" at bounding box center [466, 220] width 238 height 17
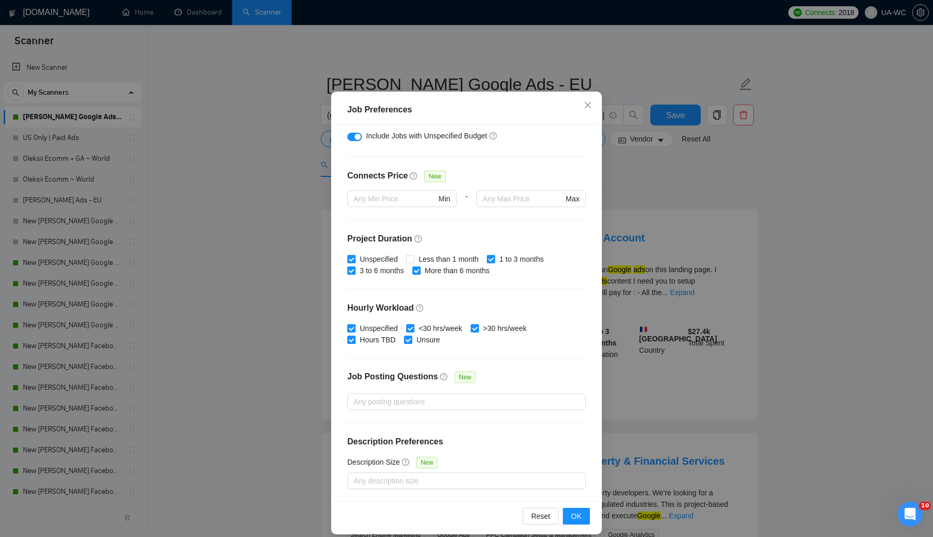
scroll to position [48, 0]
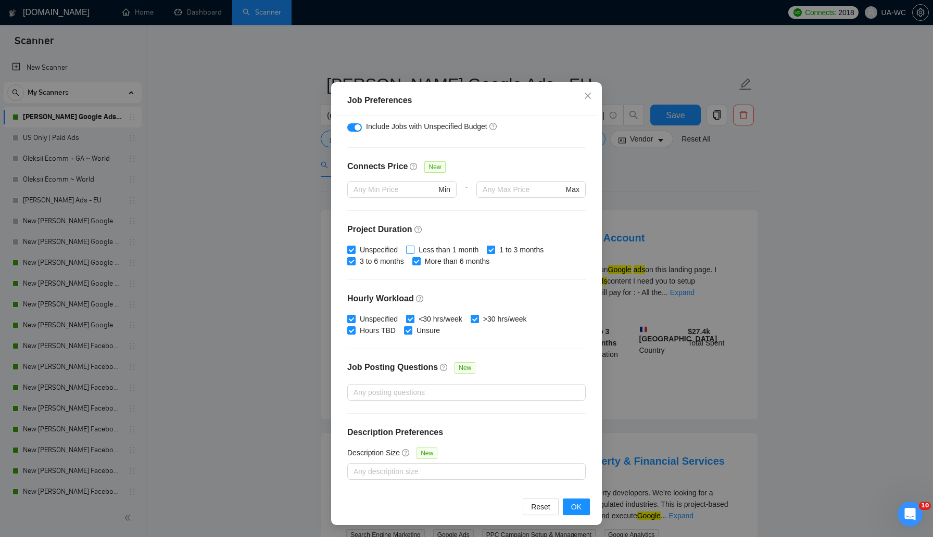
click at [412, 252] on input "Less than 1 month" at bounding box center [409, 249] width 7 height 7
checkbox input "true"
click at [581, 509] on span "OK" at bounding box center [576, 506] width 10 height 11
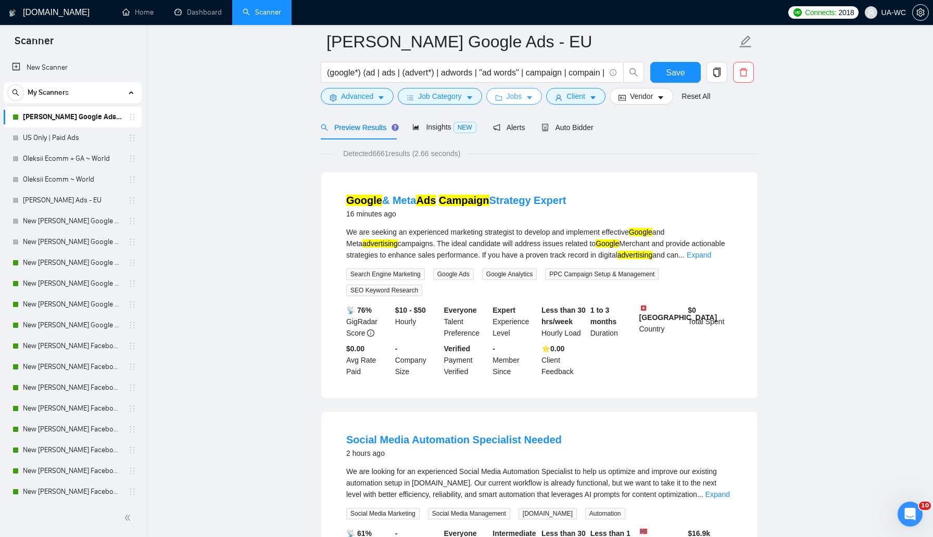
scroll to position [0, 0]
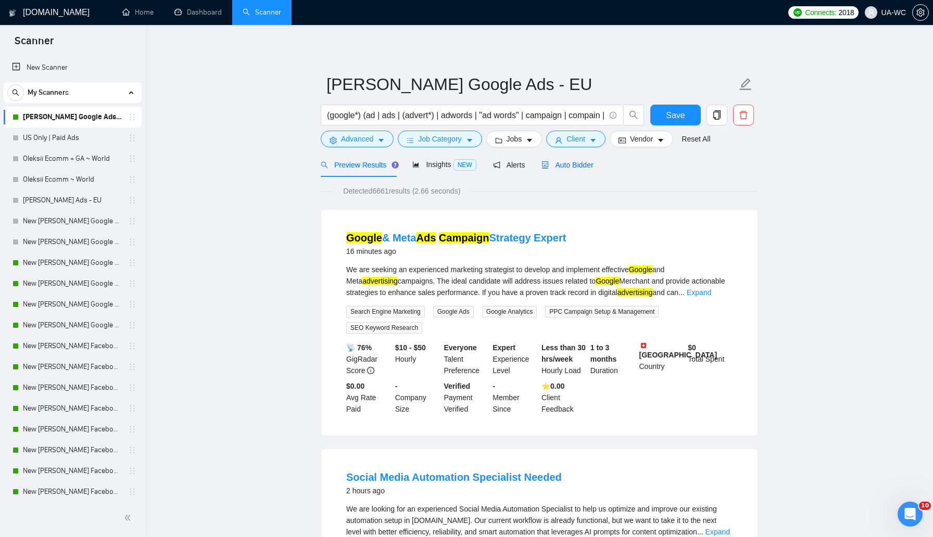
click at [580, 163] on span "Auto Bidder" at bounding box center [567, 165] width 52 height 8
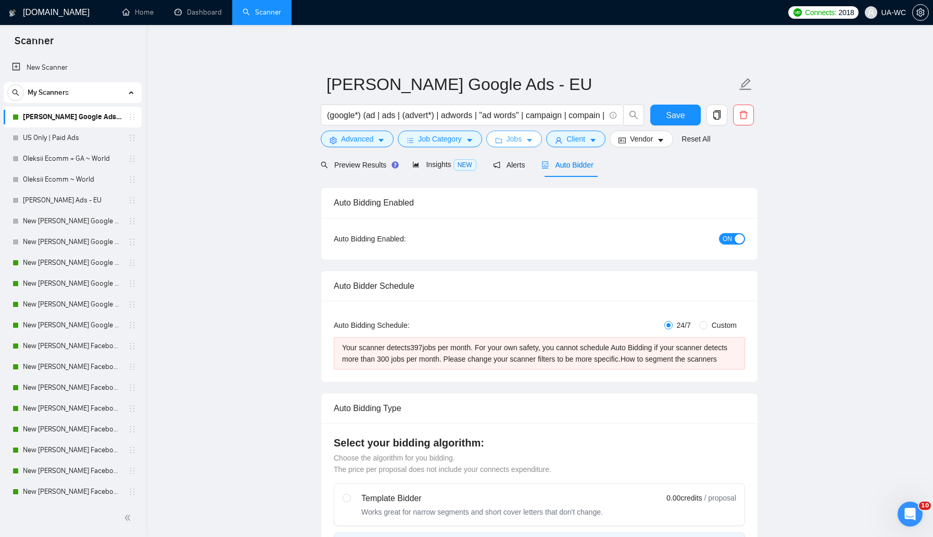
click at [501, 135] on button "Jobs" at bounding box center [514, 139] width 56 height 17
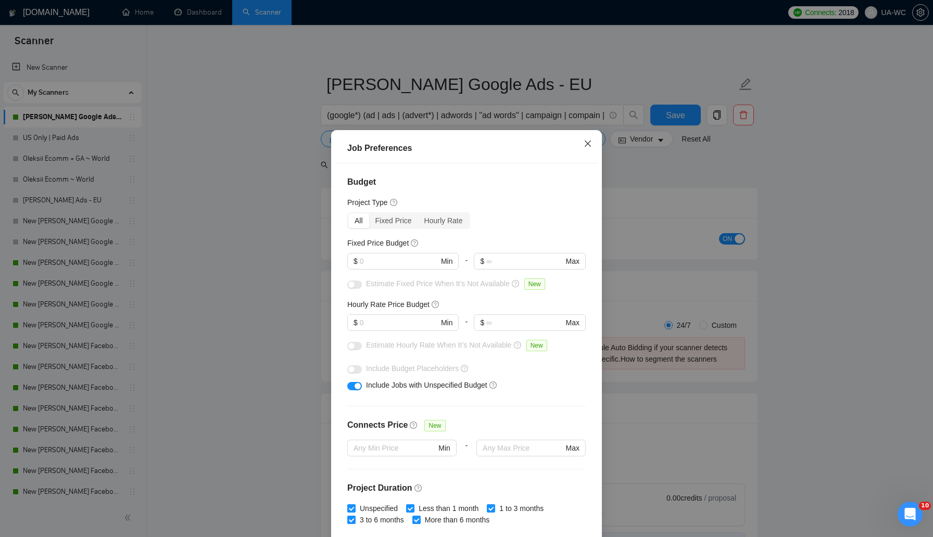
click at [588, 140] on span "Close" at bounding box center [588, 144] width 28 height 28
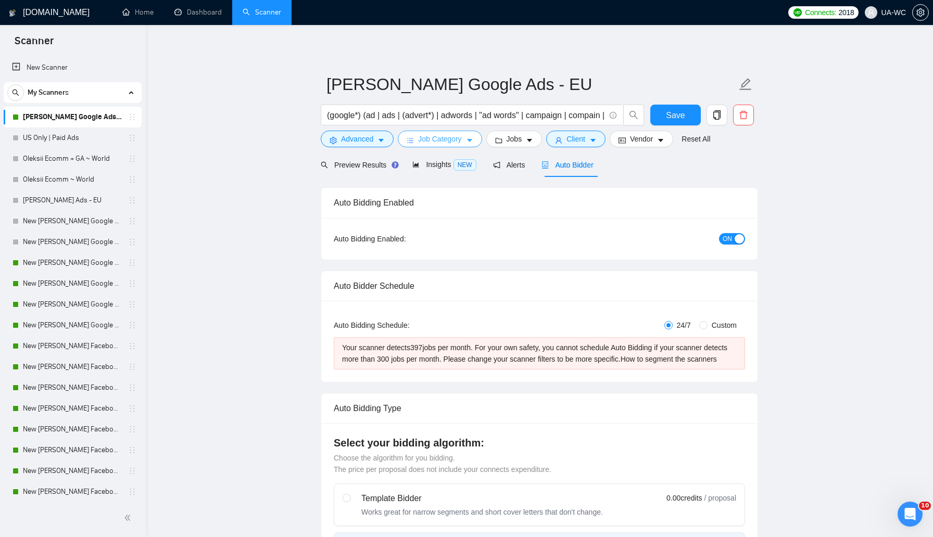
click at [469, 143] on icon "caret-down" at bounding box center [469, 140] width 7 height 7
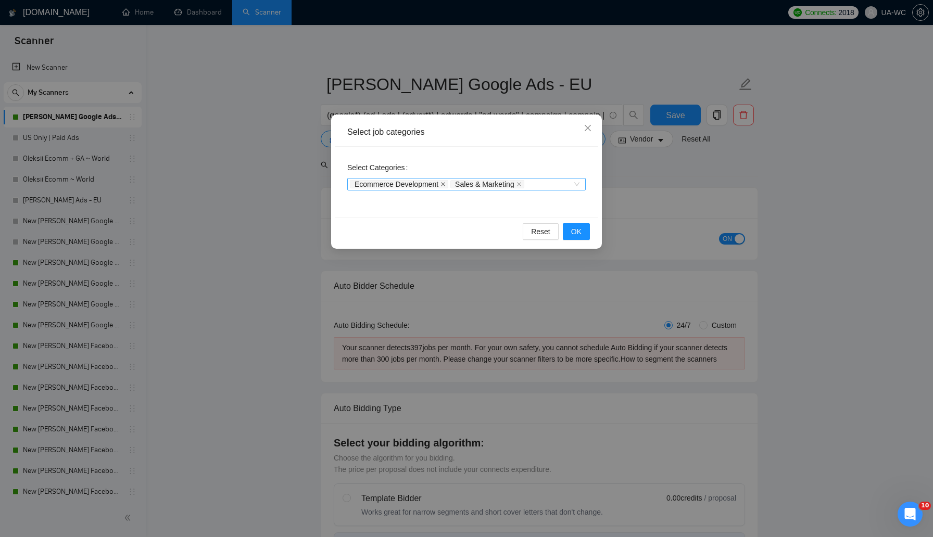
click at [443, 185] on icon "close" at bounding box center [443, 184] width 4 height 4
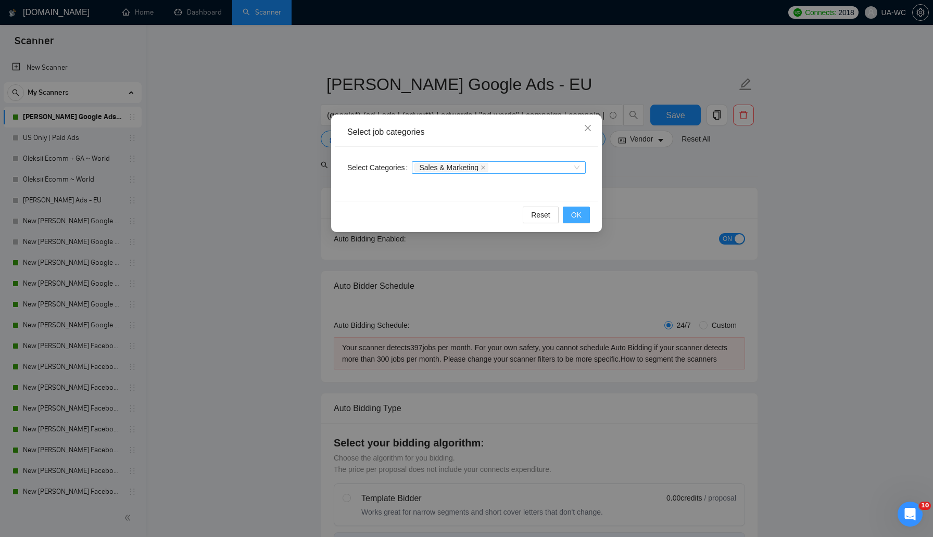
click at [574, 218] on span "OK" at bounding box center [576, 214] width 10 height 11
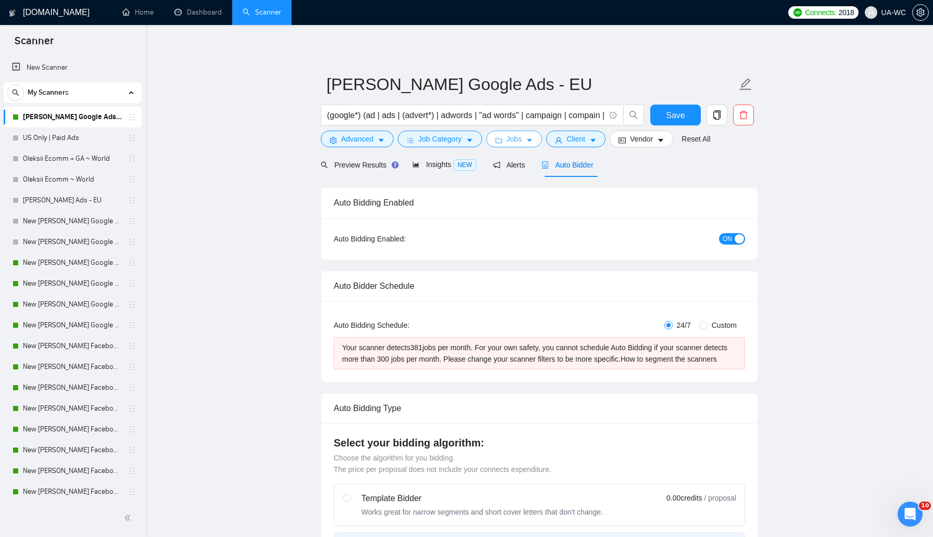
click at [532, 140] on icon "caret-down" at bounding box center [529, 141] width 5 height 3
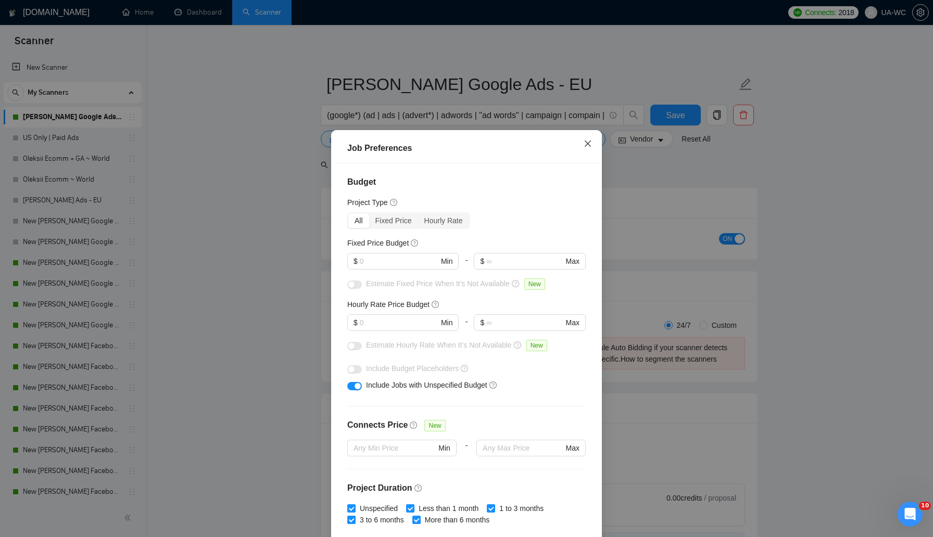
click at [588, 144] on icon "close" at bounding box center [588, 144] width 6 height 6
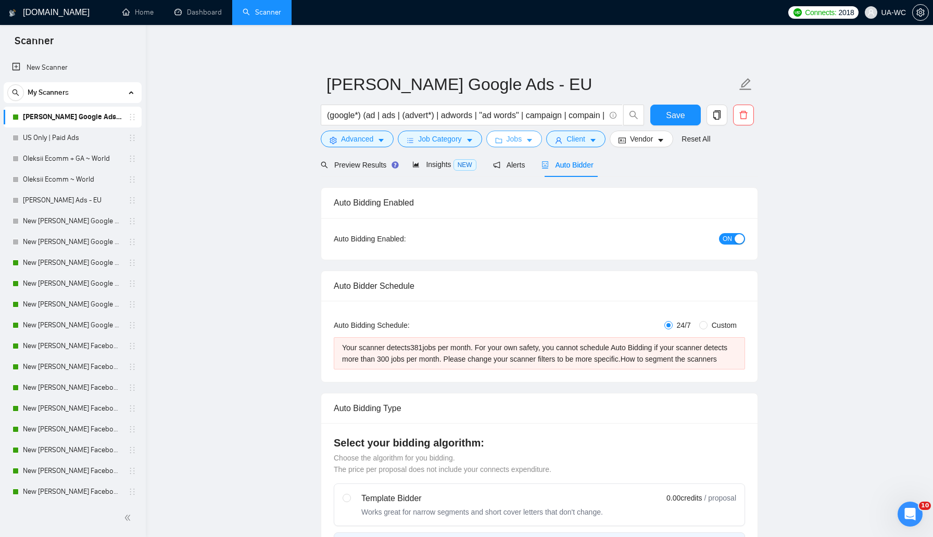
click at [581, 142] on body "Scanner New Scanner My Scanners Ivan Google Ads - EU US Only | Paid Ads Oleksii…" at bounding box center [466, 268] width 933 height 537
click at [581, 142] on span "Client" at bounding box center [575, 138] width 19 height 11
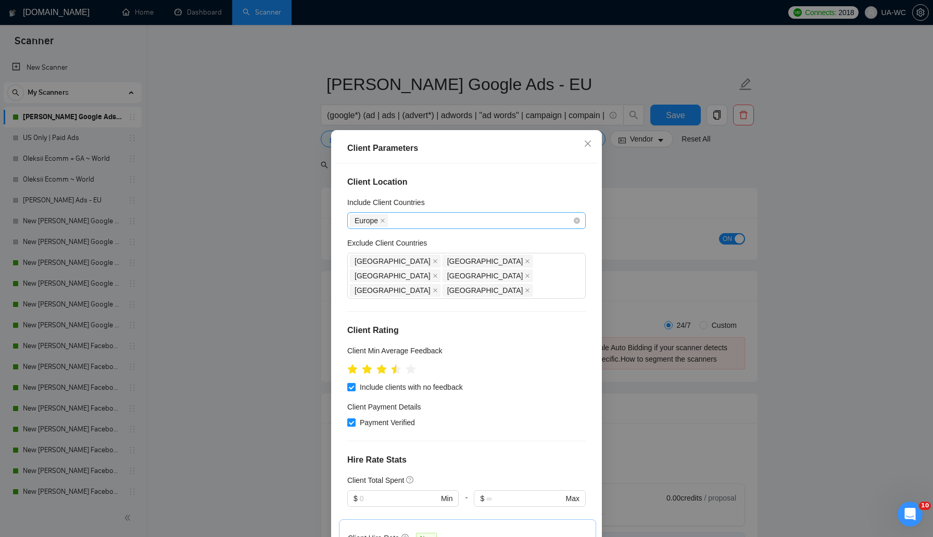
click at [423, 220] on div "Europe" at bounding box center [461, 220] width 223 height 15
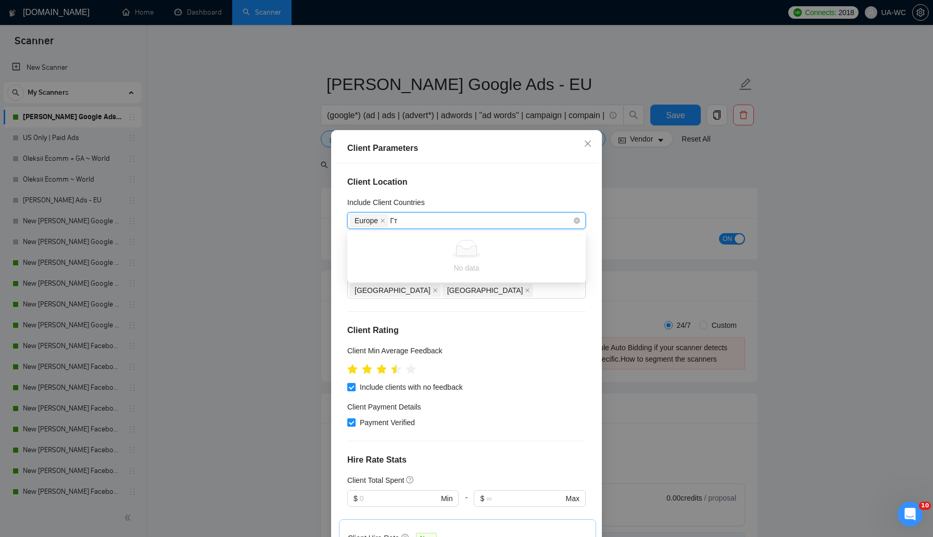
type input "Г"
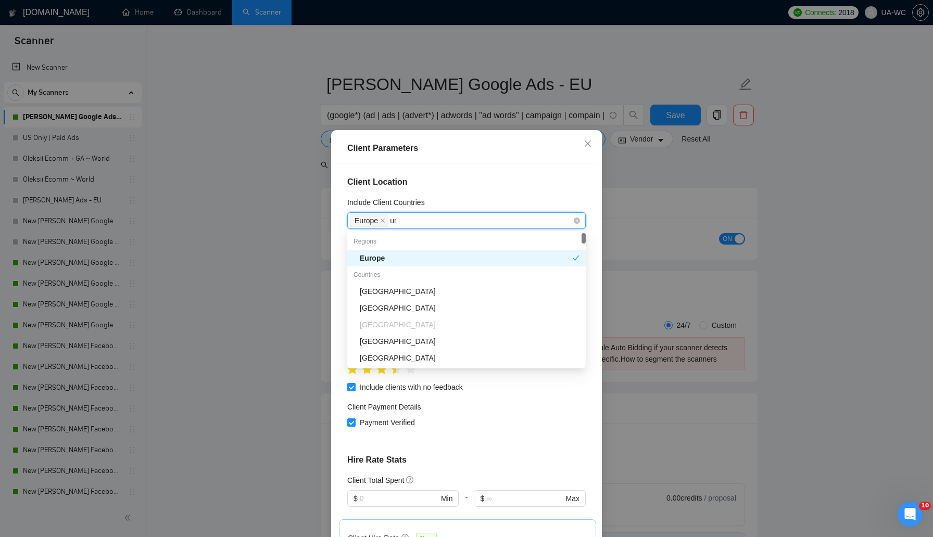
type input "uni"
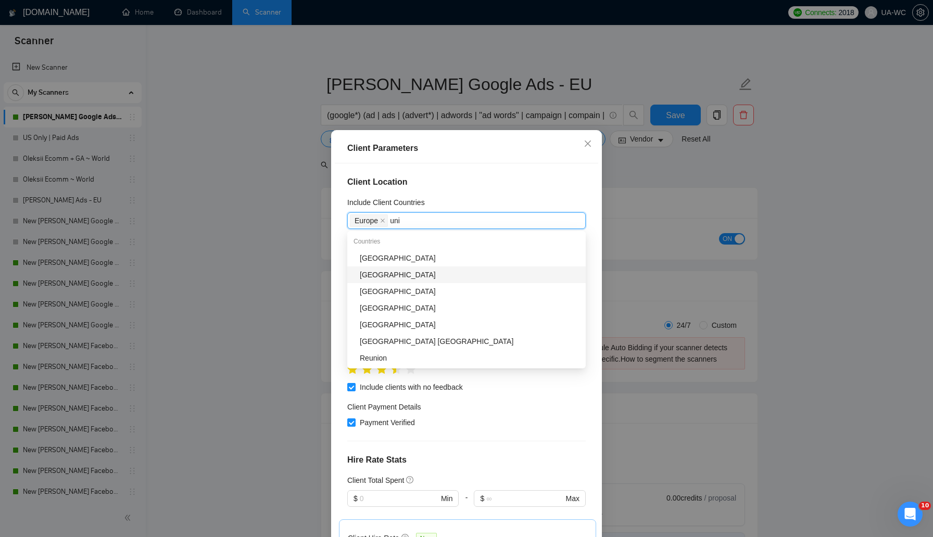
click at [377, 274] on div "United Kingdom" at bounding box center [470, 274] width 220 height 11
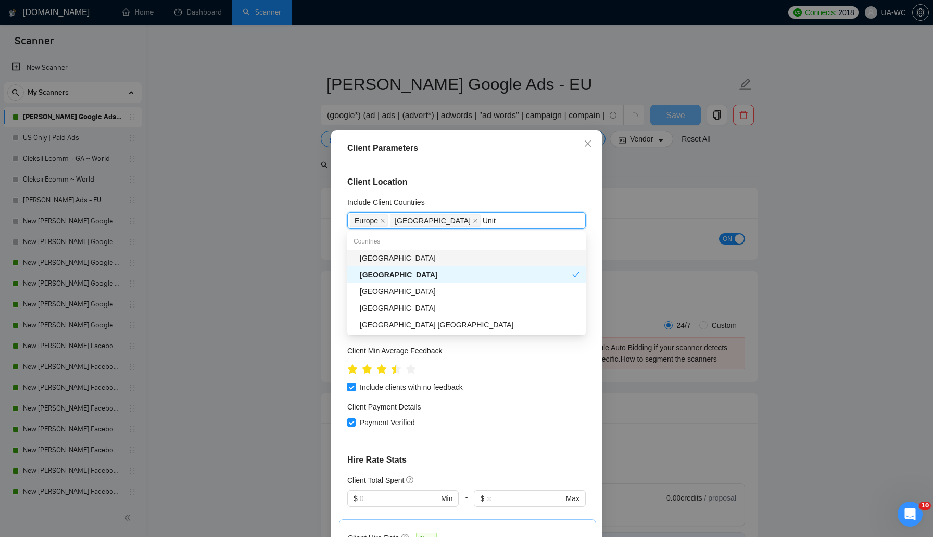
type input "Unite"
click at [408, 293] on div "United Arab Emirates" at bounding box center [470, 291] width 220 height 11
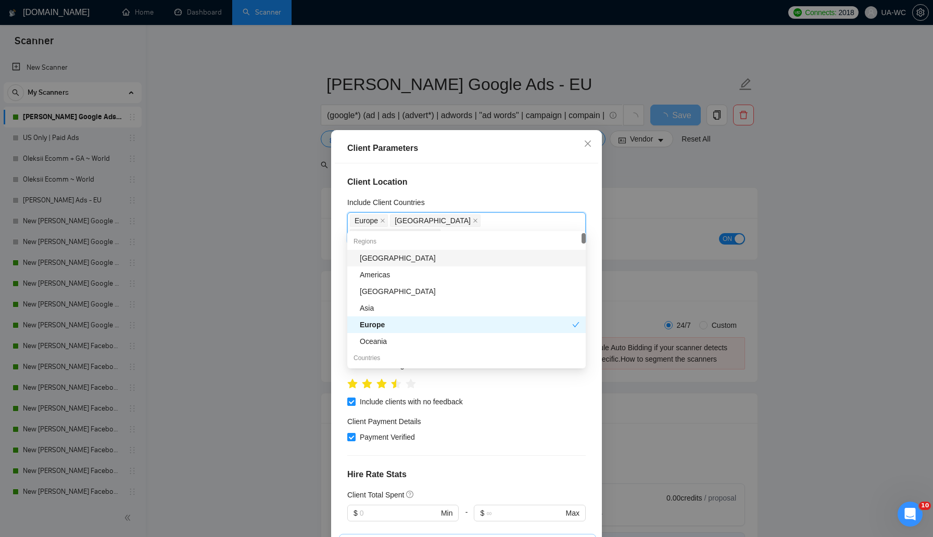
click at [519, 188] on h4 "Client Location" at bounding box center [466, 182] width 238 height 12
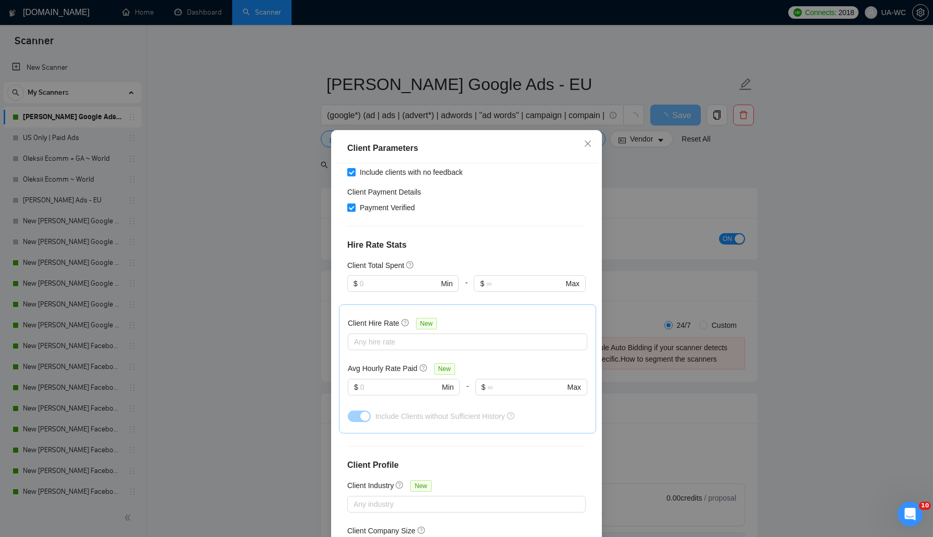
scroll to position [232, 0]
click at [411, 276] on input "text" at bounding box center [399, 281] width 79 height 11
click at [374, 302] on div "$1,000" at bounding box center [402, 305] width 99 height 11
type input "1000"
click at [487, 237] on h4 "Hire Rate Stats" at bounding box center [466, 243] width 238 height 12
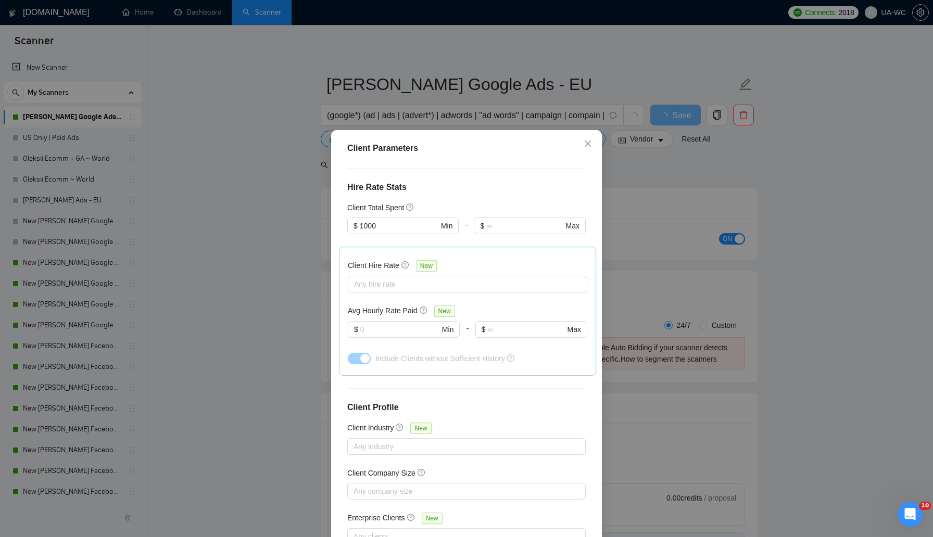
scroll to position [48, 0]
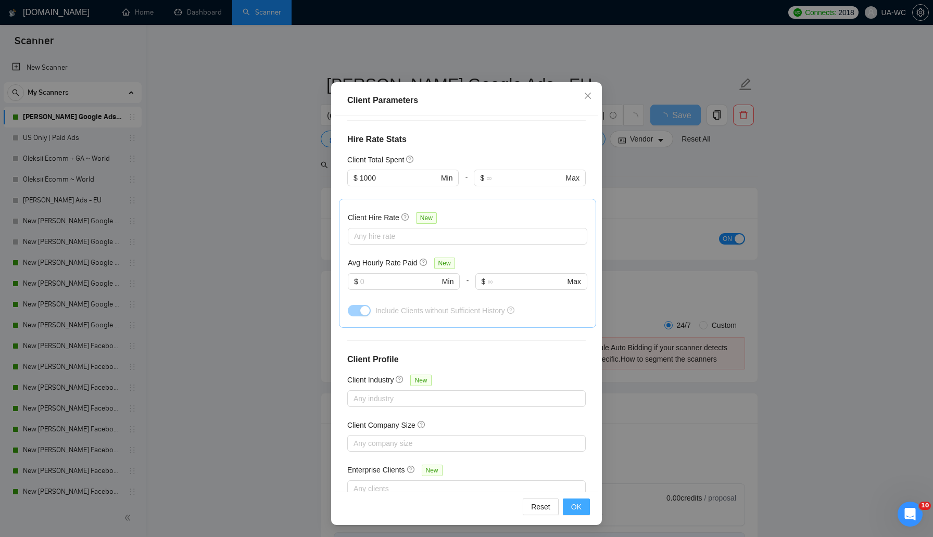
click at [569, 508] on button "OK" at bounding box center [576, 507] width 27 height 17
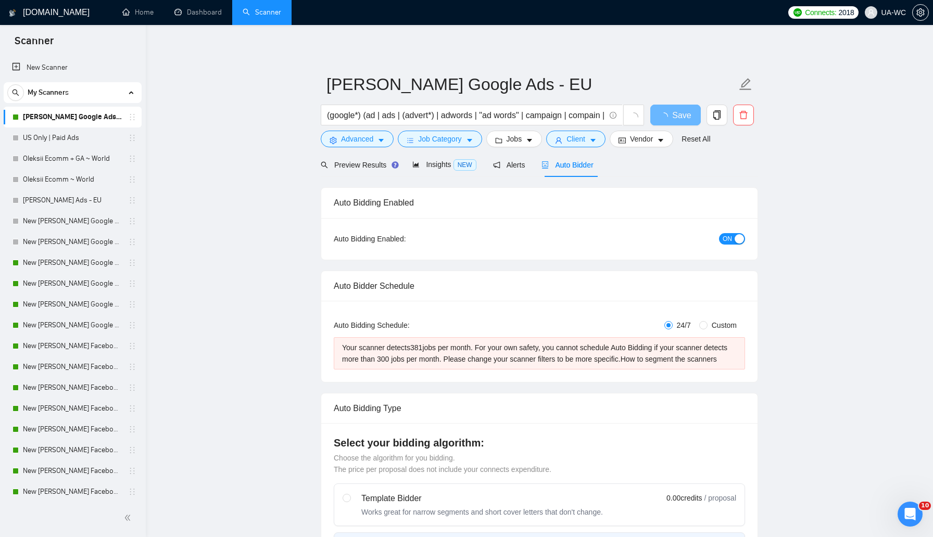
scroll to position [0, 0]
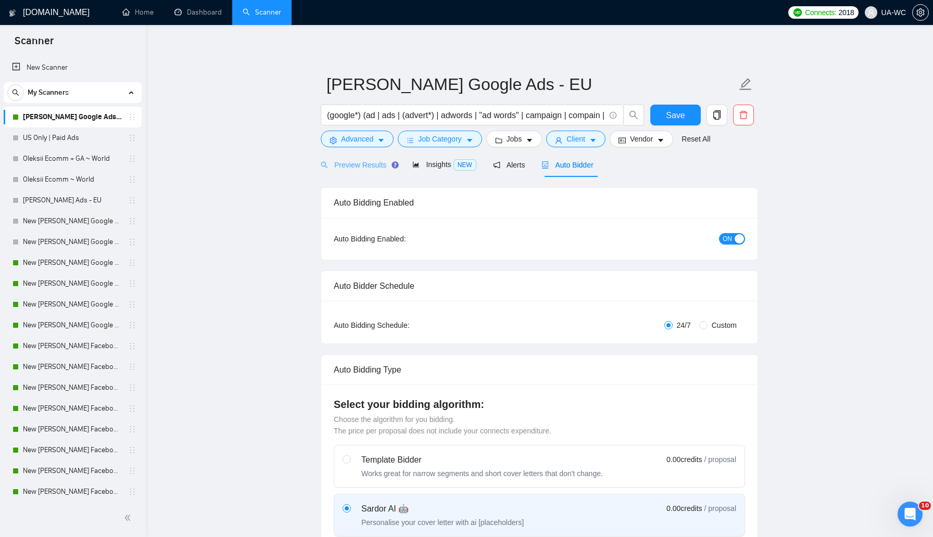
click at [352, 176] on div "Preview Results" at bounding box center [358, 165] width 75 height 24
click at [352, 166] on span "Preview Results" at bounding box center [358, 165] width 75 height 8
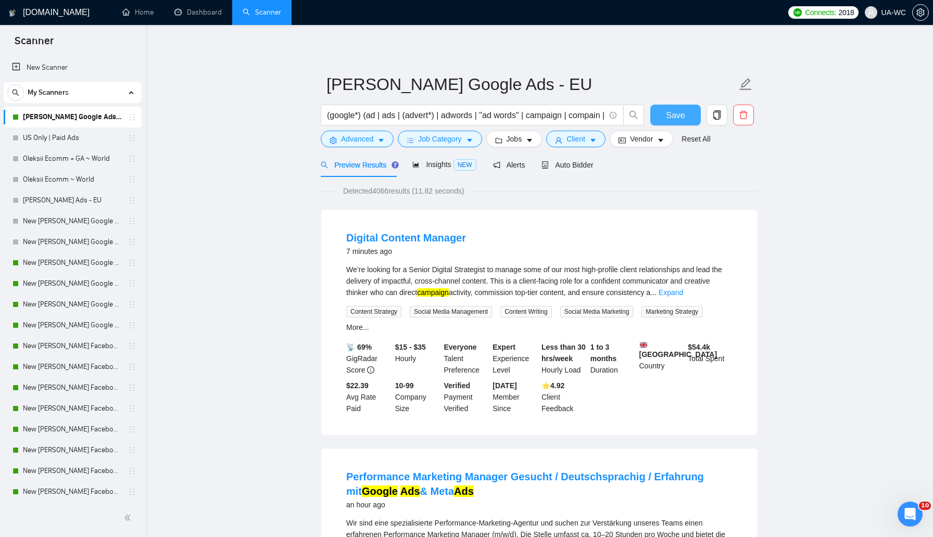
click at [676, 113] on span "Save" at bounding box center [675, 115] width 19 height 13
click at [714, 286] on div "We’re looking for a Senior Digital Strategist to manage some of our most high-p…" at bounding box center [539, 281] width 386 height 34
click at [683, 290] on link "Expand" at bounding box center [670, 292] width 24 height 8
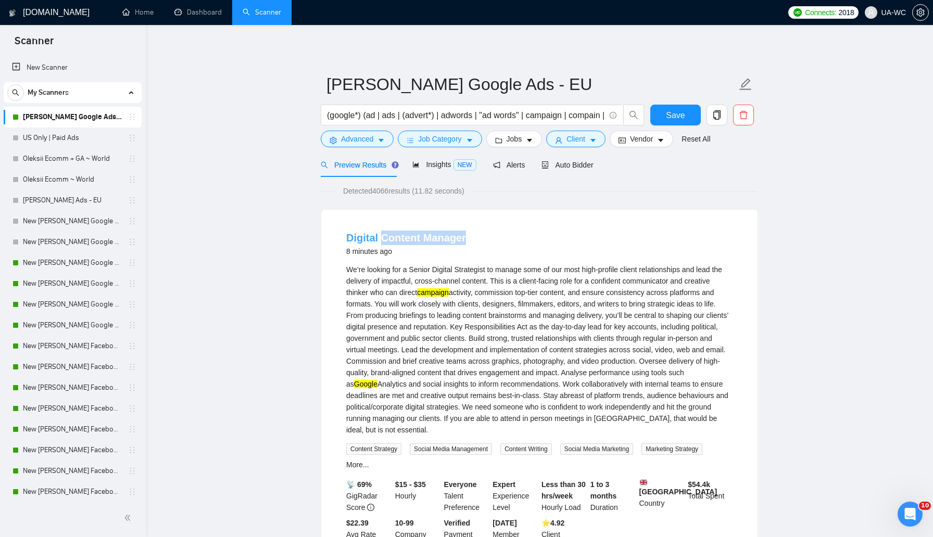
drag, startPoint x: 473, startPoint y: 236, endPoint x: 379, endPoint y: 234, distance: 93.7
click at [379, 234] on div "Digital Content Manager 8 minutes ago" at bounding box center [539, 244] width 386 height 27
copy link "Content Manager"
click at [328, 135] on button "Advanced" at bounding box center [357, 139] width 73 height 17
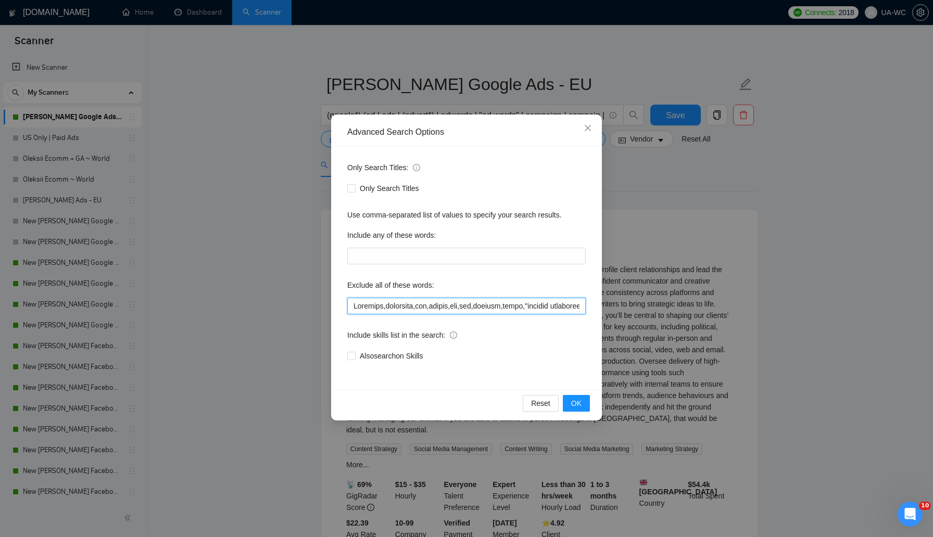
click at [351, 311] on input "text" at bounding box center [466, 306] width 238 height 17
paste input "Content Manager"
click at [584, 401] on button "OK" at bounding box center [576, 403] width 27 height 17
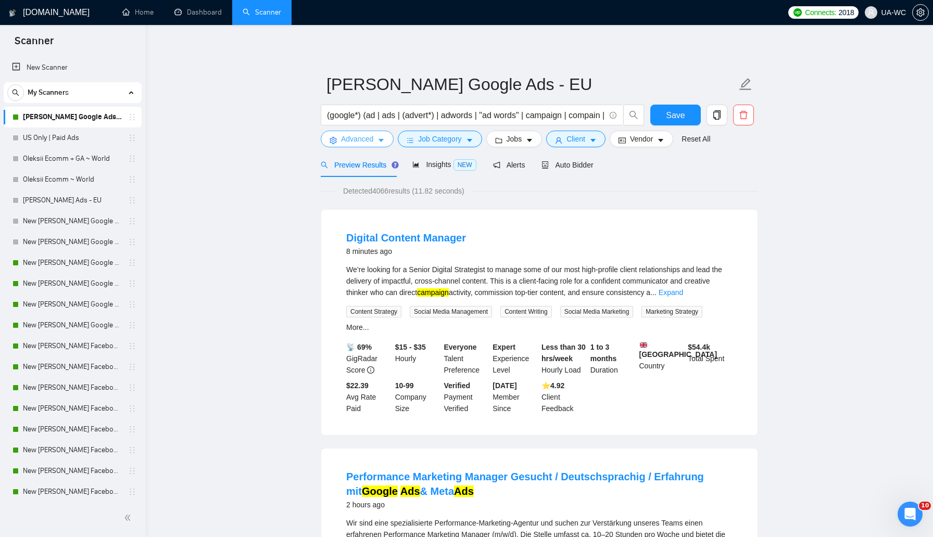
click at [359, 138] on span "Advanced" at bounding box center [357, 138] width 32 height 11
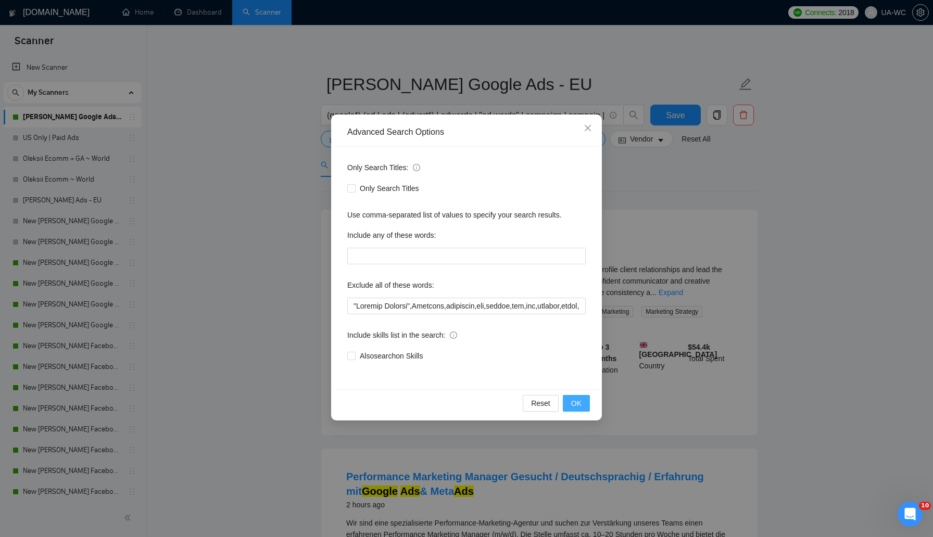
click at [579, 398] on span "OK" at bounding box center [576, 403] width 10 height 11
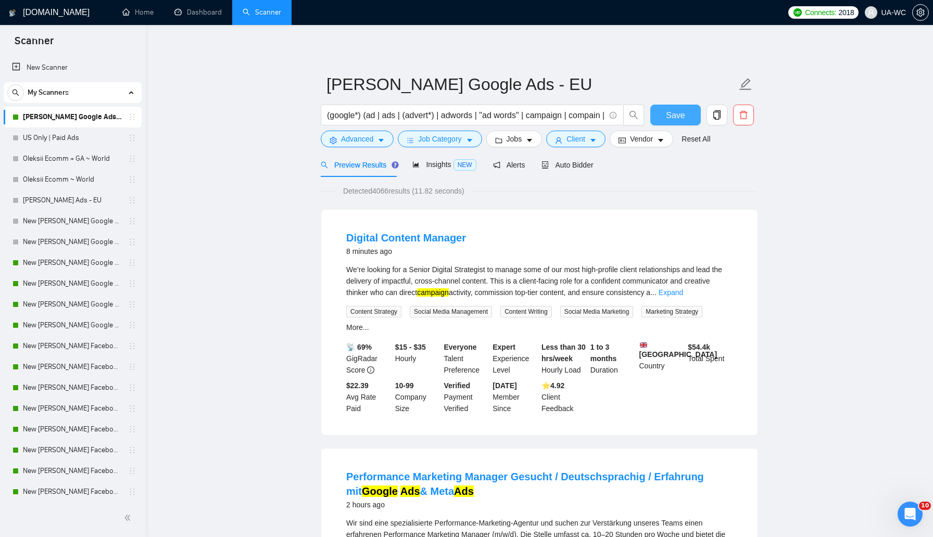
click at [665, 122] on button "Save" at bounding box center [675, 115] width 50 height 21
click at [353, 140] on span "Advanced" at bounding box center [357, 138] width 32 height 11
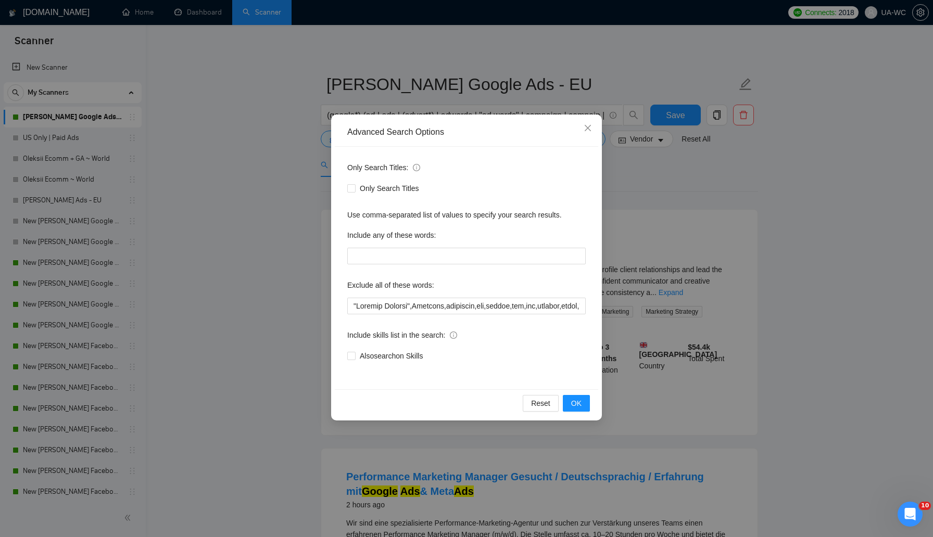
click at [781, 215] on div "Advanced Search Options Only Search Titles: Only Search Titles Use comma-separa…" at bounding box center [466, 268] width 933 height 537
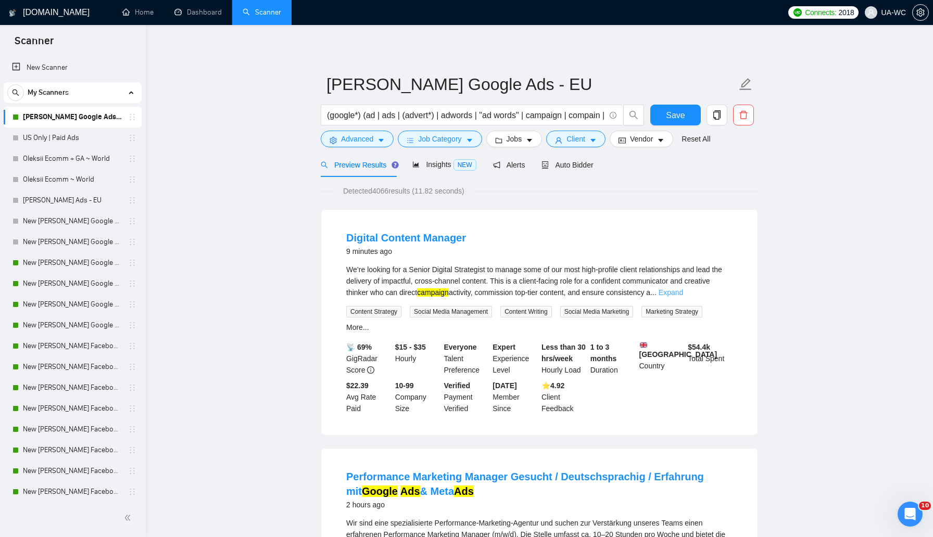
click at [683, 293] on link "Expand" at bounding box center [670, 292] width 24 height 8
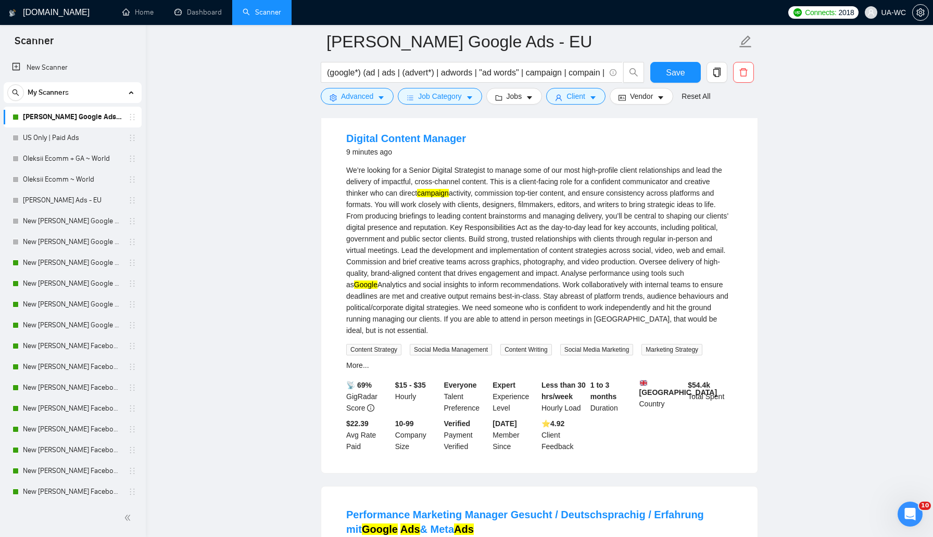
scroll to position [109, 0]
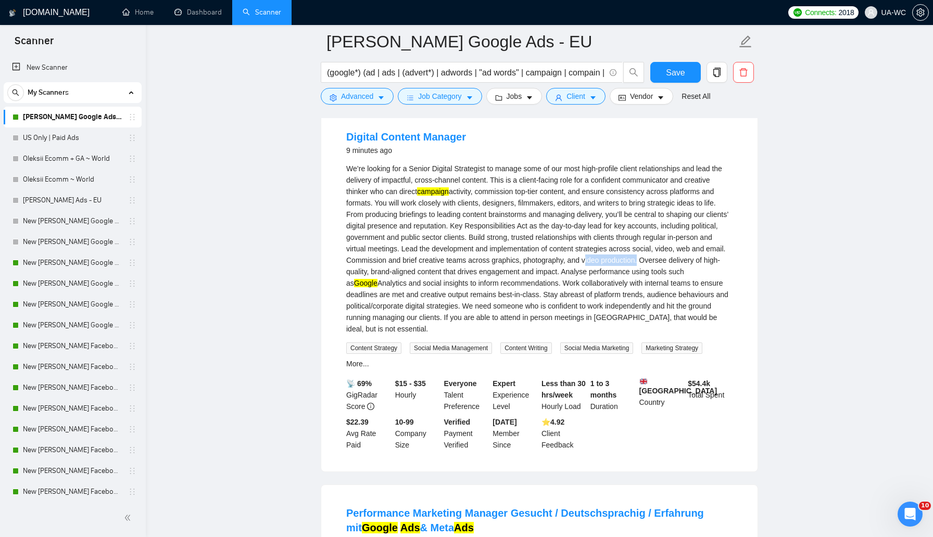
drag, startPoint x: 361, startPoint y: 272, endPoint x: 415, endPoint y: 271, distance: 54.7
click at [415, 271] on div "We’re looking for a Senior Digital Strategist to manage some of our most high-p…" at bounding box center [539, 249] width 386 height 172
copy div "video production"
click at [348, 102] on span "Advanced" at bounding box center [357, 96] width 32 height 11
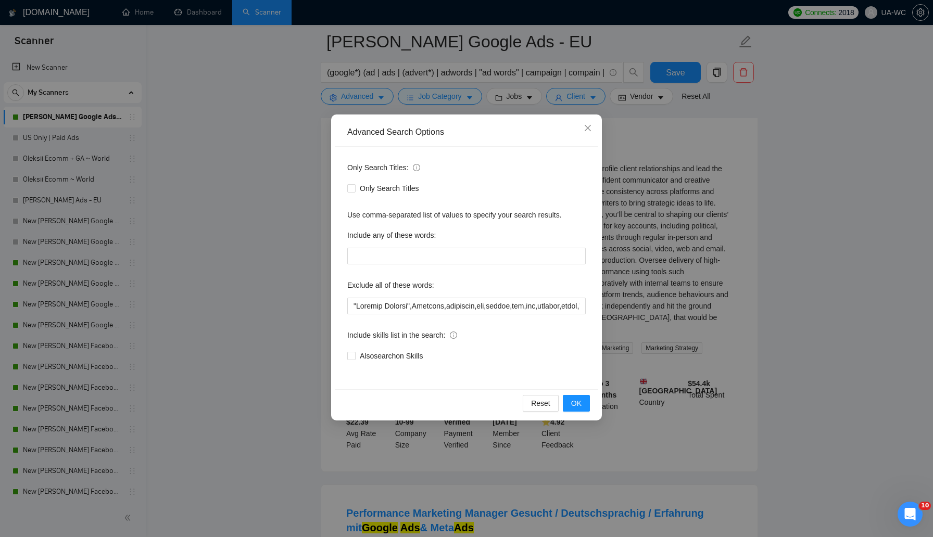
click at [273, 268] on div "Advanced Search Options Only Search Titles: Only Search Titles Use comma-separa…" at bounding box center [466, 268] width 933 height 537
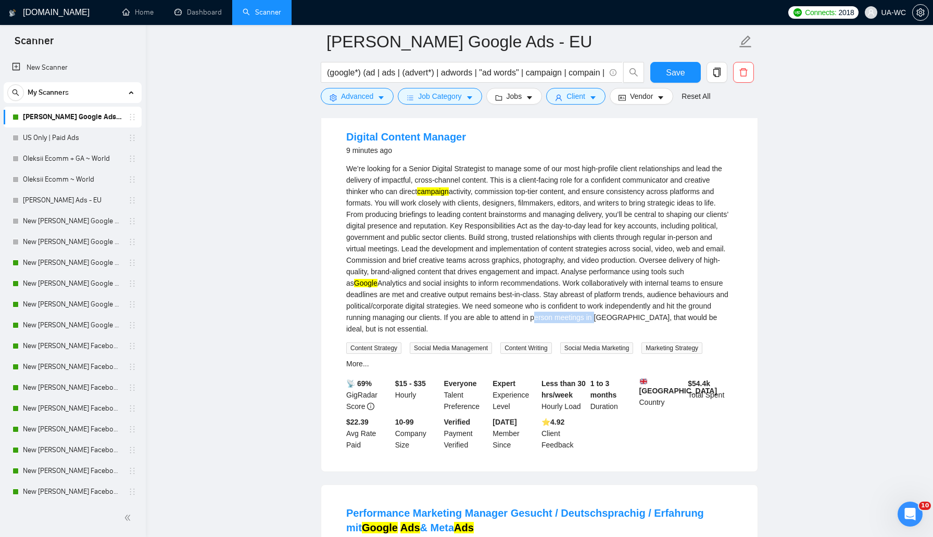
drag, startPoint x: 343, startPoint y: 331, endPoint x: 409, endPoint y: 332, distance: 66.1
click at [409, 332] on li "Digital Content Manager 9 minutes ago We’re looking for a Senior Digital Strate…" at bounding box center [539, 290] width 411 height 338
copy div "person meetings in"
click at [346, 102] on span "Advanced" at bounding box center [357, 96] width 32 height 11
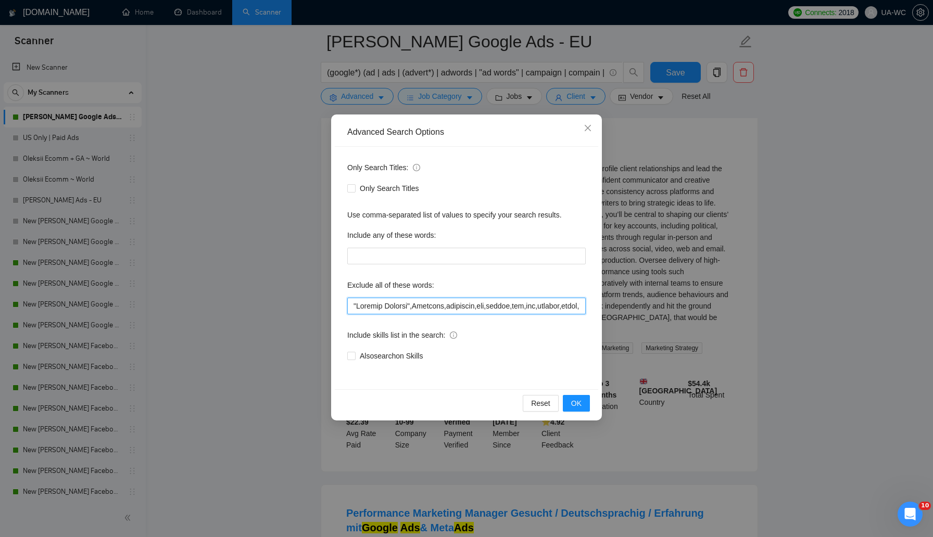
click at [349, 303] on input "text" at bounding box center [466, 306] width 238 height 17
paste input "person meetings in"
type input ""person meetings in","Content Manager",Position,affiliate,cpa,crypto,cbd,nft,bi…"
click at [578, 403] on span "OK" at bounding box center [576, 403] width 10 height 11
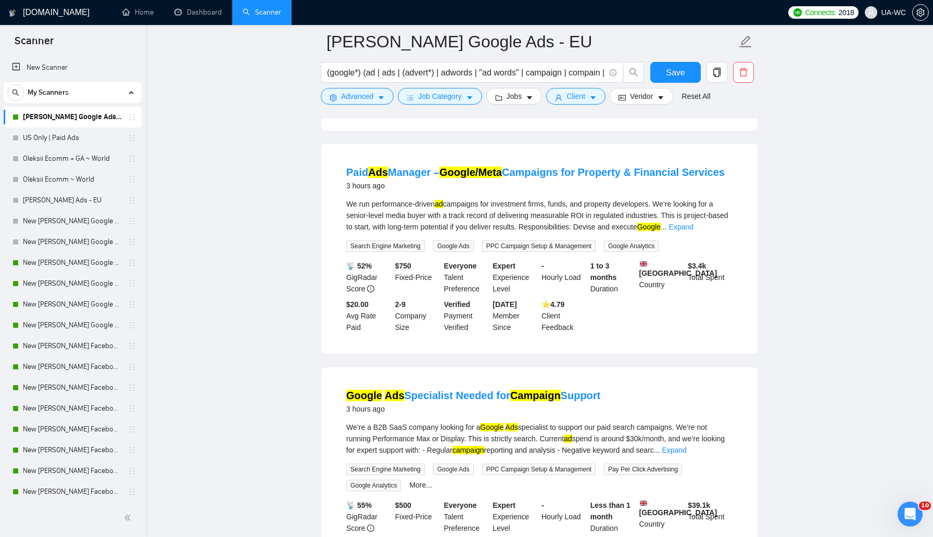
scroll to position [1143, 0]
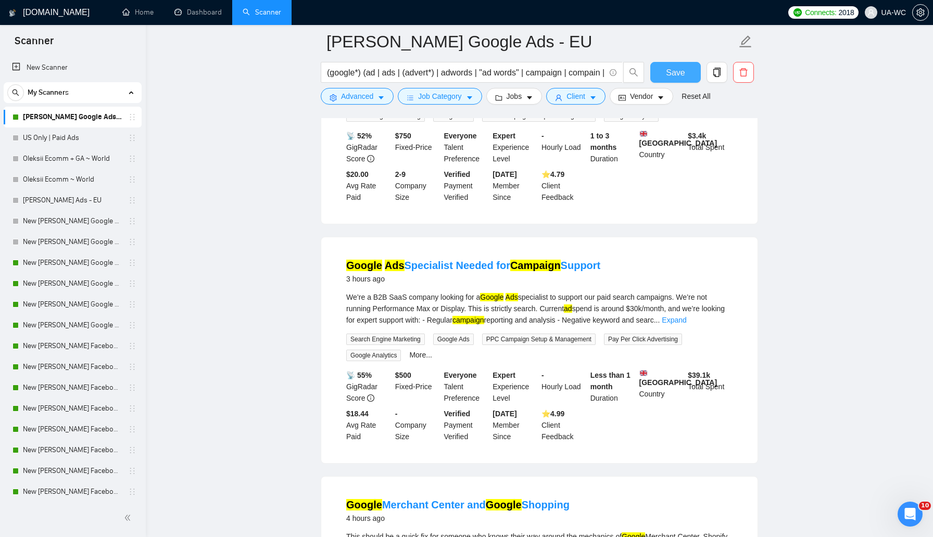
click at [662, 74] on button "Save" at bounding box center [675, 72] width 50 height 21
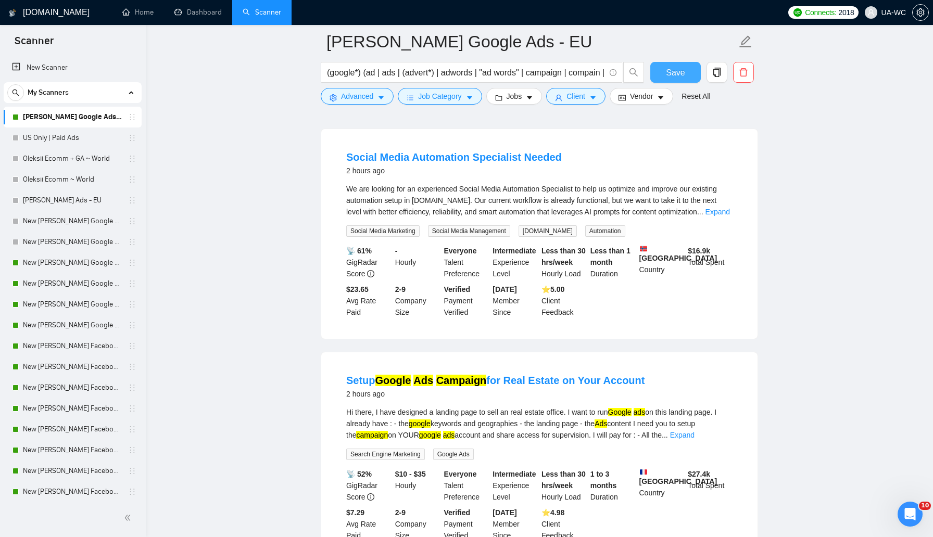
scroll to position [0, 0]
